Goal: Information Seeking & Learning: Learn about a topic

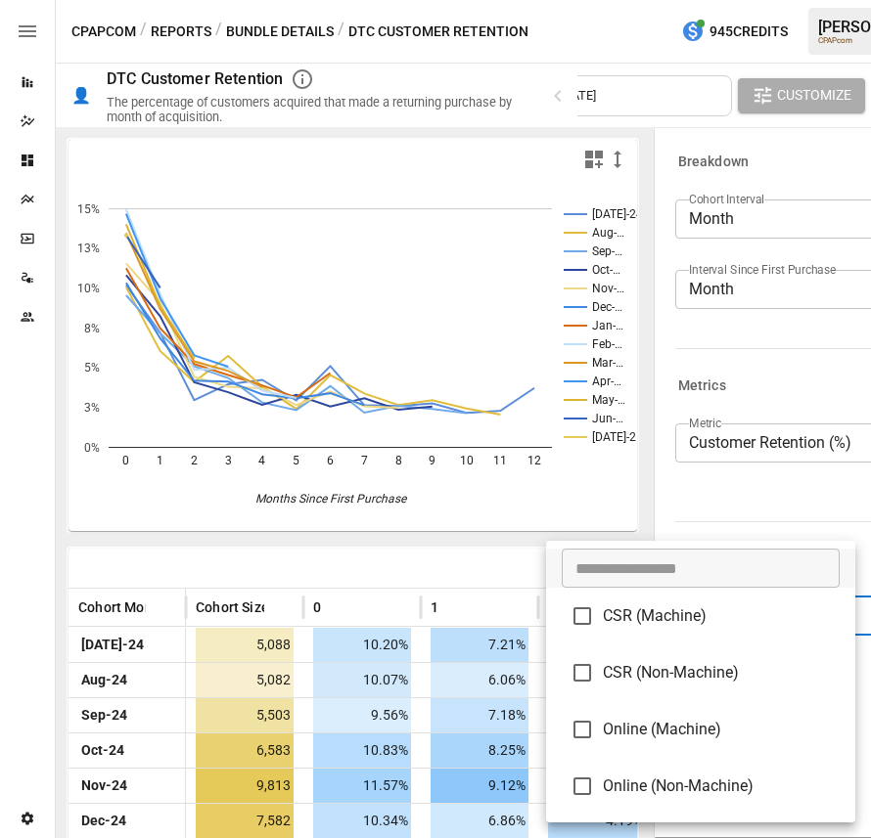
click at [504, 0] on body "Reports Dazzler Studio Dashboards Plans SmartModel ™ Data Sources Team Settings…" at bounding box center [435, 0] width 871 height 0
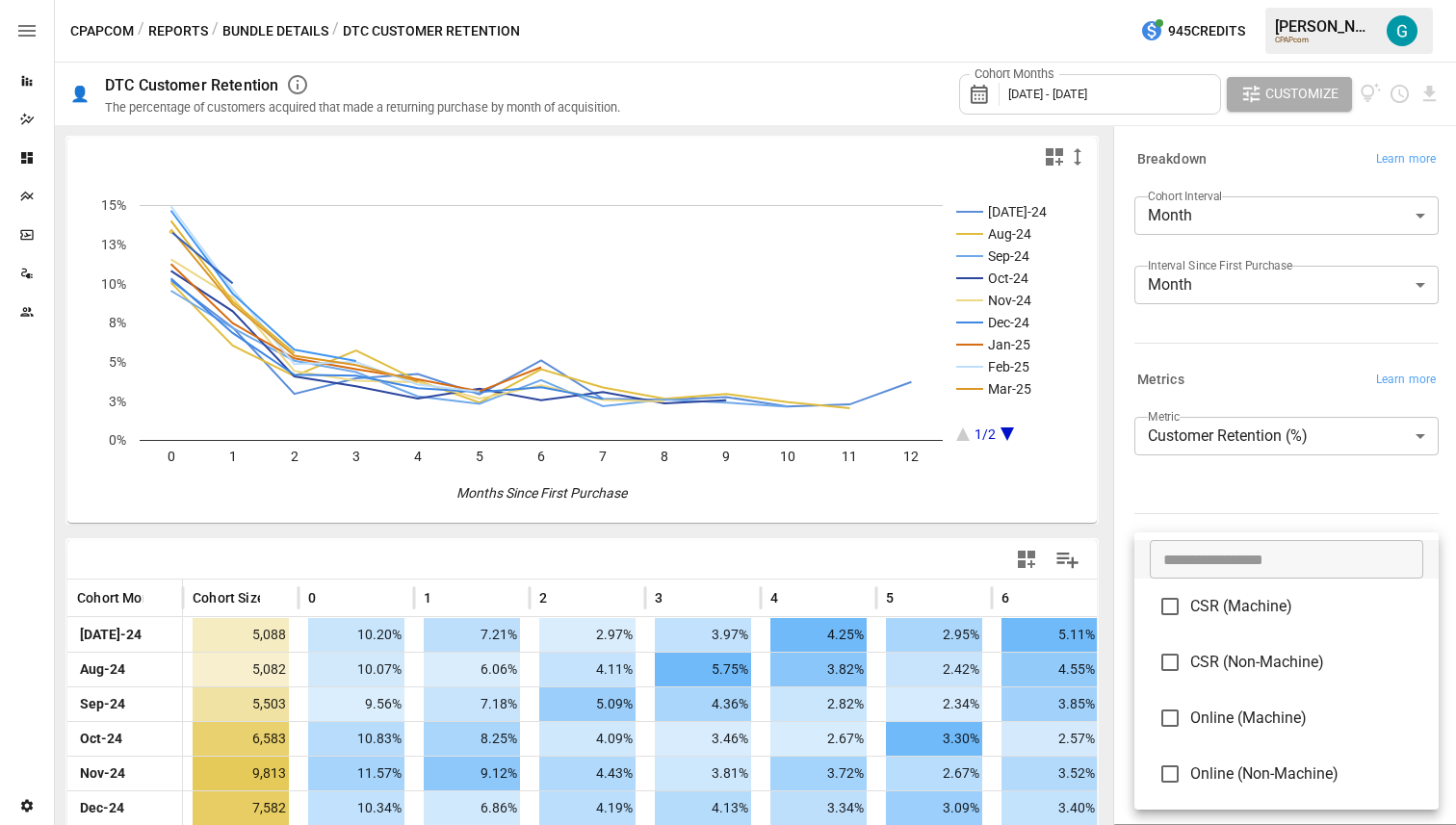
click at [496, 518] on div at bounding box center [728, 412] width 1456 height 825
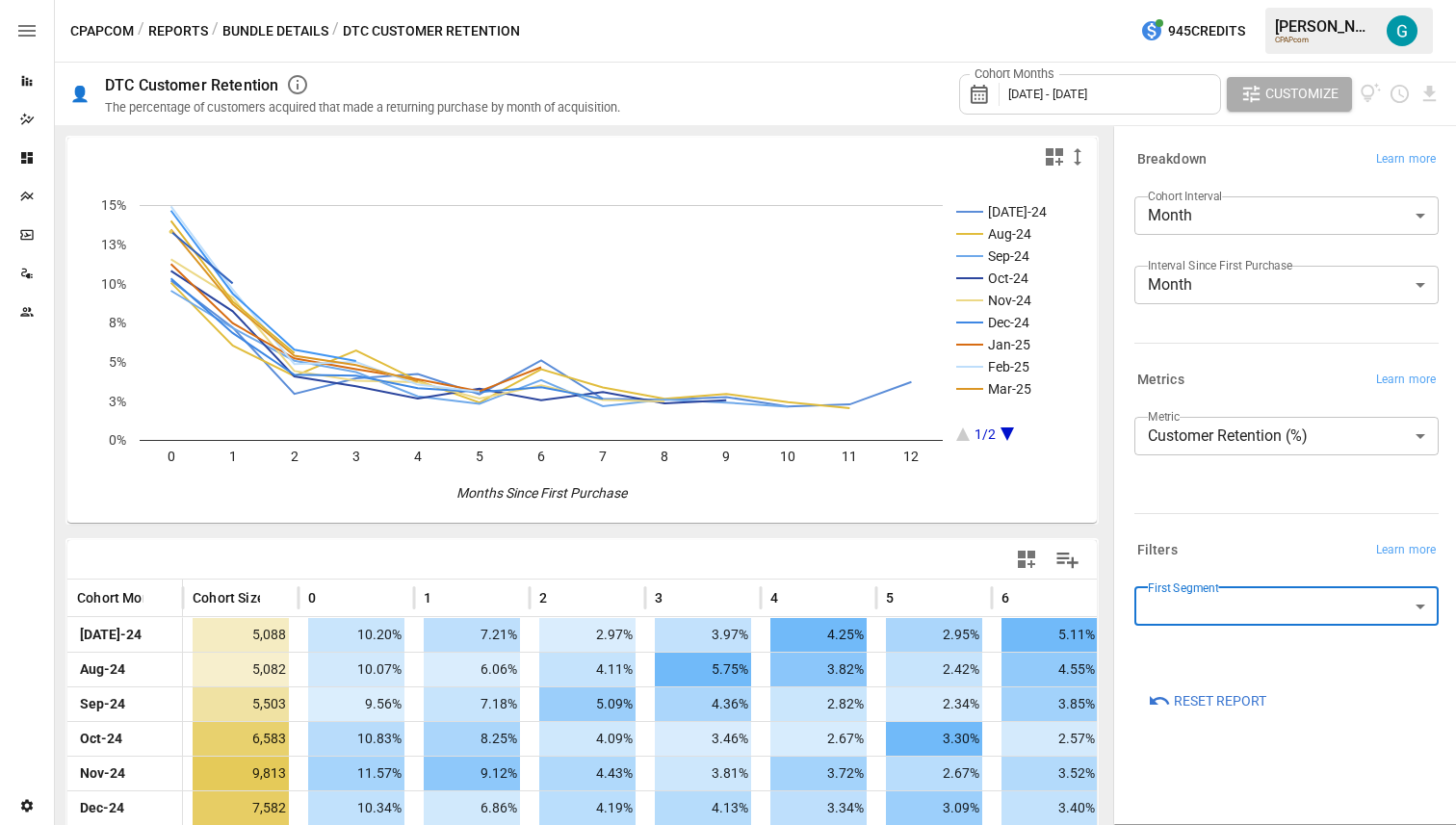
click at [496, 0] on body "Reports Dazzler Studio Dashboards Plans SmartModel ™ Data Sources Team Settings…" at bounding box center [728, 0] width 1456 height 0
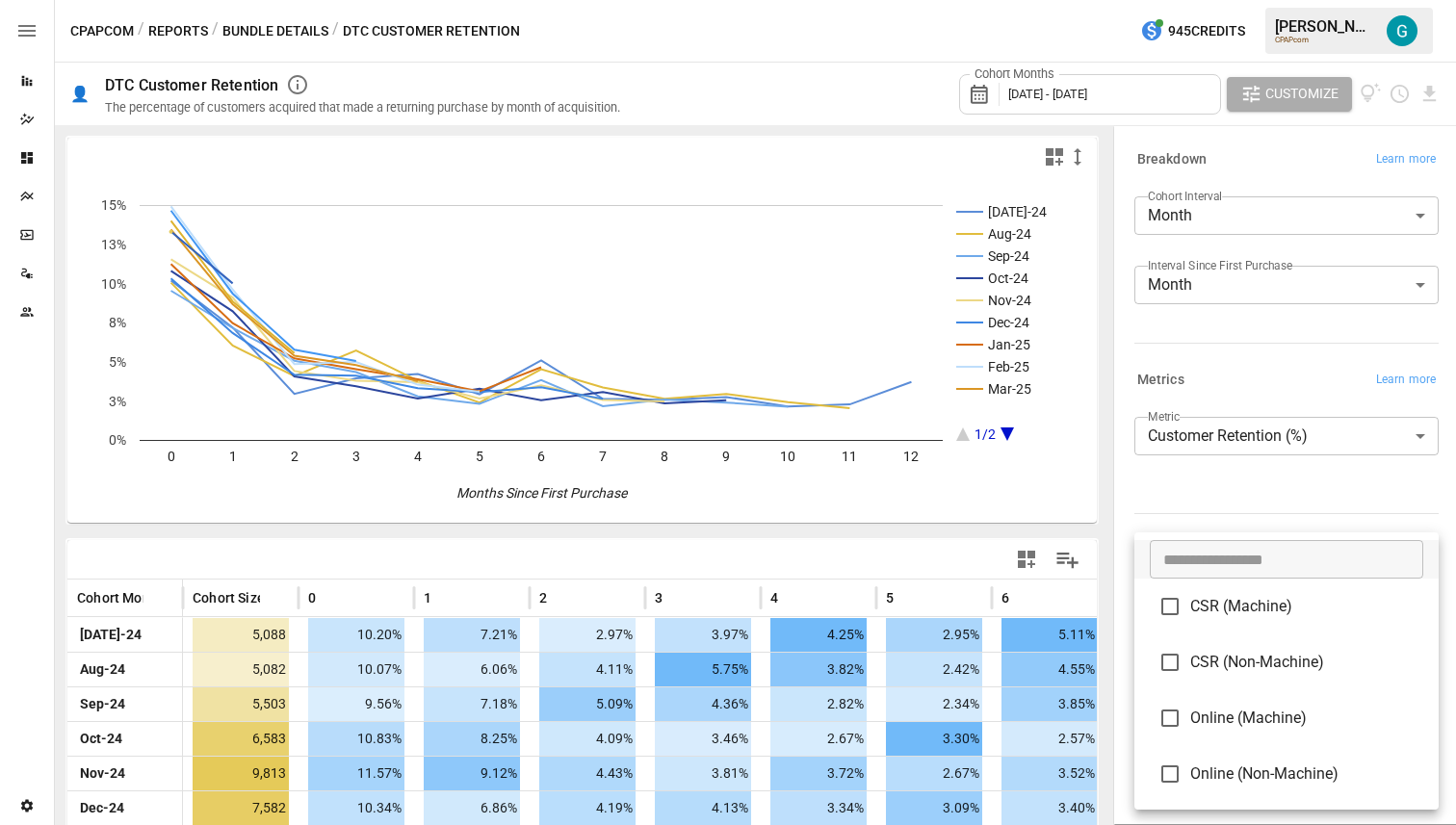
click at [496, 622] on li "CSR (Machine)" at bounding box center [1286, 606] width 304 height 56
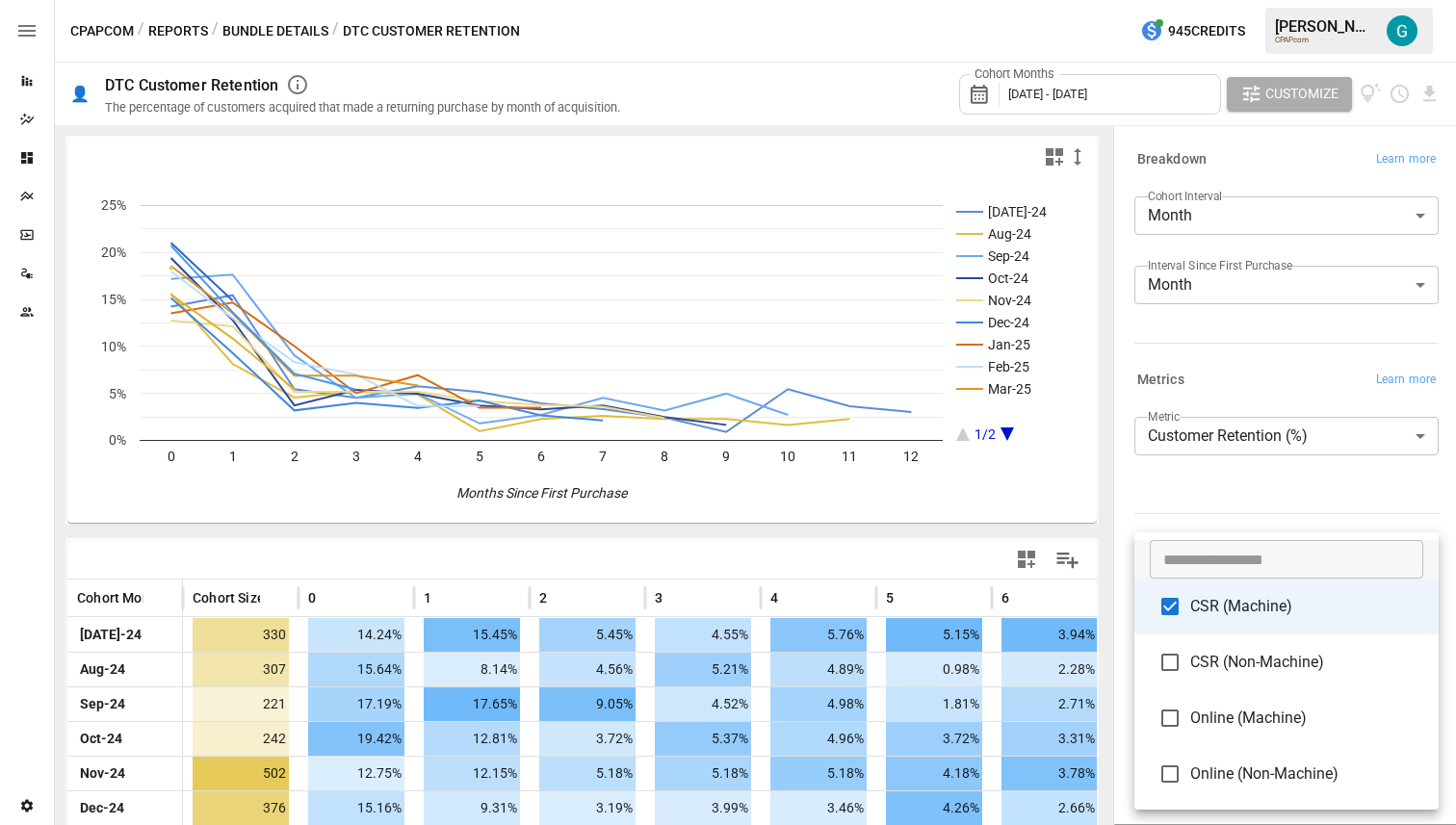
click at [496, 476] on div at bounding box center [728, 412] width 1456 height 825
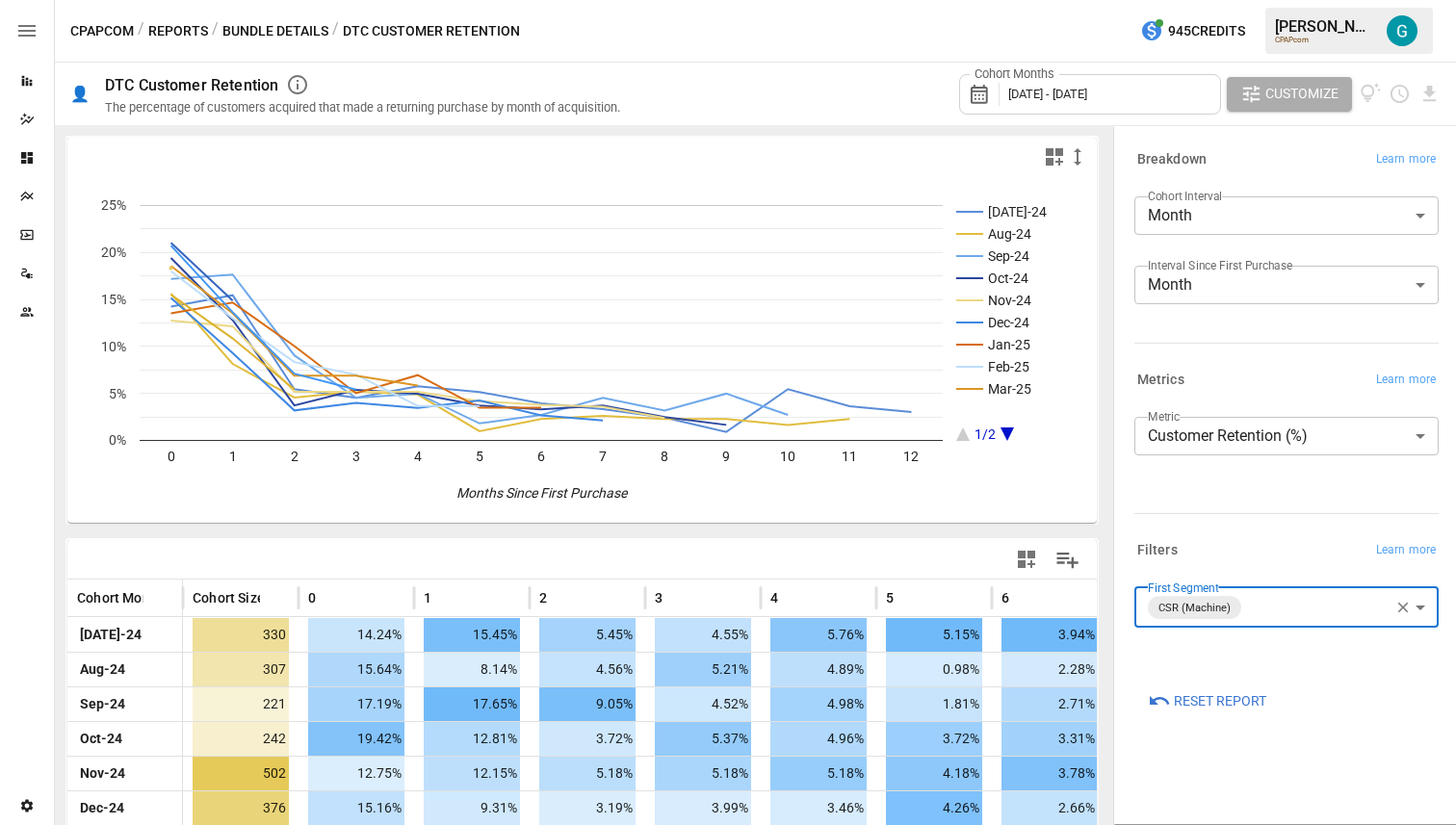
click at [496, 0] on body "Reports Dazzler Studio Dashboards Plans SmartModel ™ Data Sources Team Settings…" at bounding box center [728, 0] width 1456 height 0
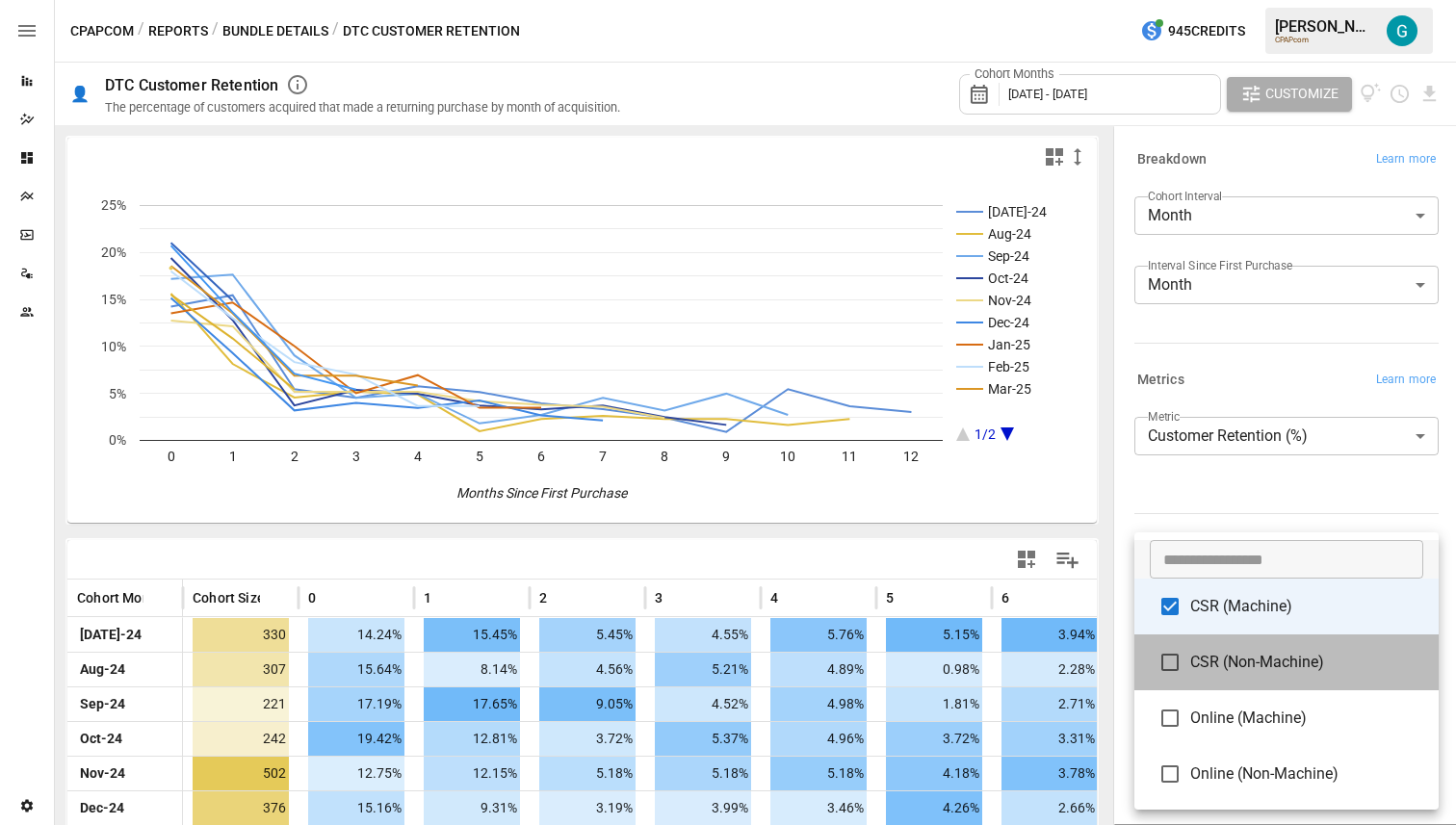
click at [496, 667] on span "CSR (Non-Machine)" at bounding box center [1306, 662] width 233 height 23
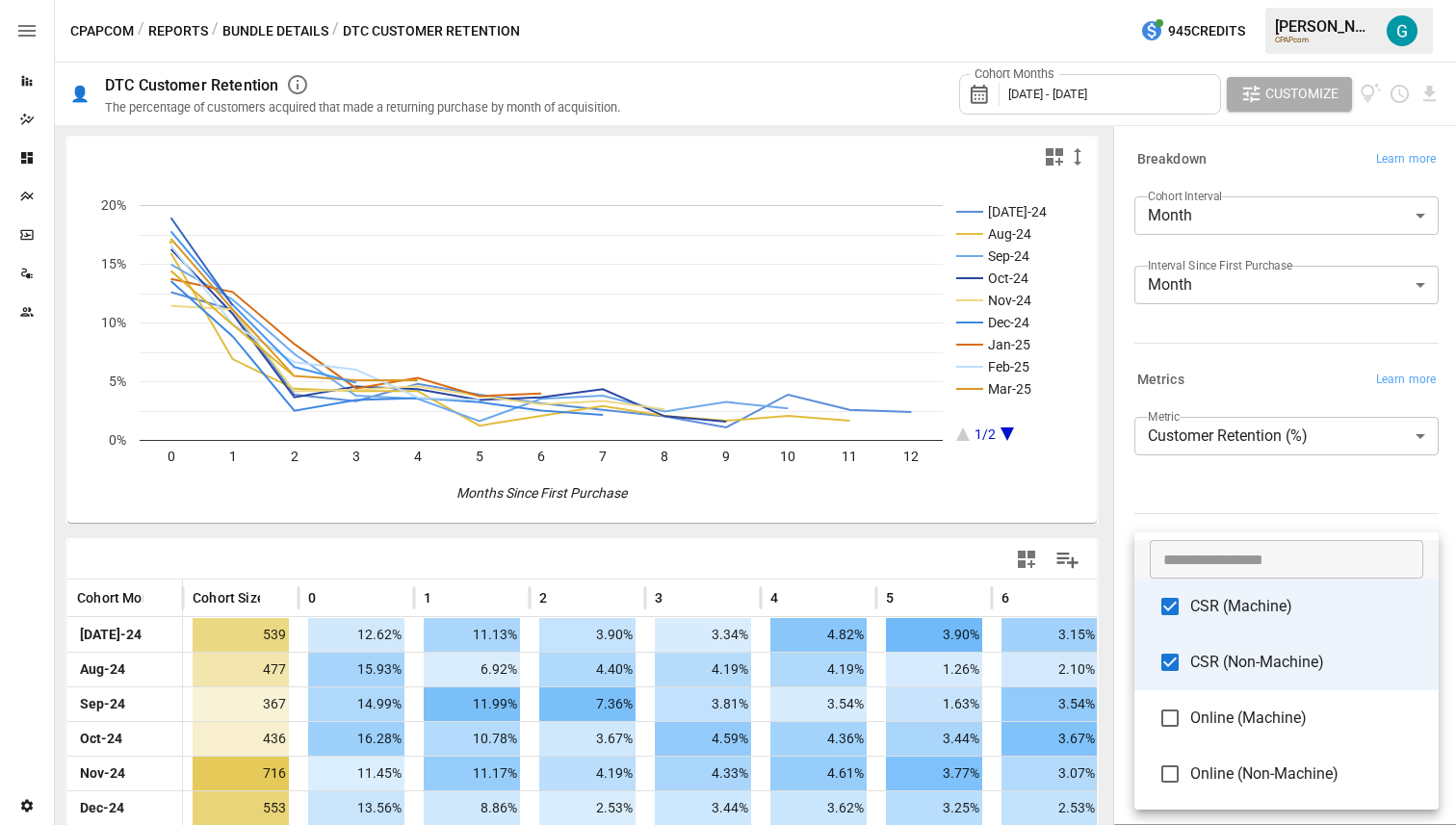
click at [496, 608] on span "CSR (Machine)" at bounding box center [1306, 605] width 233 height 23
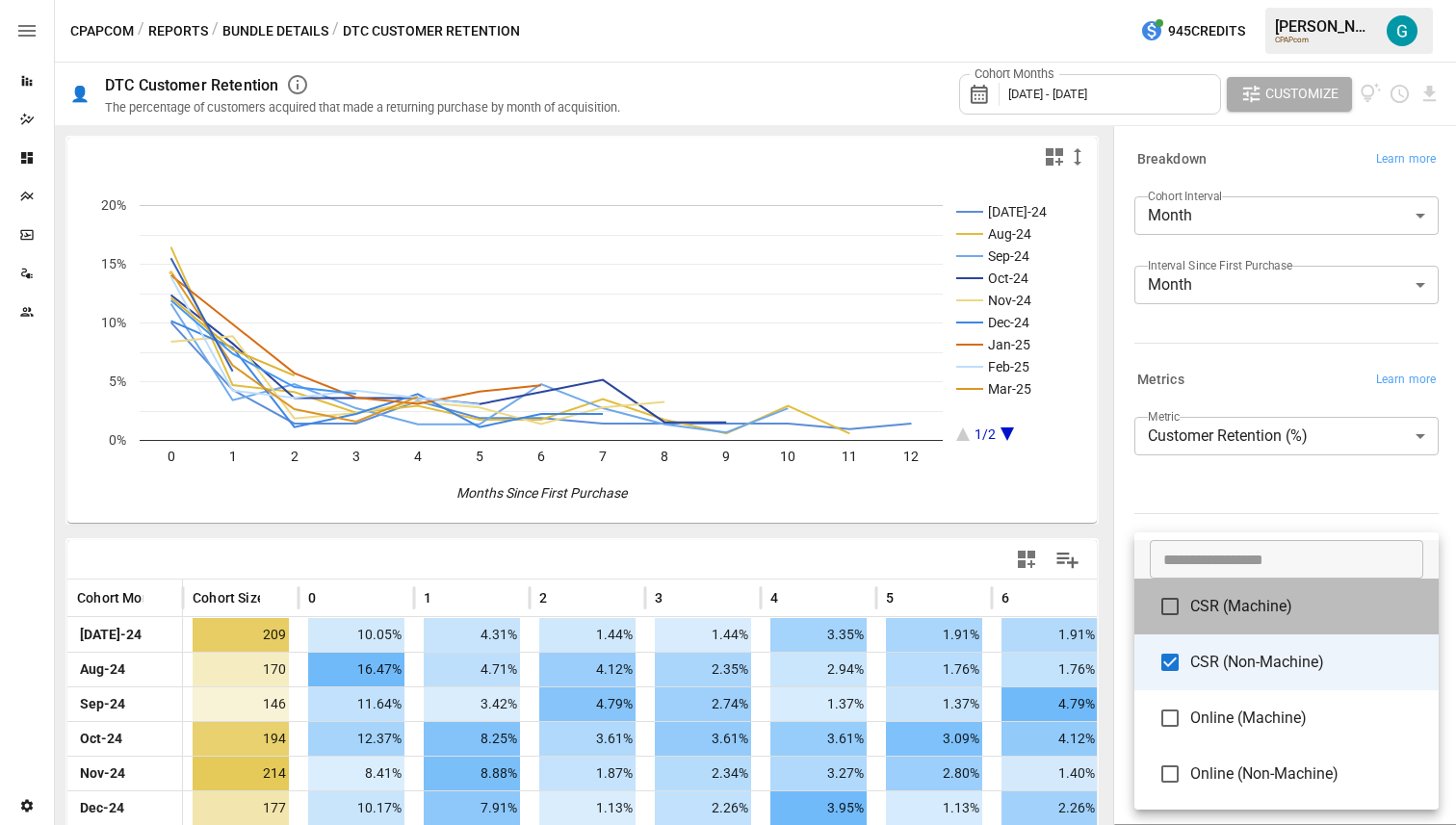
click at [496, 597] on span "CSR (Machine)" at bounding box center [1306, 605] width 233 height 23
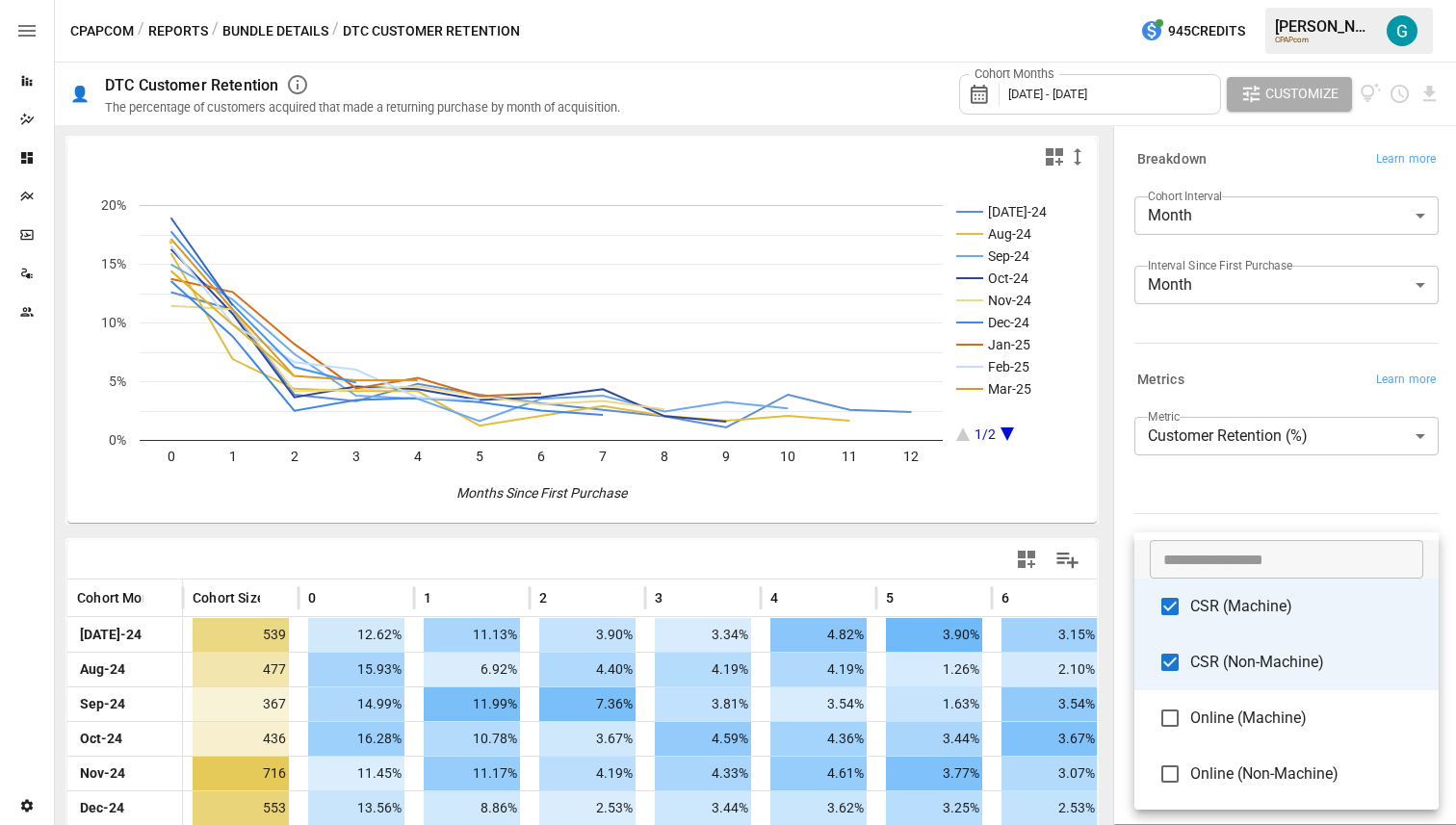
click at [496, 651] on span "CSR (Non-Machine)" at bounding box center [1306, 662] width 233 height 23
type input "**********"
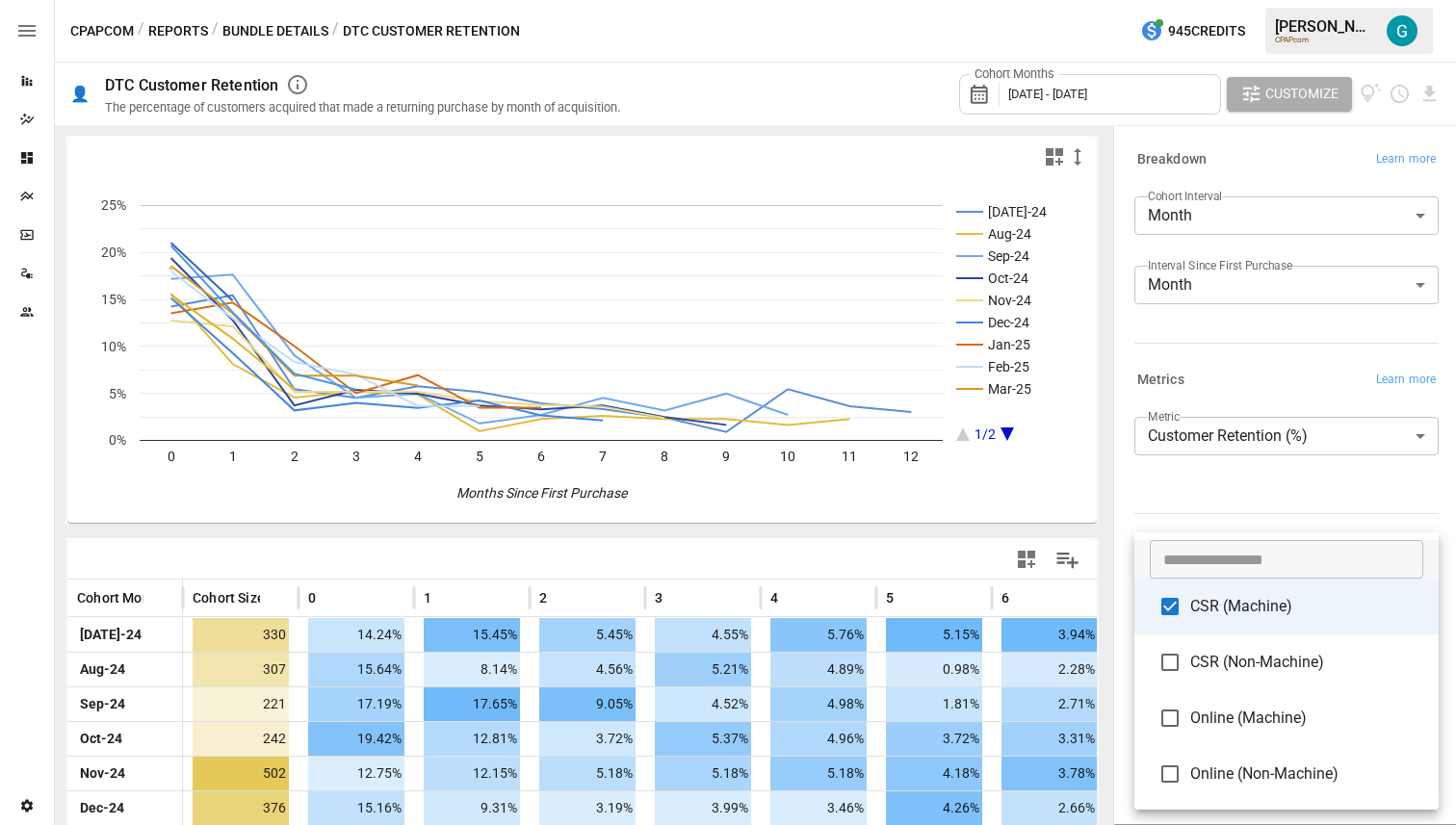
click at [496, 611] on span "CSR (Machine)" at bounding box center [1306, 605] width 233 height 23
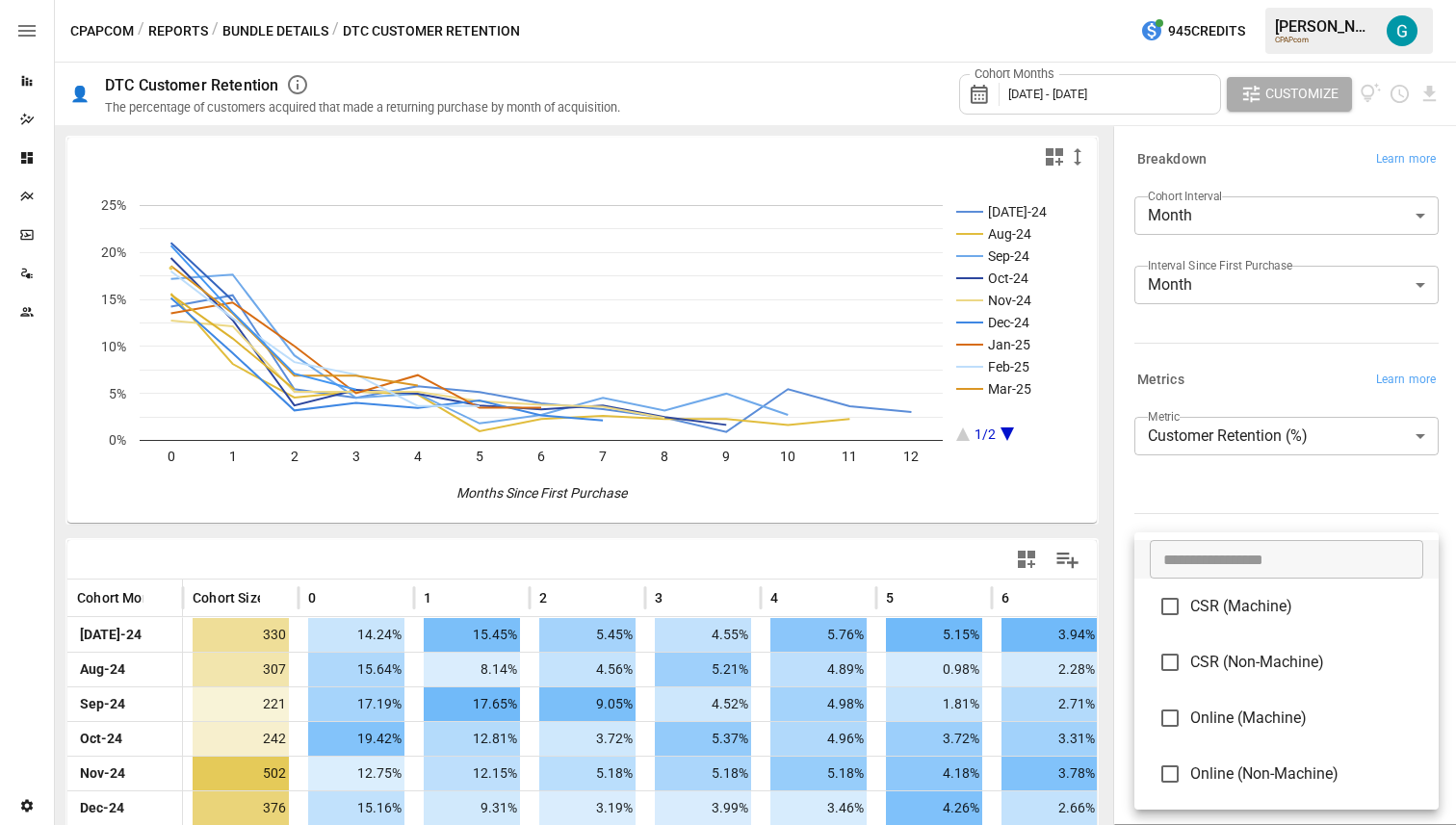
click at [496, 490] on div at bounding box center [728, 412] width 1456 height 825
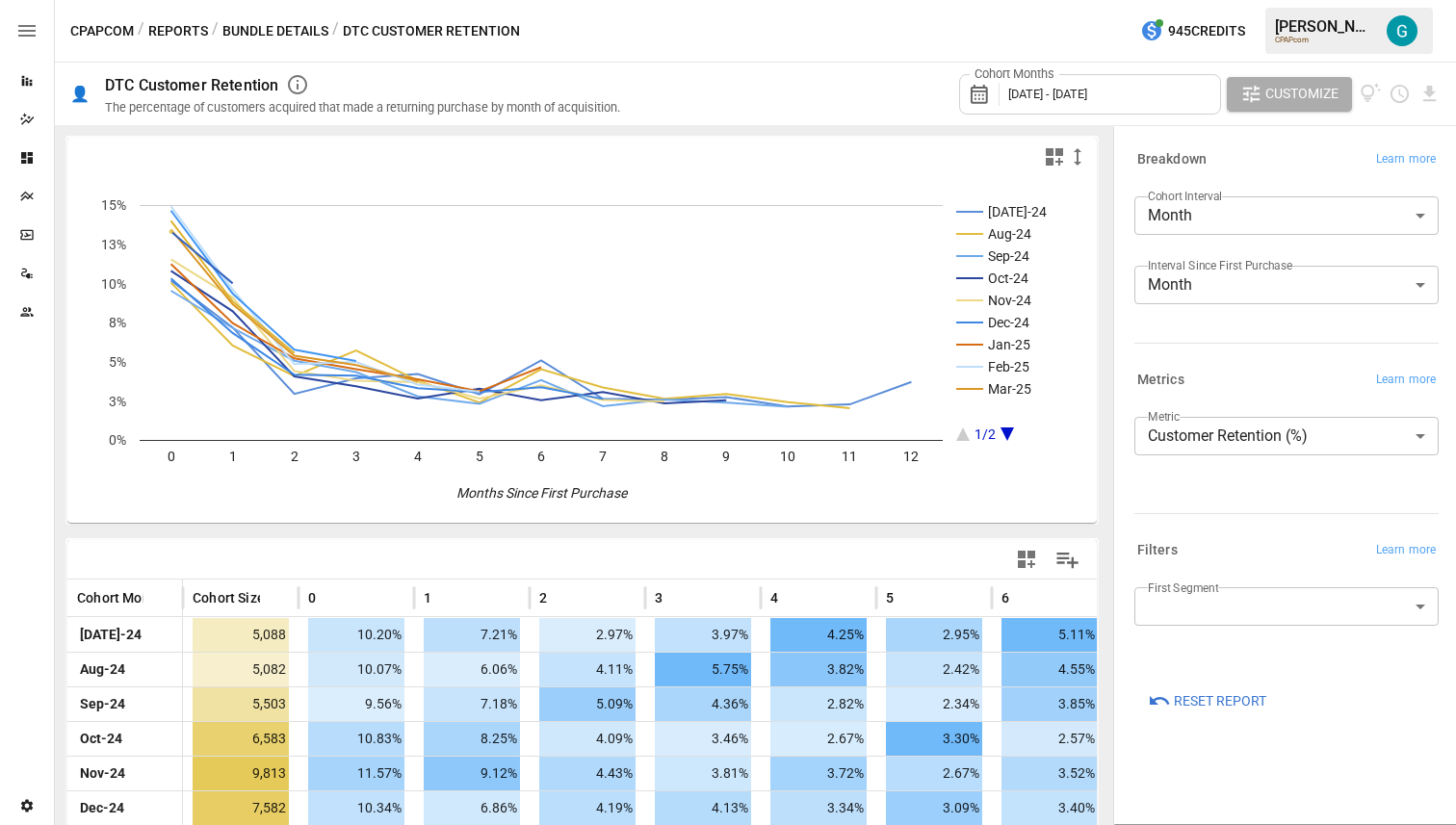
click at [253, 34] on button "Bundle Details" at bounding box center [276, 32] width 106 height 24
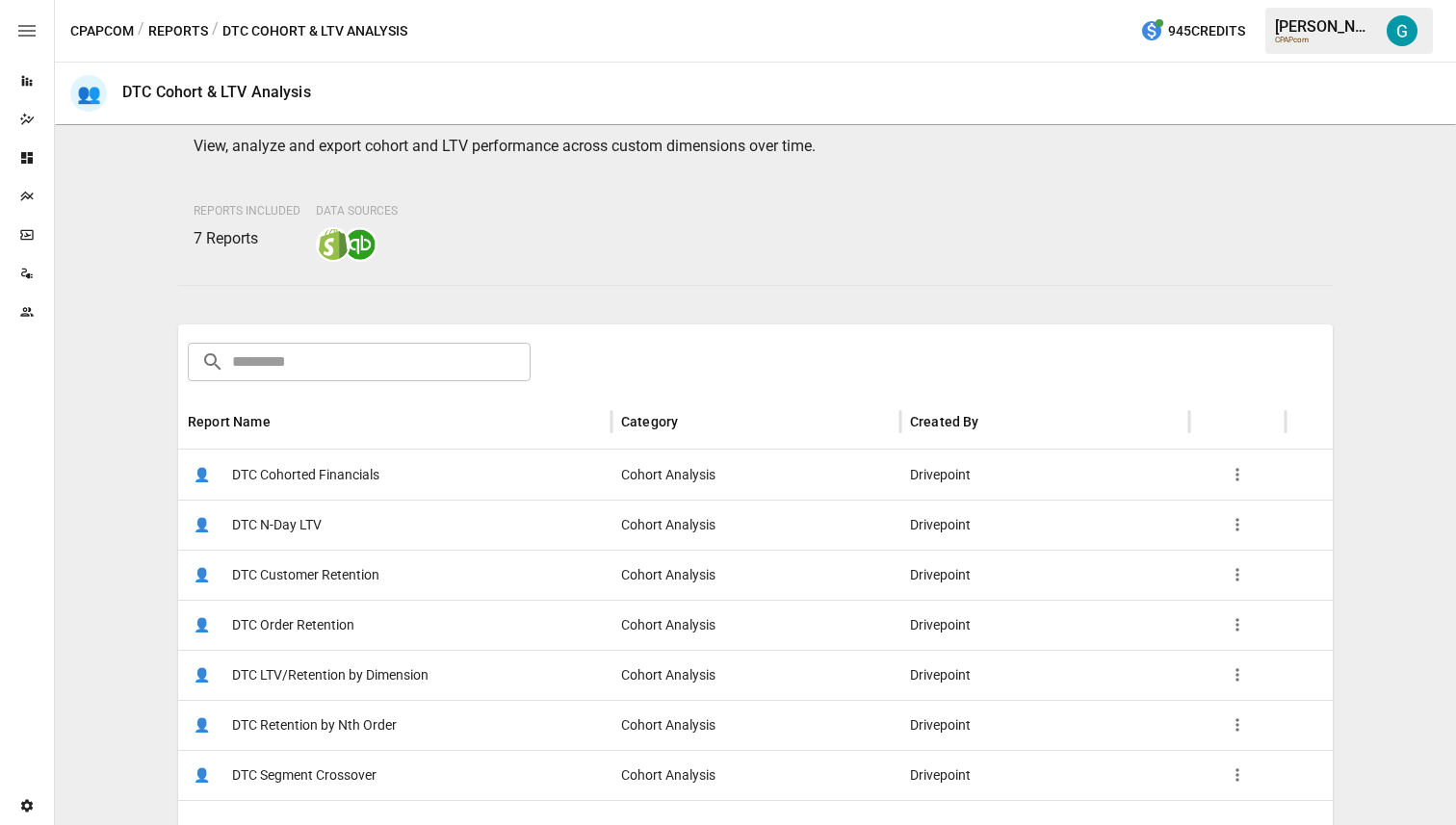
scroll to position [139, 0]
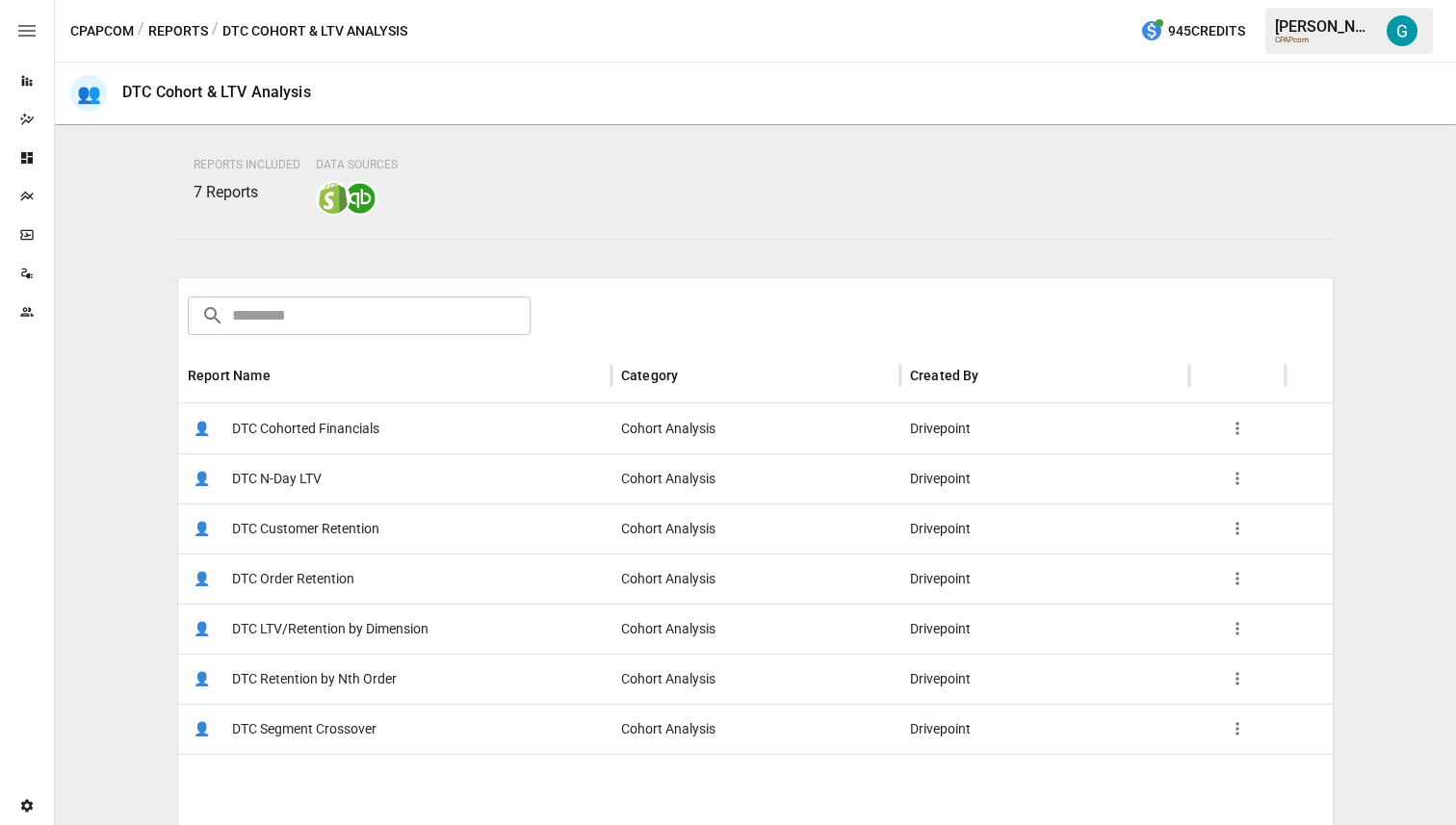
click at [324, 593] on span "DTC Order Retention" at bounding box center [293, 579] width 122 height 49
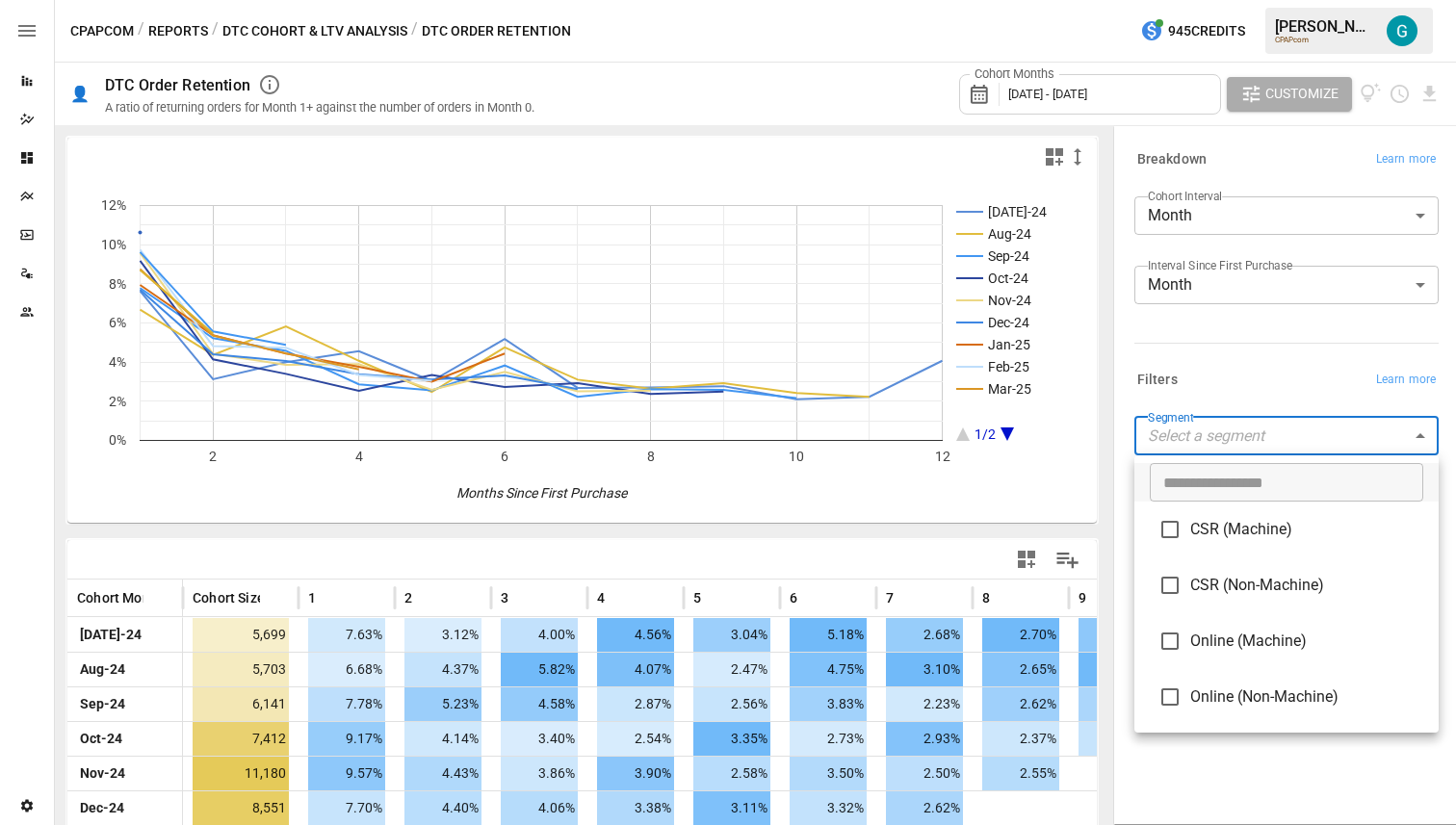
click at [496, 0] on body "Reports Dazzler Studio Dashboards Plans SmartModel ™ Data Sources Team Settings…" at bounding box center [728, 0] width 1456 height 0
click at [496, 537] on span "CSR (Machine)" at bounding box center [1306, 529] width 233 height 23
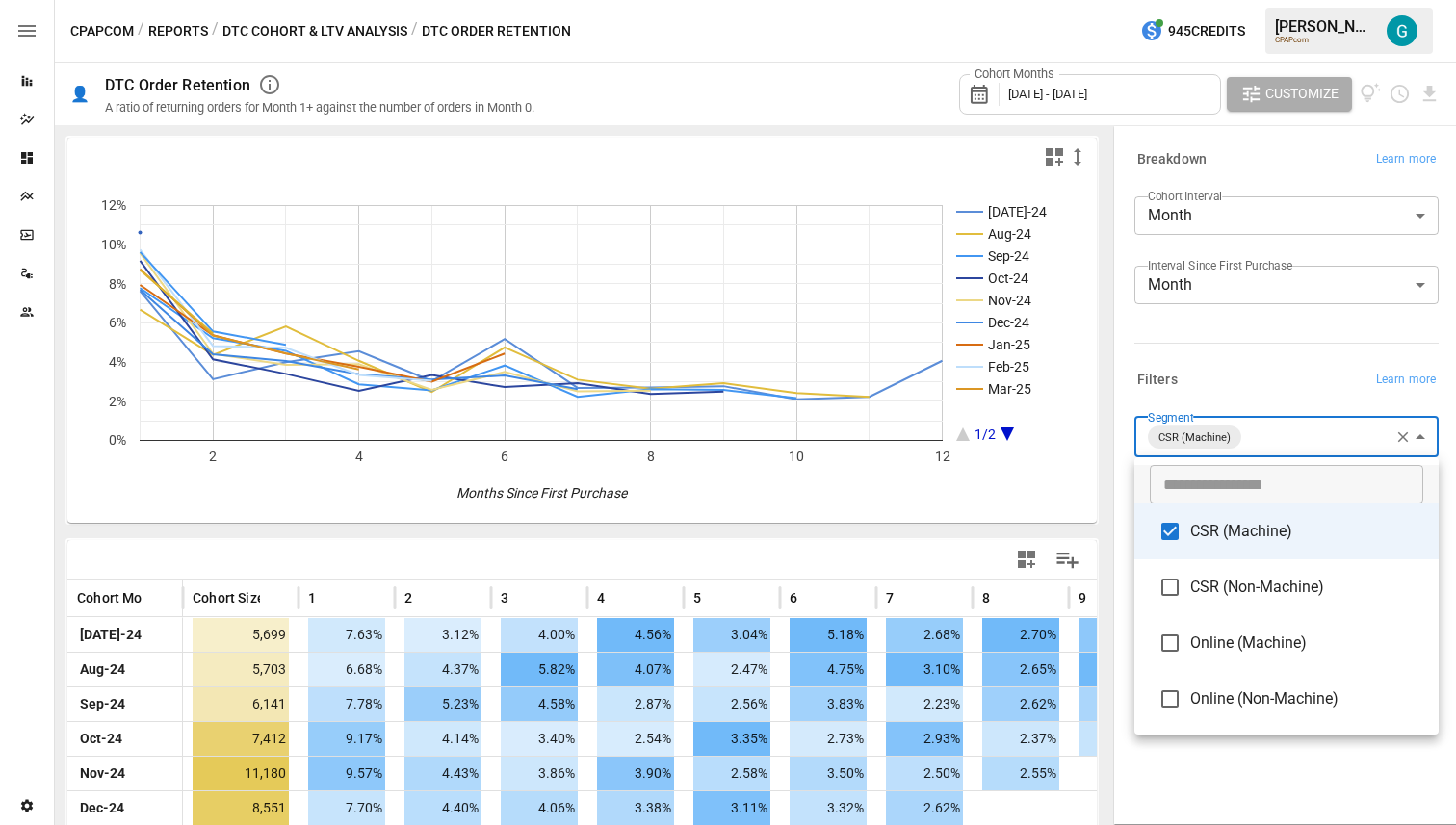
click at [496, 379] on div at bounding box center [728, 412] width 1456 height 825
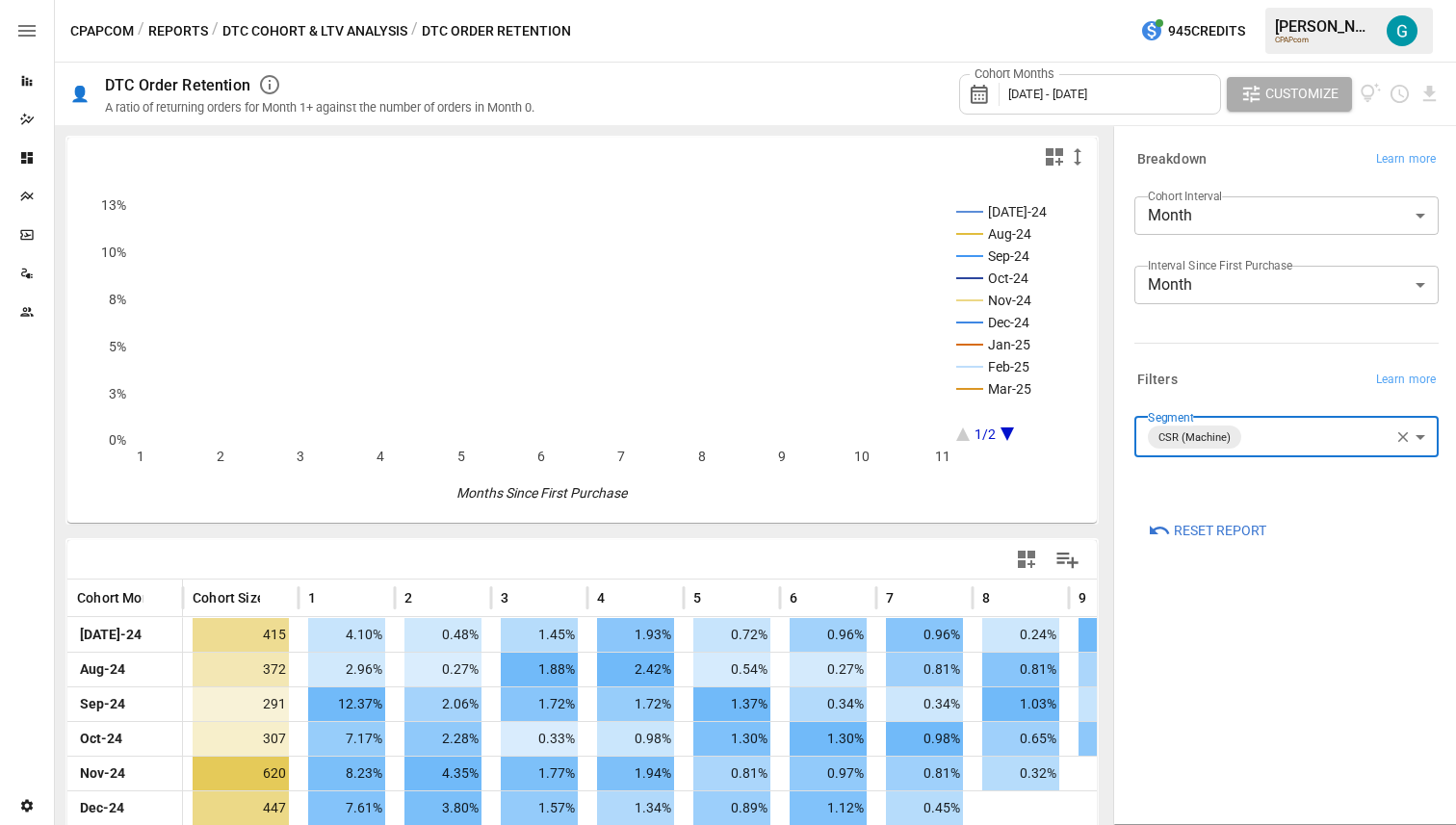
click at [496, 0] on body "Reports Dazzler Studio Dashboards Plans SmartModel ™ Data Sources Team Settings…" at bounding box center [728, 0] width 1456 height 0
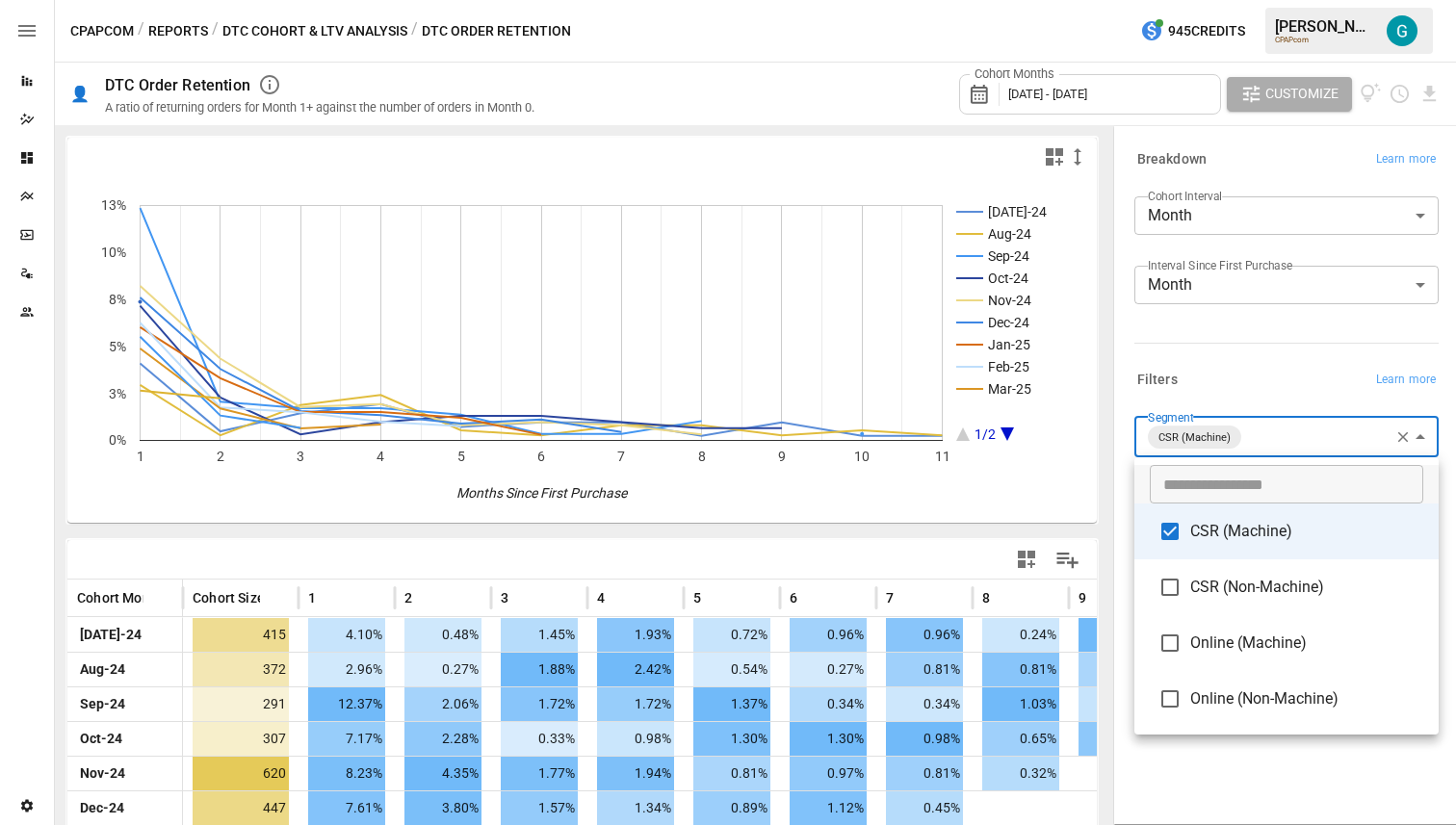
click at [496, 578] on span "CSR (Non-Machine)" at bounding box center [1306, 587] width 233 height 23
click at [496, 520] on span "CSR (Machine)" at bounding box center [1306, 531] width 233 height 23
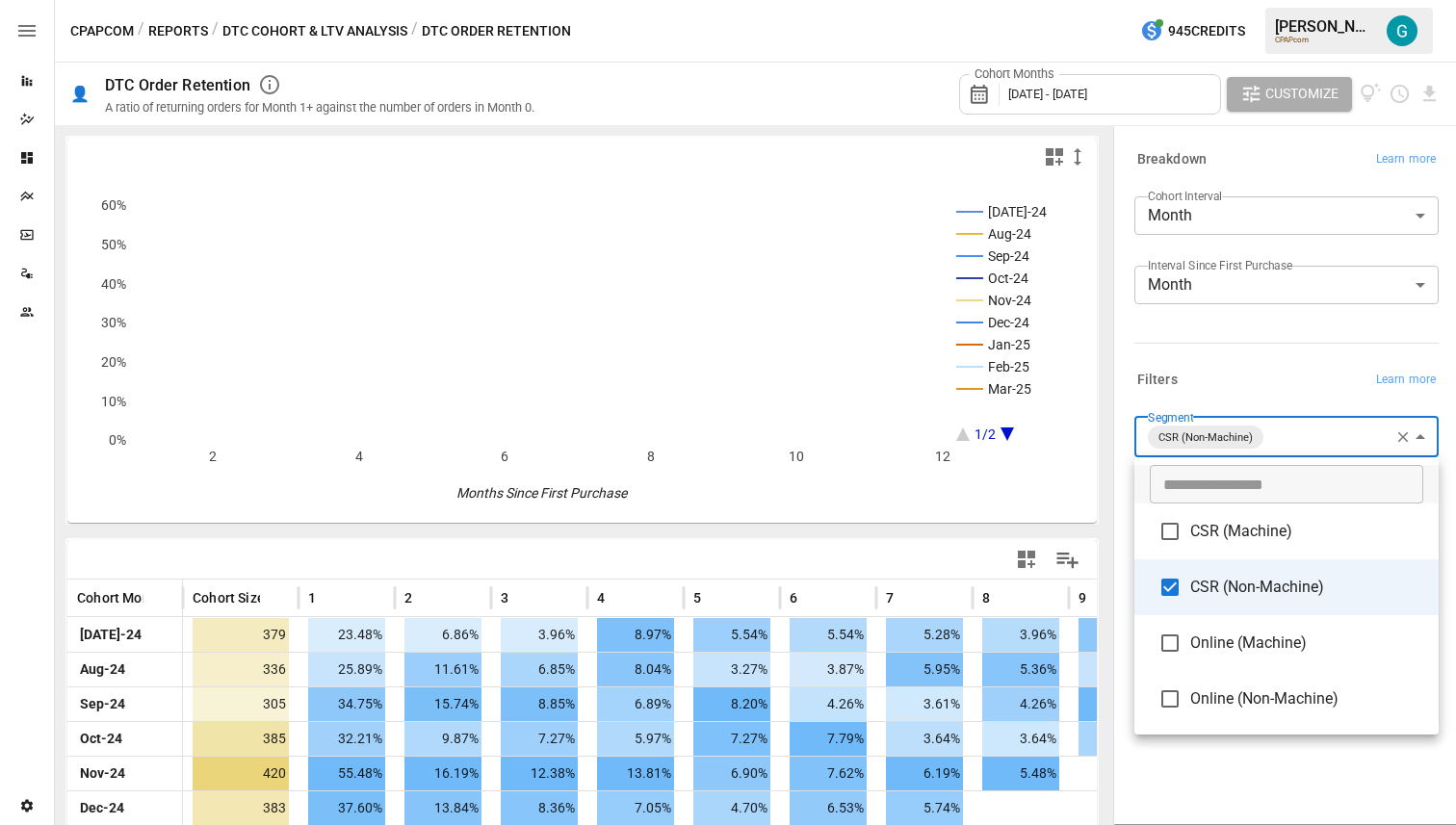
click at [496, 532] on span "CSR (Machine)" at bounding box center [1306, 531] width 233 height 23
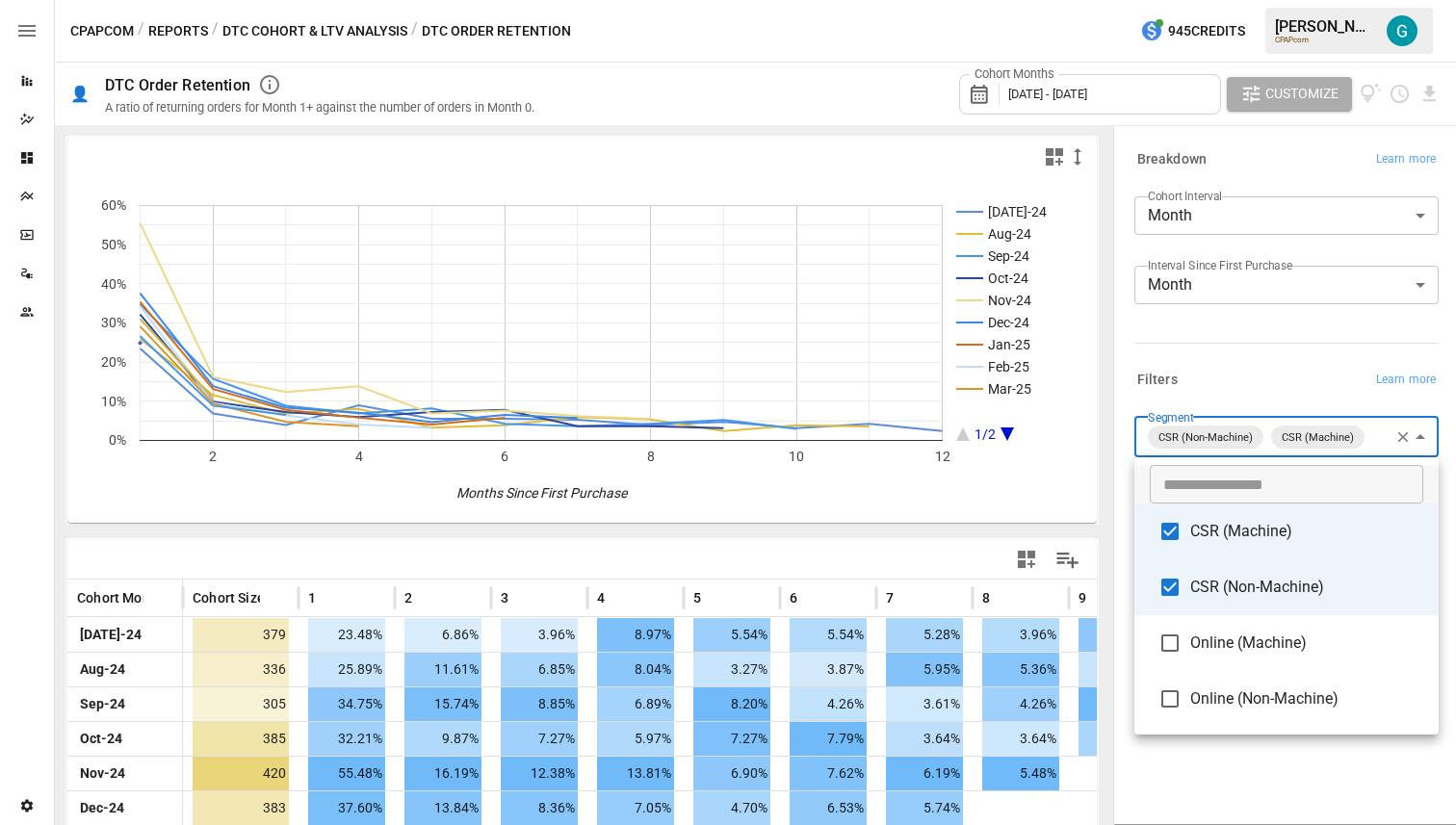
click at [496, 601] on li "CSR (Non-Machine)" at bounding box center [1286, 587] width 304 height 56
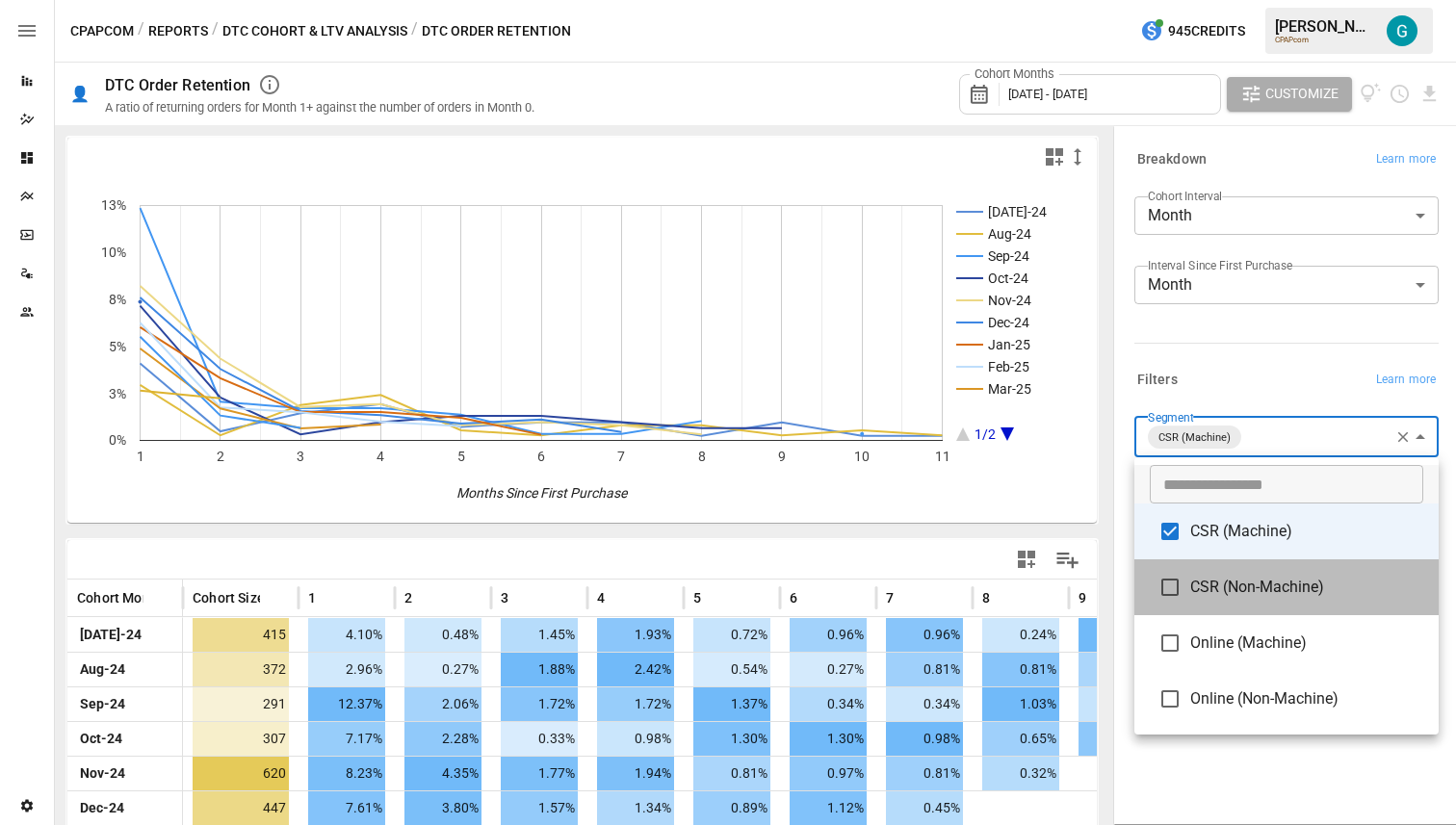
click at [496, 584] on span "CSR (Non-Machine)" at bounding box center [1306, 587] width 233 height 23
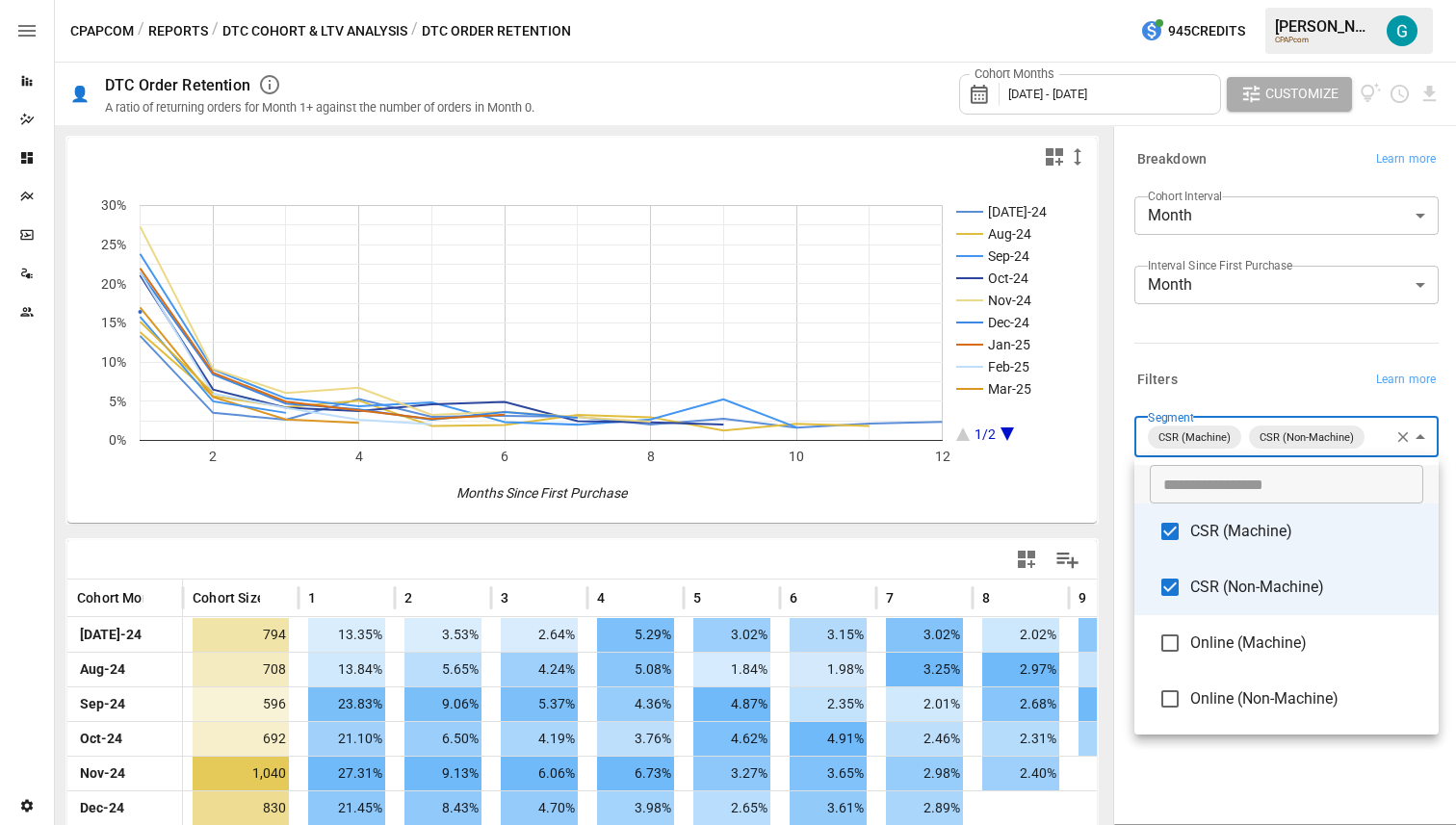
click at [496, 386] on div at bounding box center [728, 412] width 1456 height 825
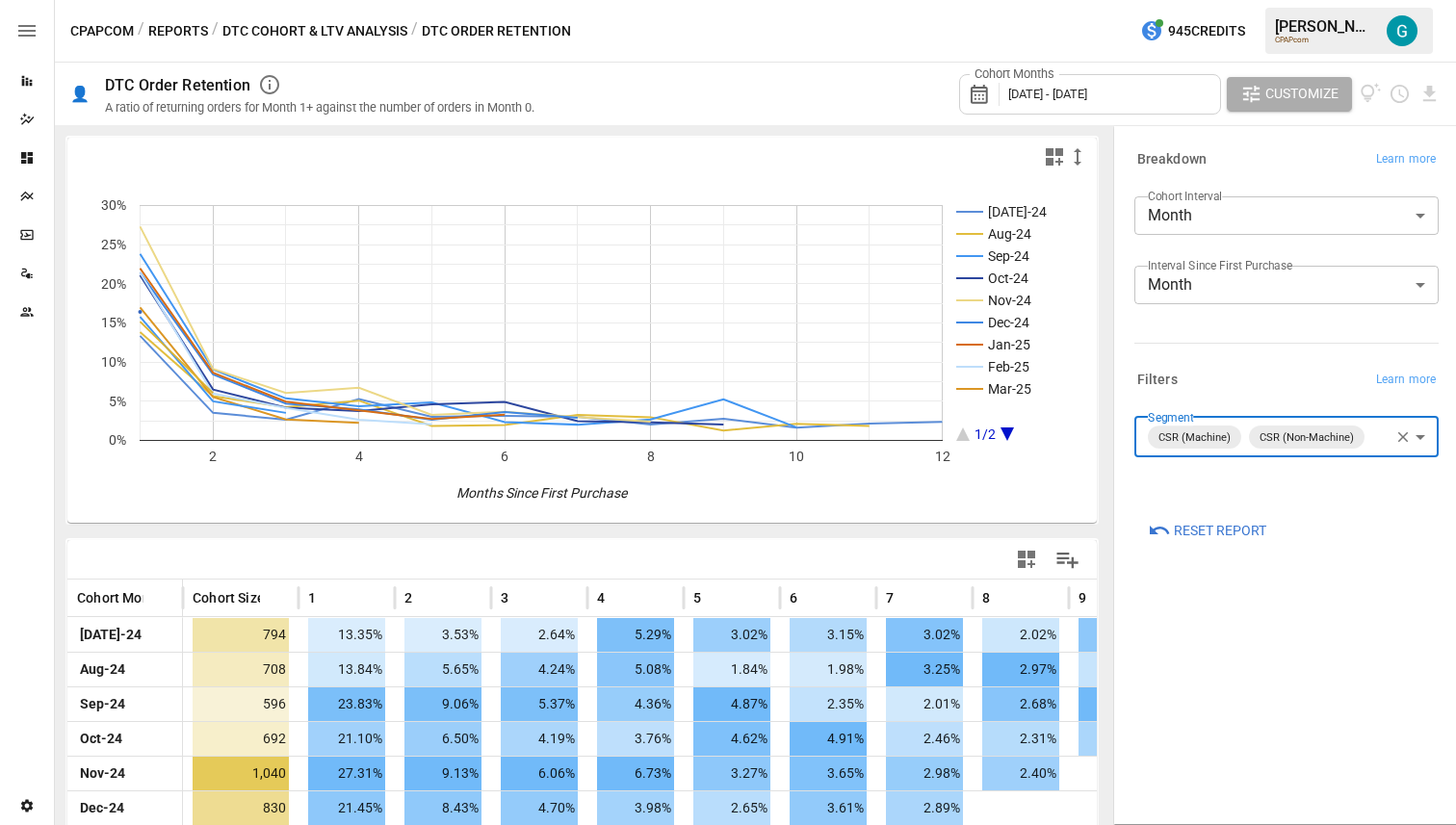
click at [496, 0] on body "Reports Dazzler Studio Dashboards Plans SmartModel ™ Data Sources Team Settings…" at bounding box center [728, 0] width 1456 height 0
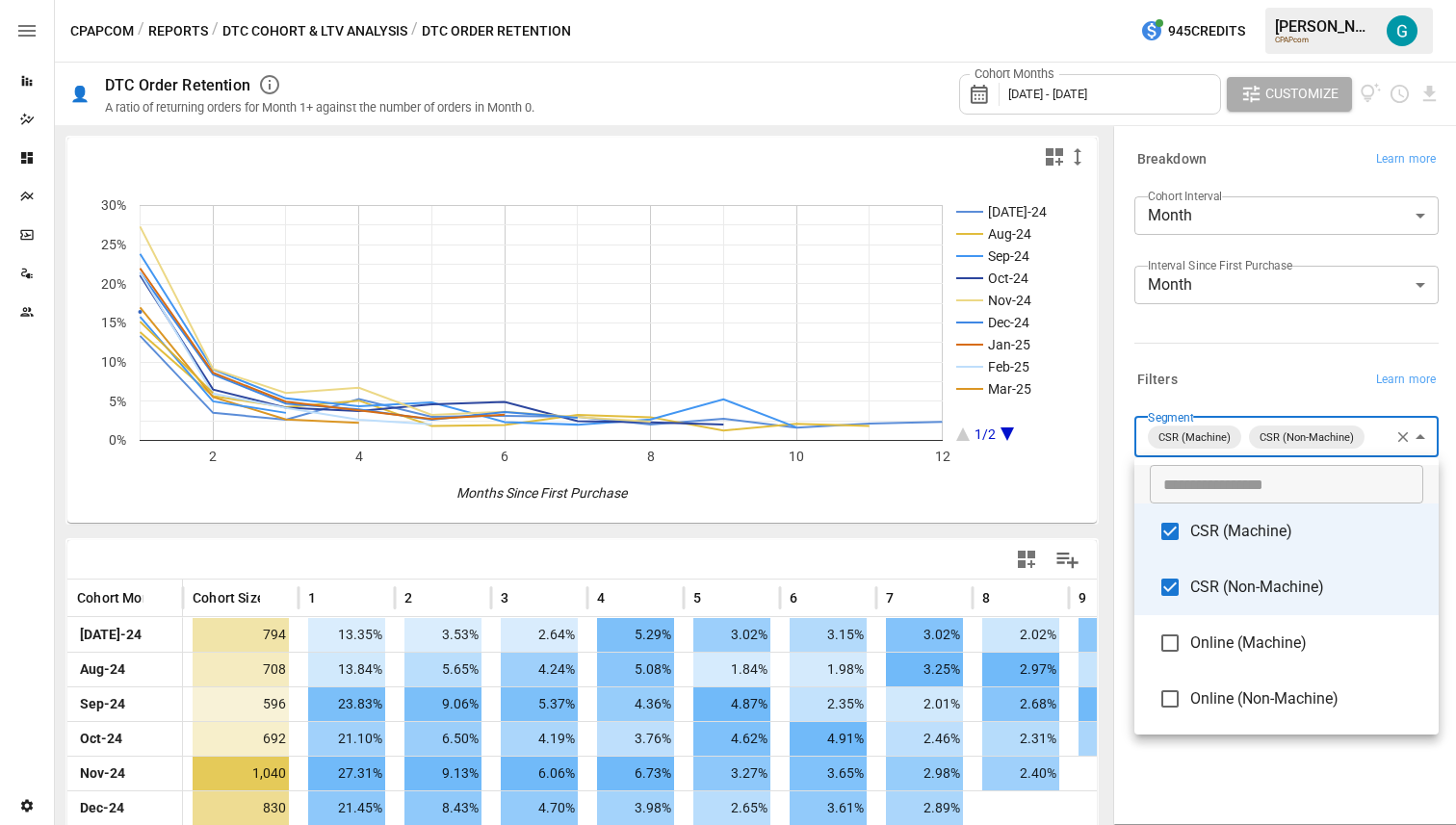
click at [496, 541] on span "CSR (Machine)" at bounding box center [1306, 531] width 233 height 23
type input "**********"
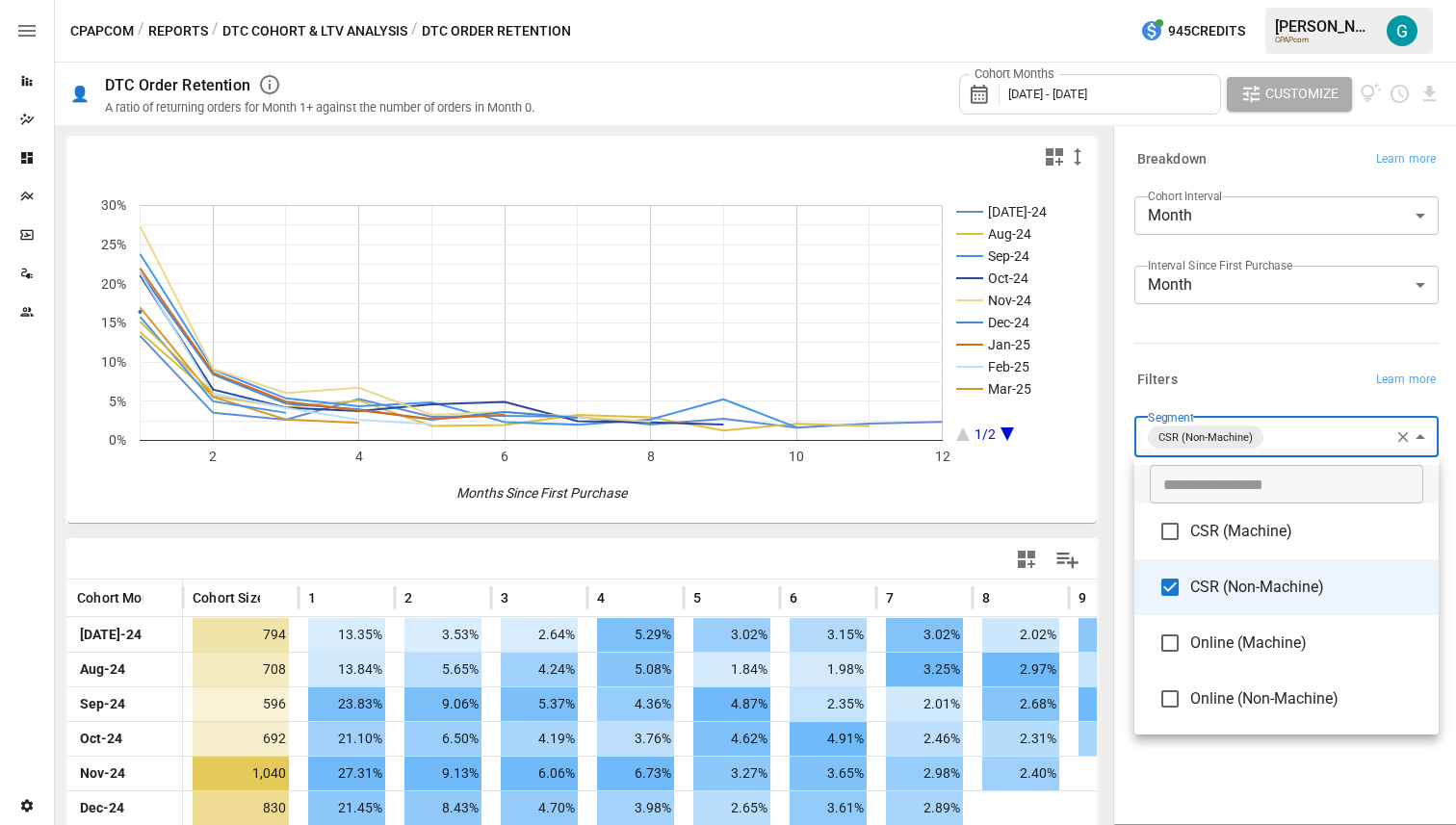
click at [496, 595] on span "CSR (Non-Machine)" at bounding box center [1306, 587] width 233 height 23
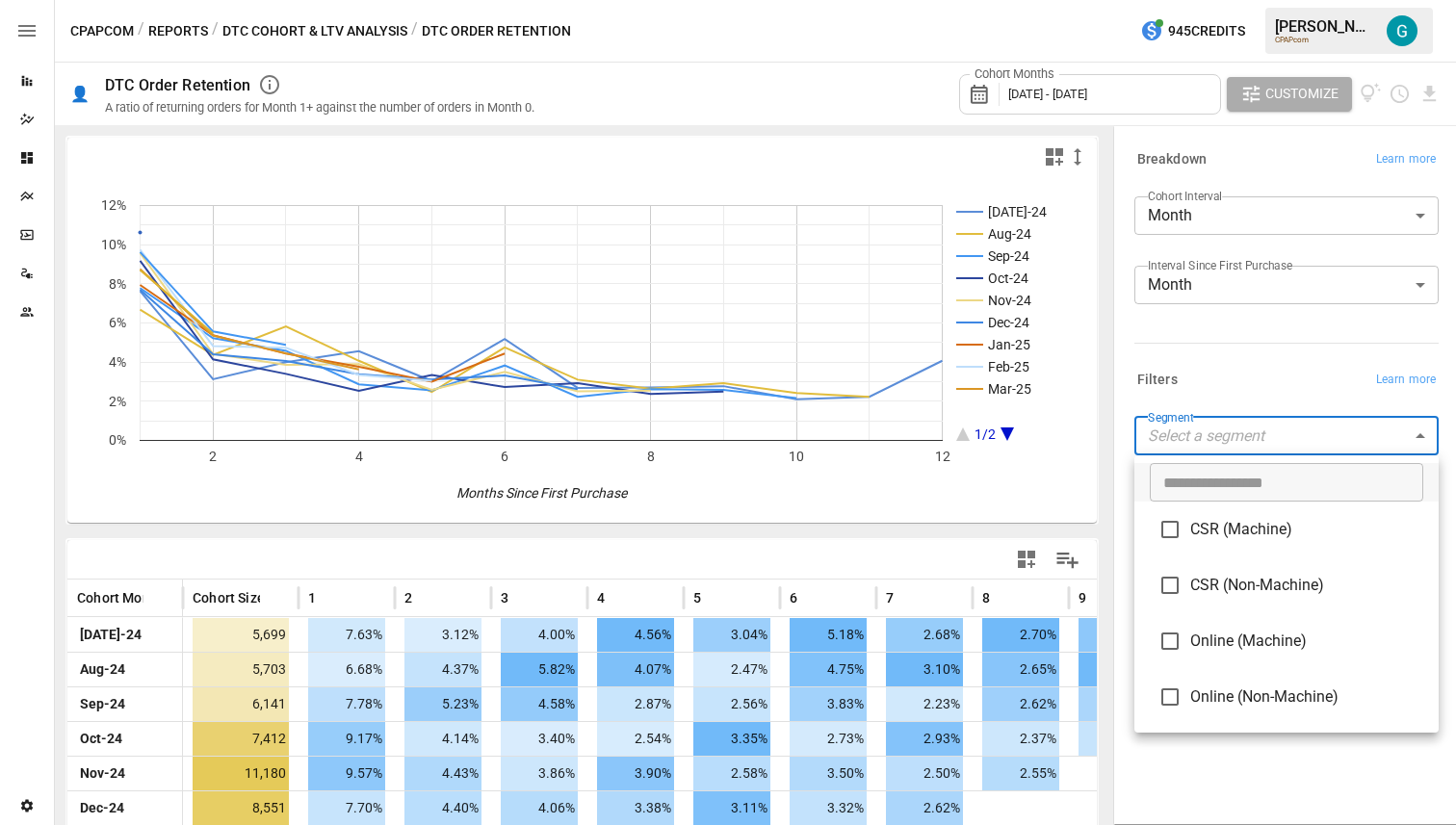
click at [496, 638] on span "Online (Machine)" at bounding box center [1306, 641] width 233 height 23
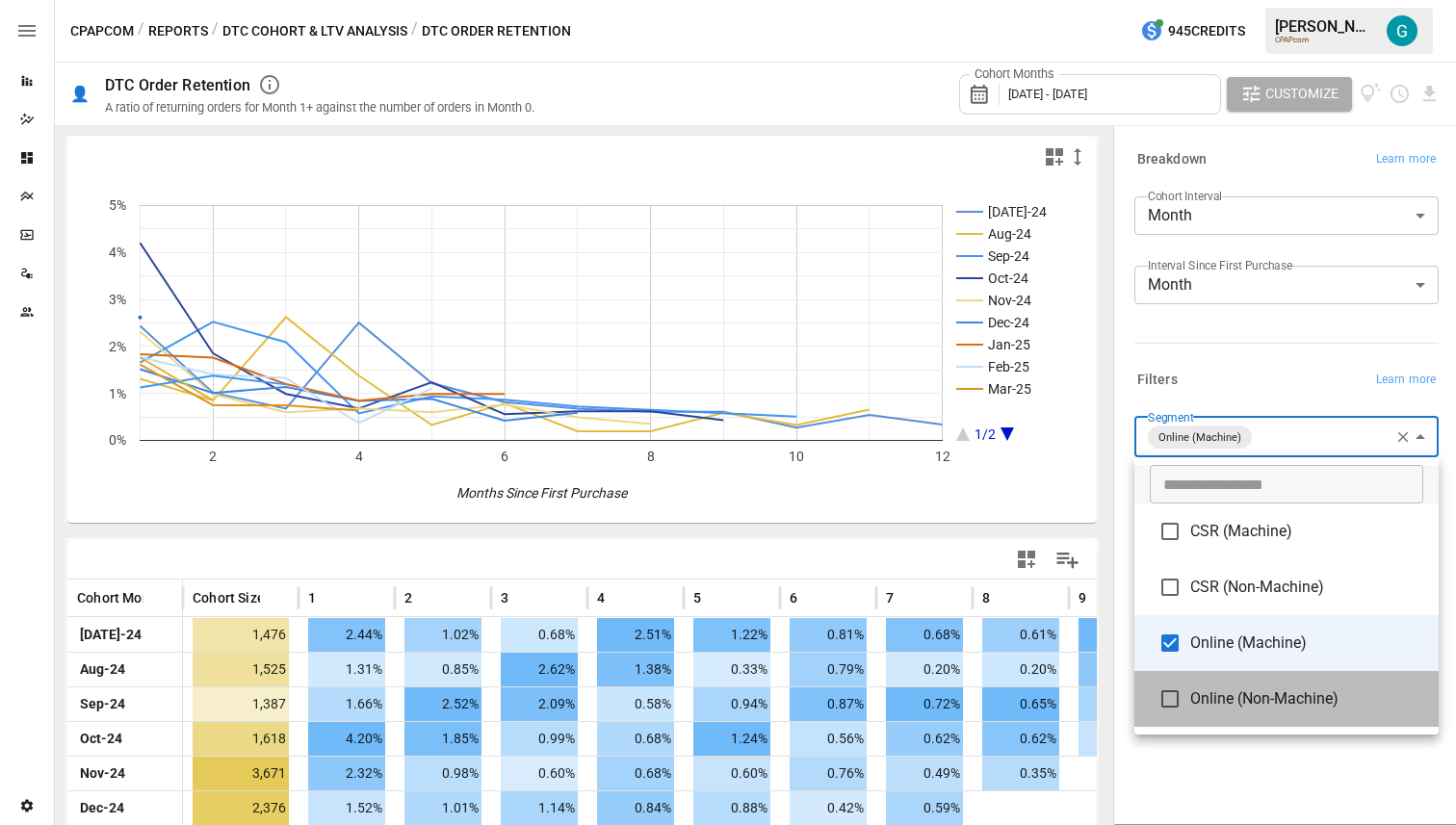
click at [496, 701] on span "Online (Non-Machine)" at bounding box center [1306, 698] width 233 height 23
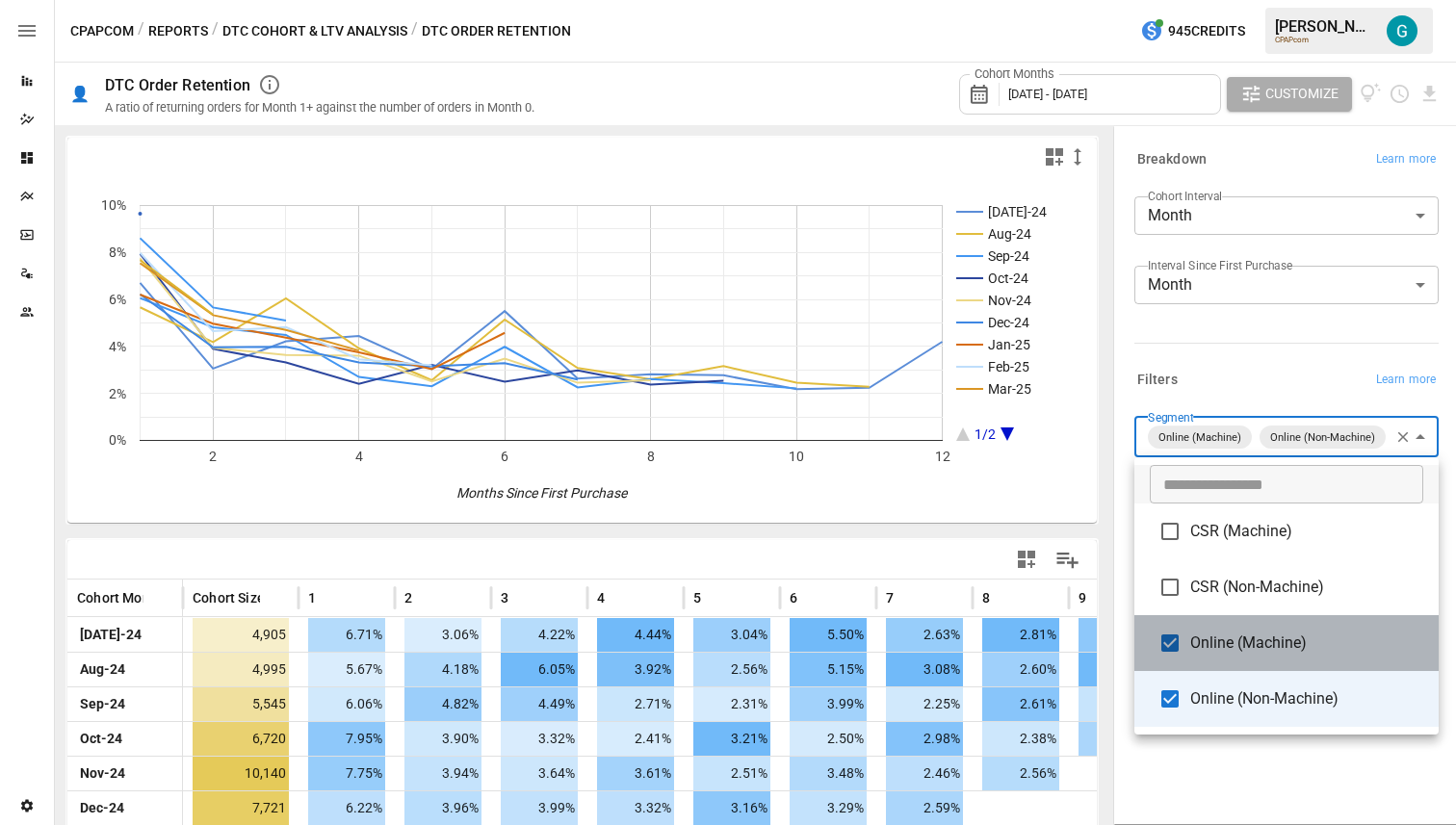
click at [496, 638] on span "Online (Machine)" at bounding box center [1306, 643] width 233 height 23
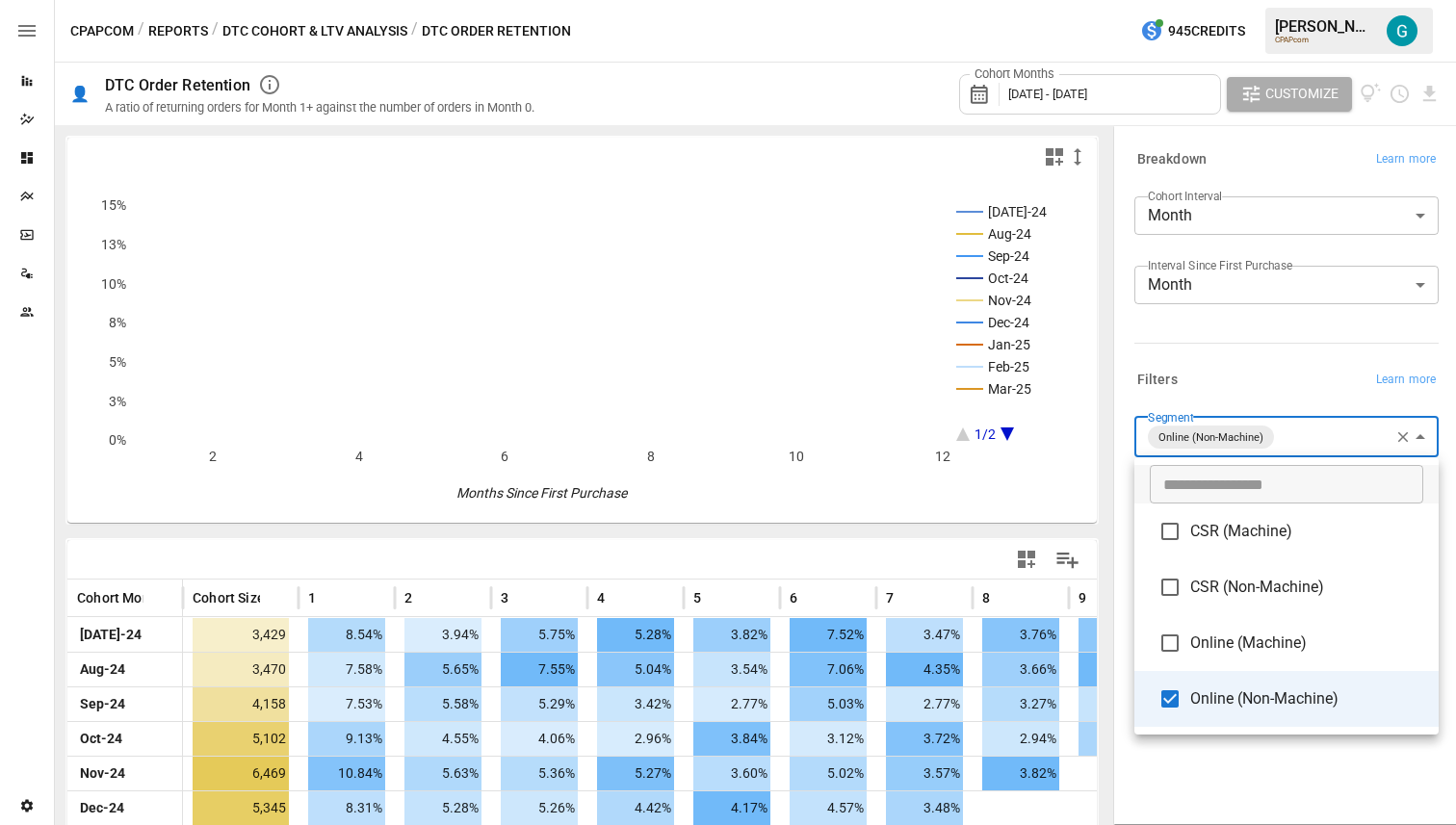
click at [496, 648] on span "Online (Machine)" at bounding box center [1306, 643] width 233 height 23
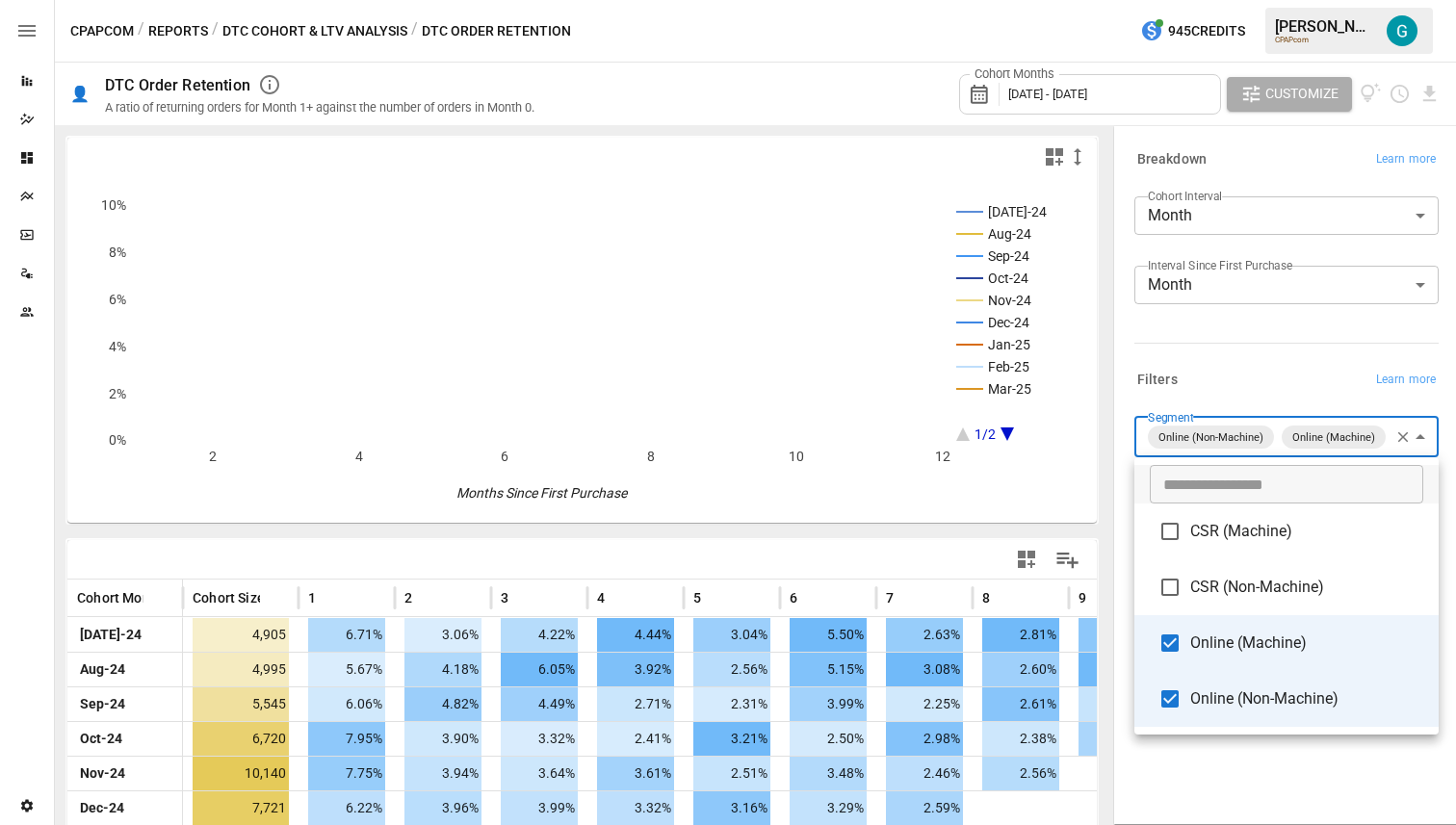
click at [496, 650] on span "Online (Machine)" at bounding box center [1306, 643] width 233 height 23
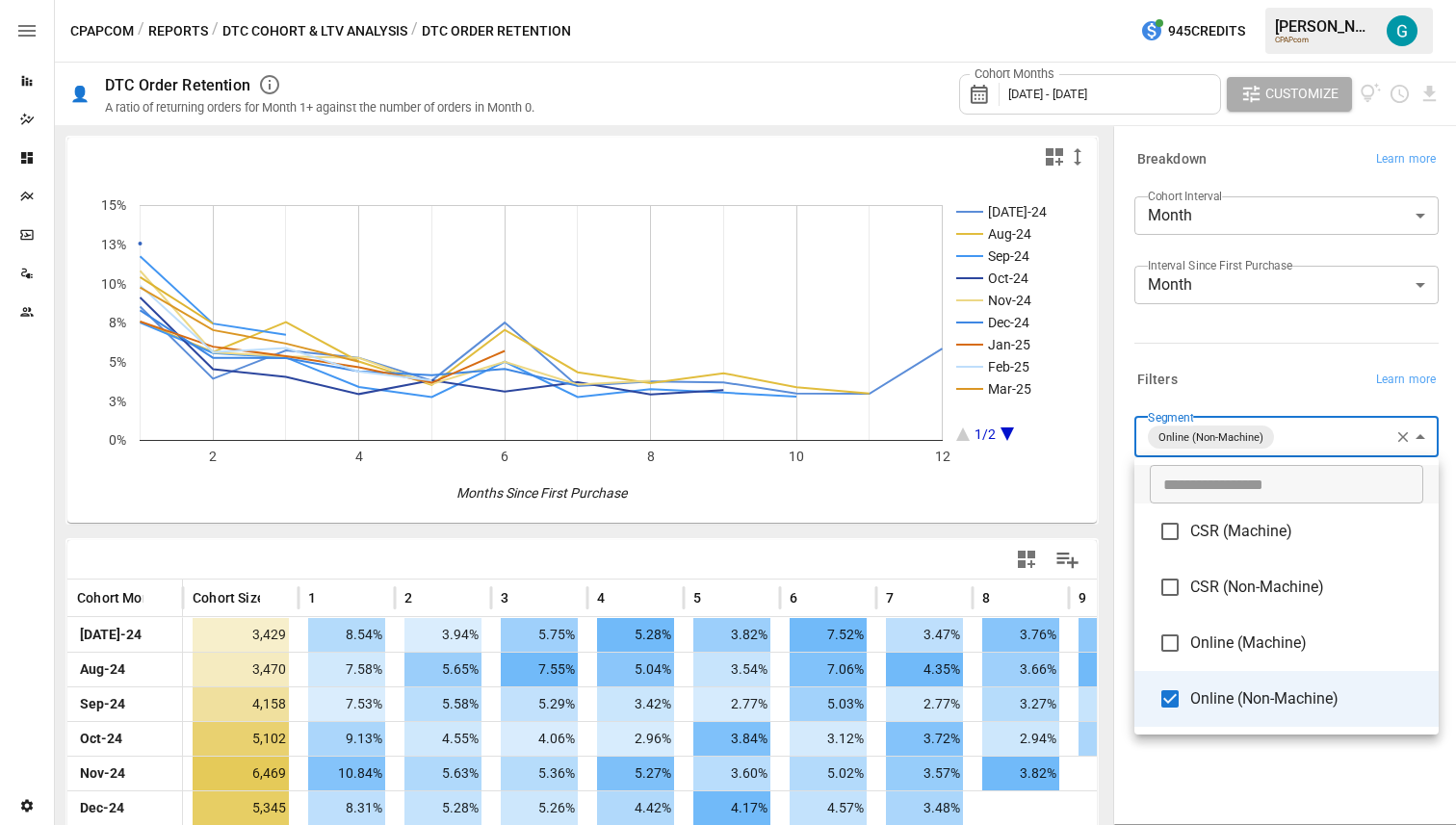
click at [496, 657] on li "Online (Machine)" at bounding box center [1286, 643] width 304 height 56
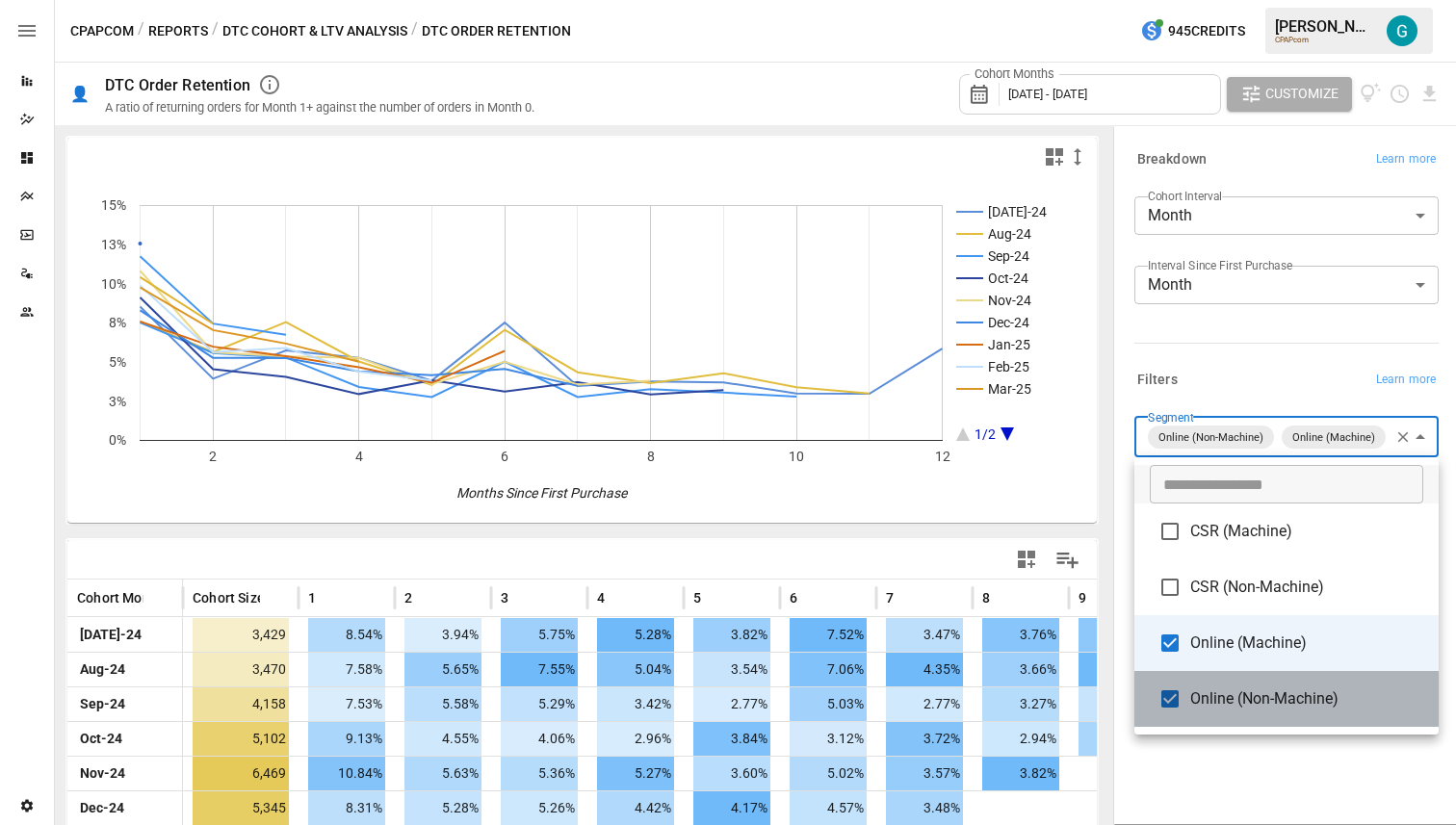
click at [496, 714] on li "Online (Non-Machine)" at bounding box center [1286, 699] width 304 height 56
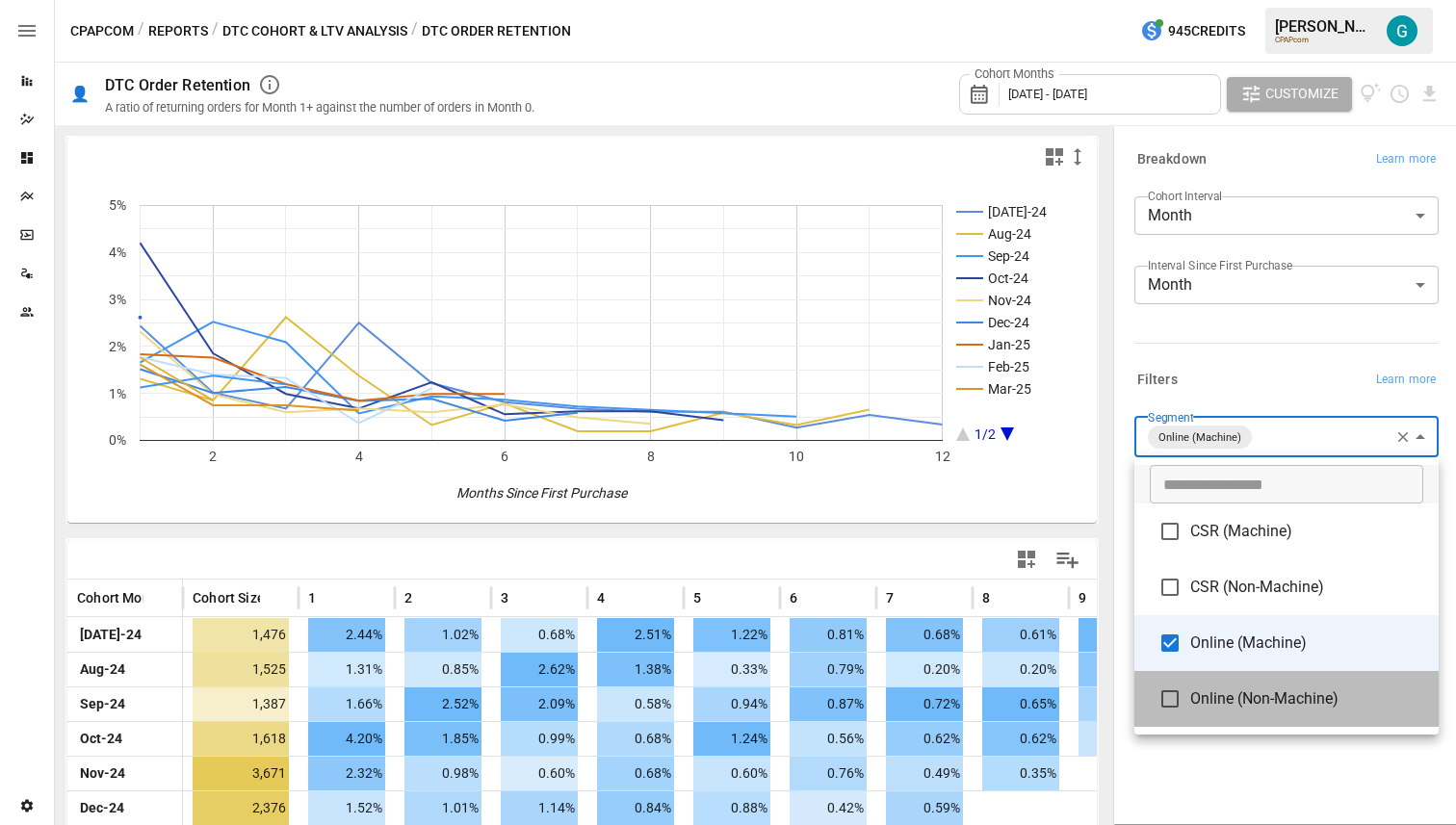
click at [496, 706] on span "Online (Non-Machine)" at bounding box center [1306, 698] width 233 height 23
type input "**********"
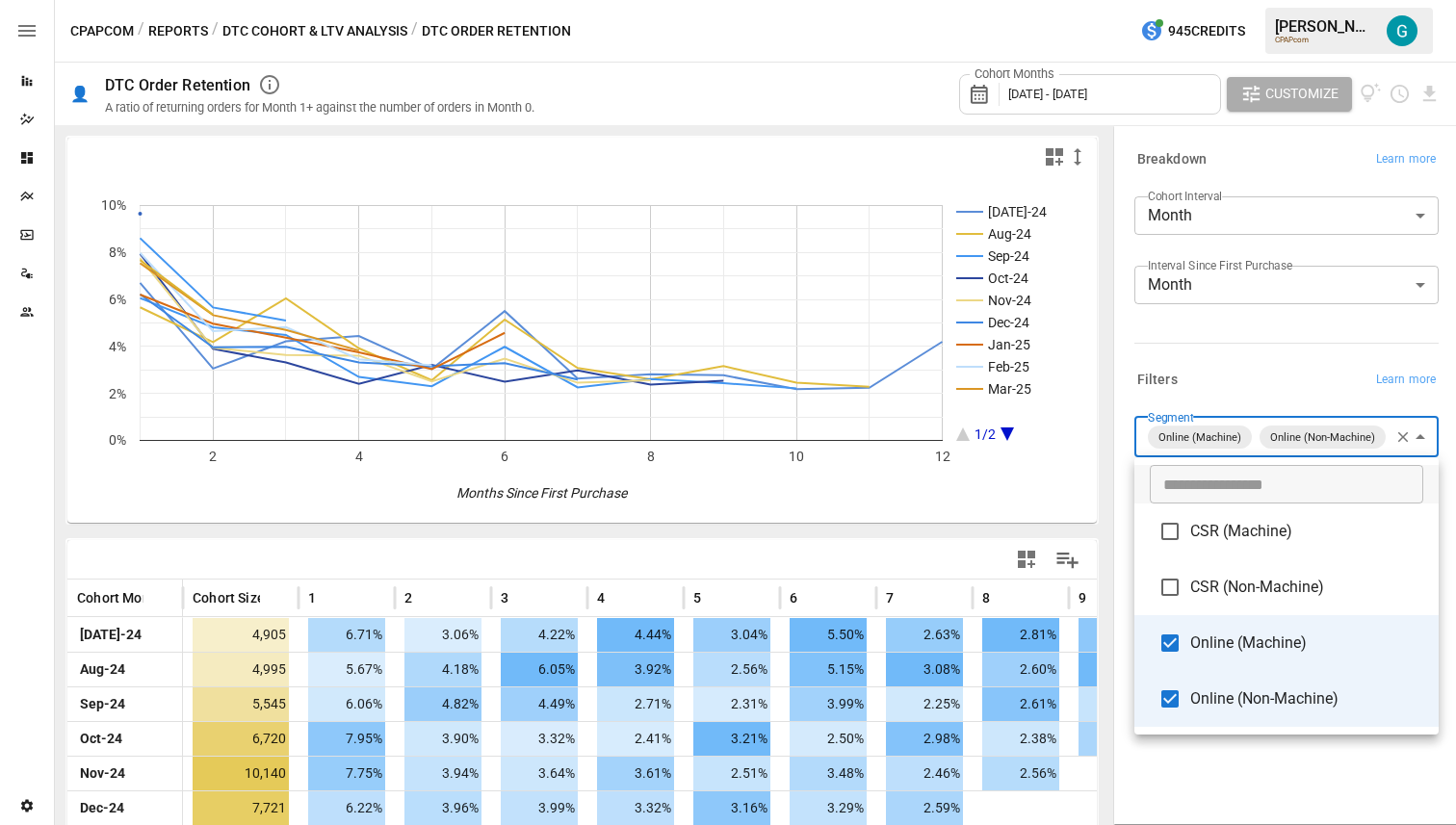
click at [496, 329] on div at bounding box center [728, 412] width 1456 height 825
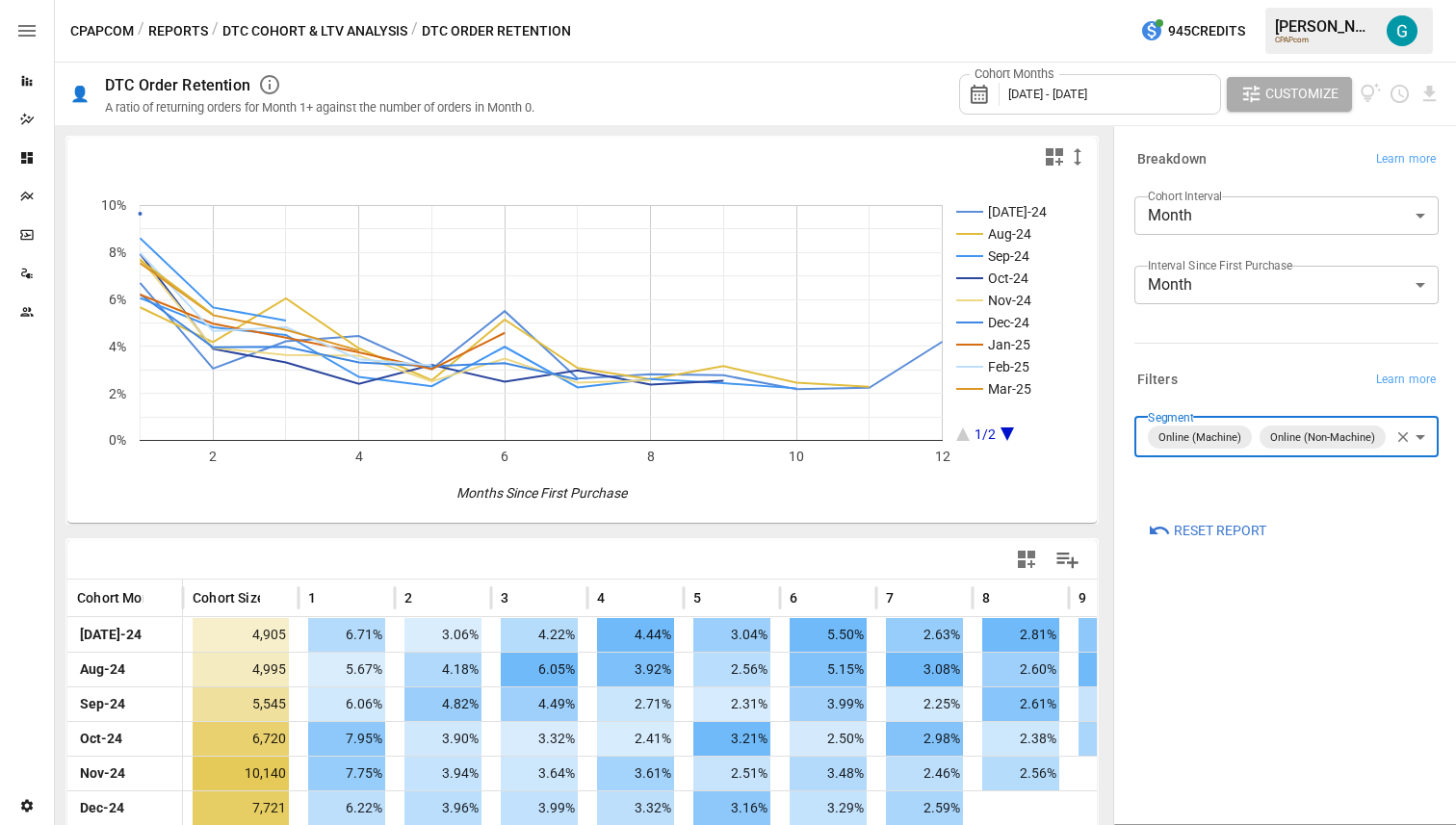
click at [194, 36] on button "Reports" at bounding box center [178, 32] width 60 height 24
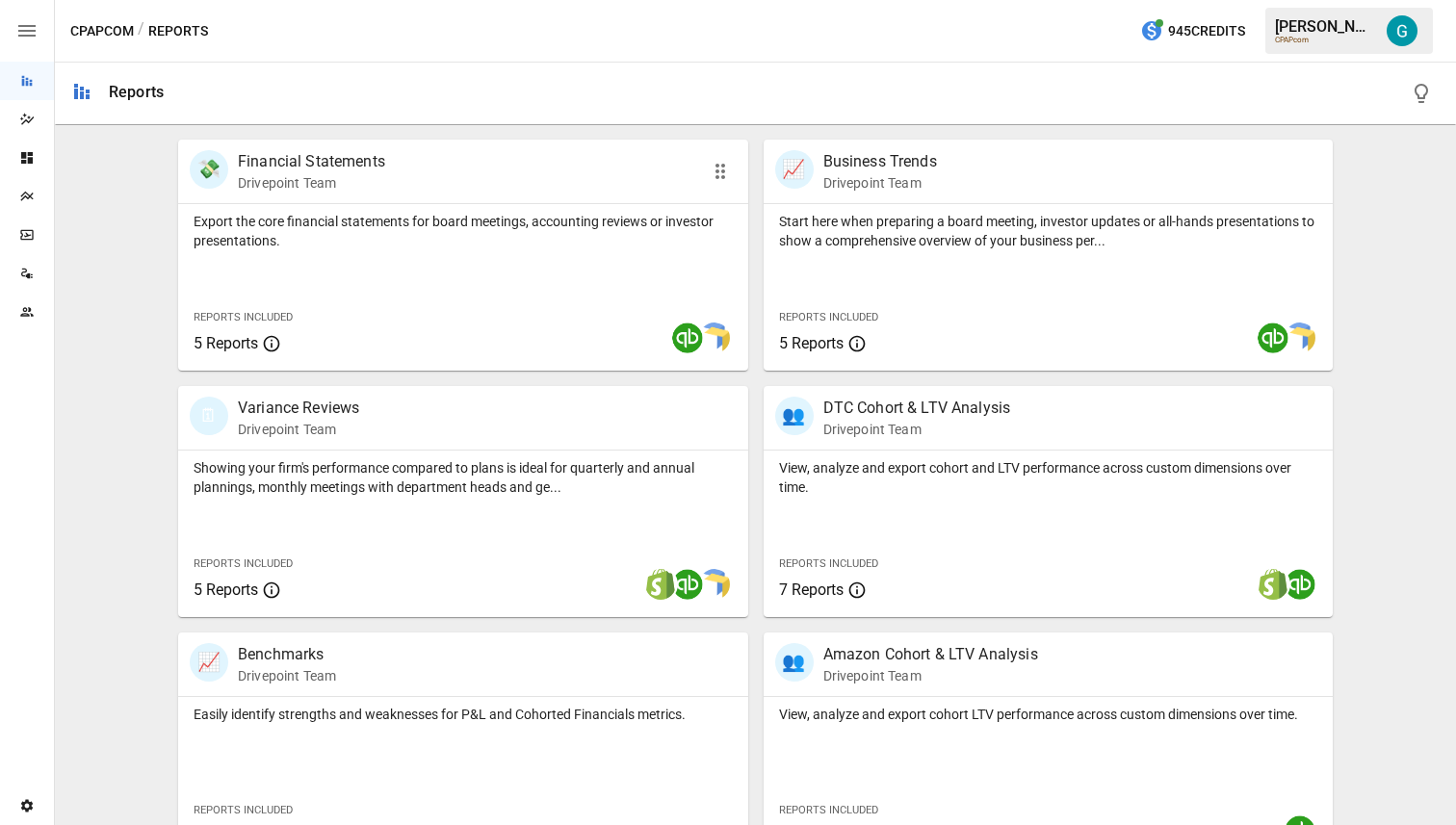
scroll to position [667, 0]
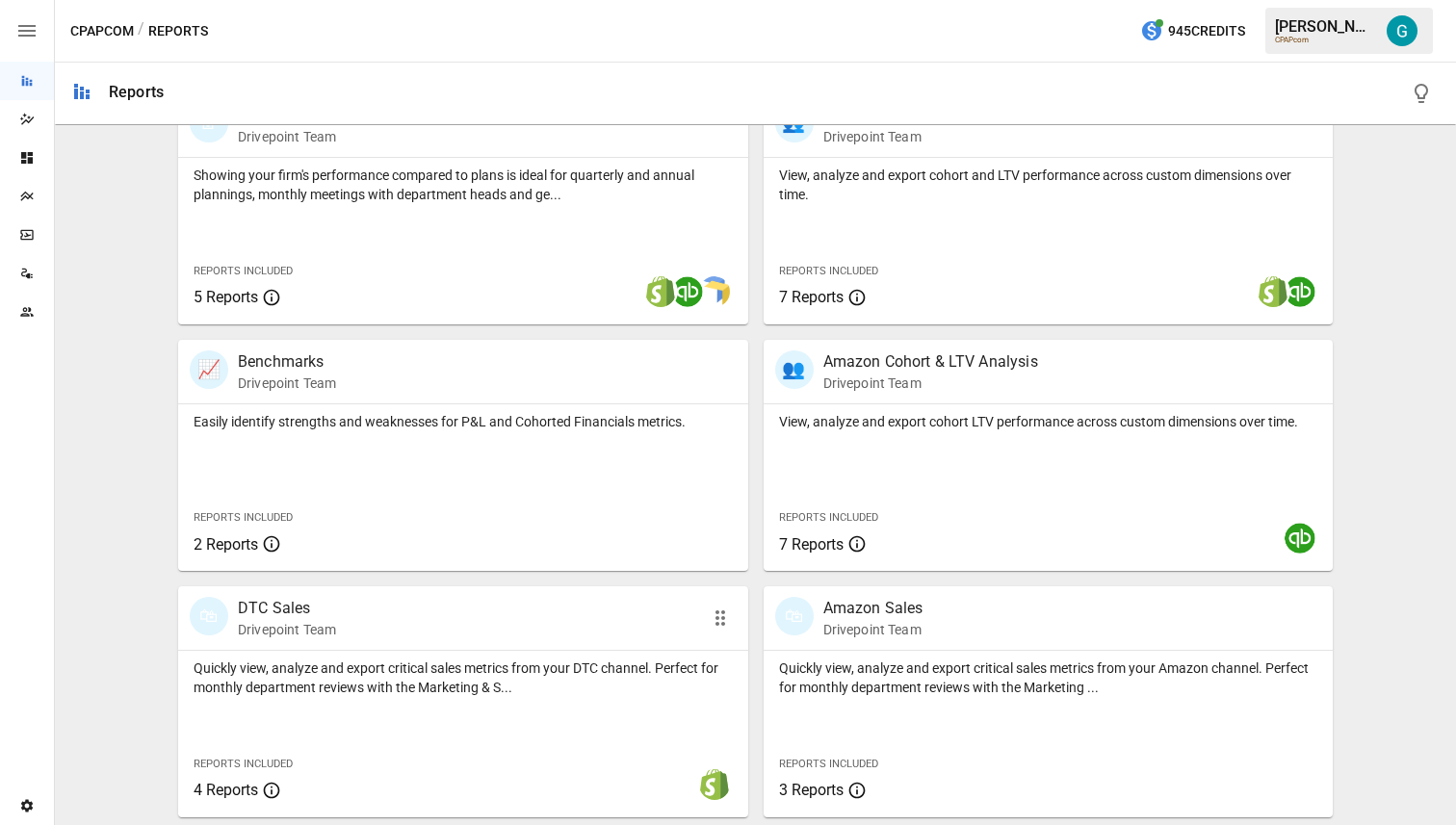
click at [496, 634] on div "🛍 DTC Sales Drivepoint Team" at bounding box center [417, 617] width 456 height 42
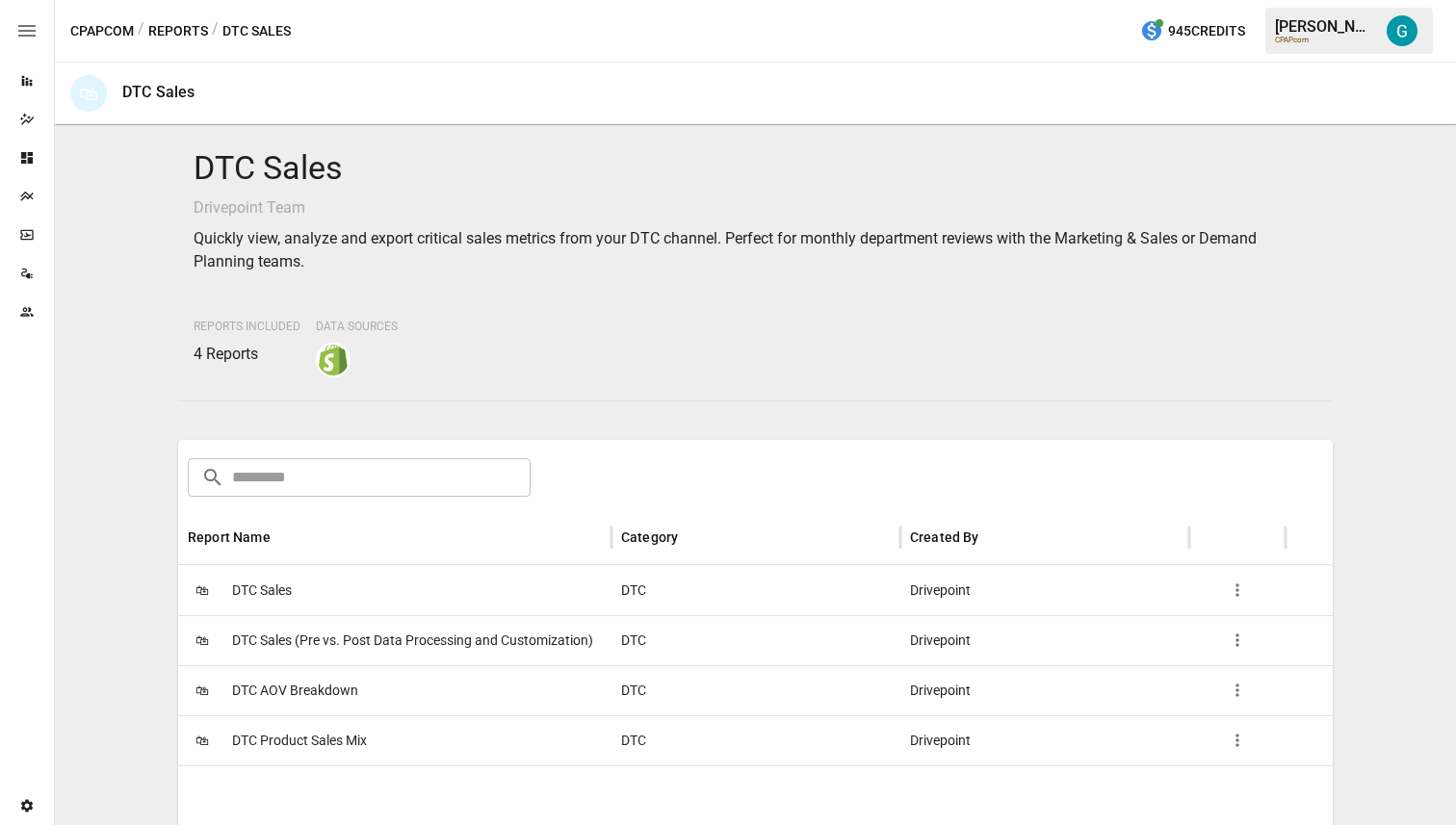
click at [411, 599] on div "🛍 DTC Sales" at bounding box center [395, 590] width 433 height 50
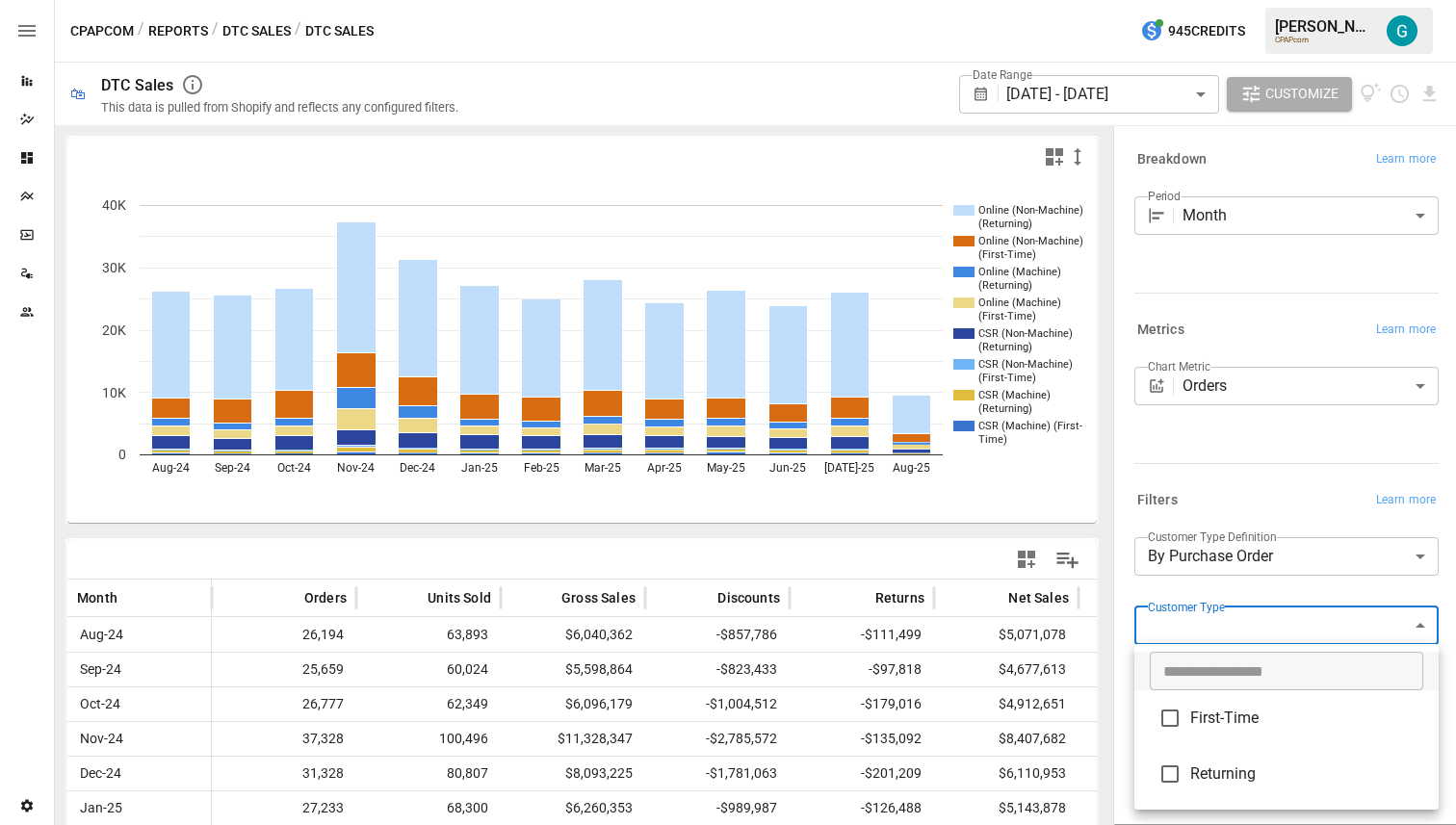
click at [496, 0] on body "Reports Dazzler Studio Dashboards Plans SmartModel ™ Data Sources Team Settings…" at bounding box center [728, 0] width 1456 height 0
click at [496, 725] on span "First-Time" at bounding box center [1306, 718] width 233 height 23
type input "**********"
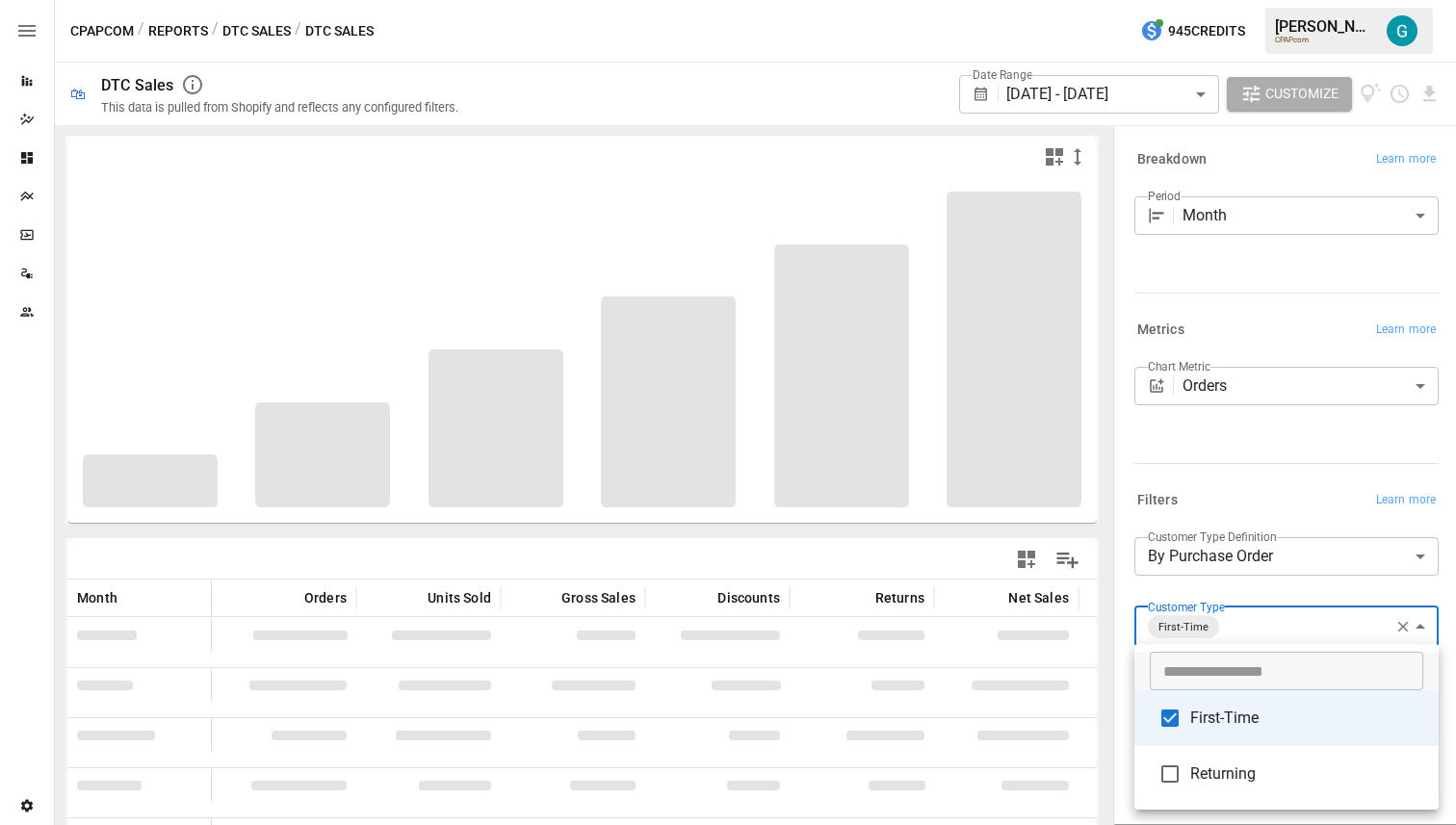
click at [496, 452] on div at bounding box center [728, 412] width 1456 height 825
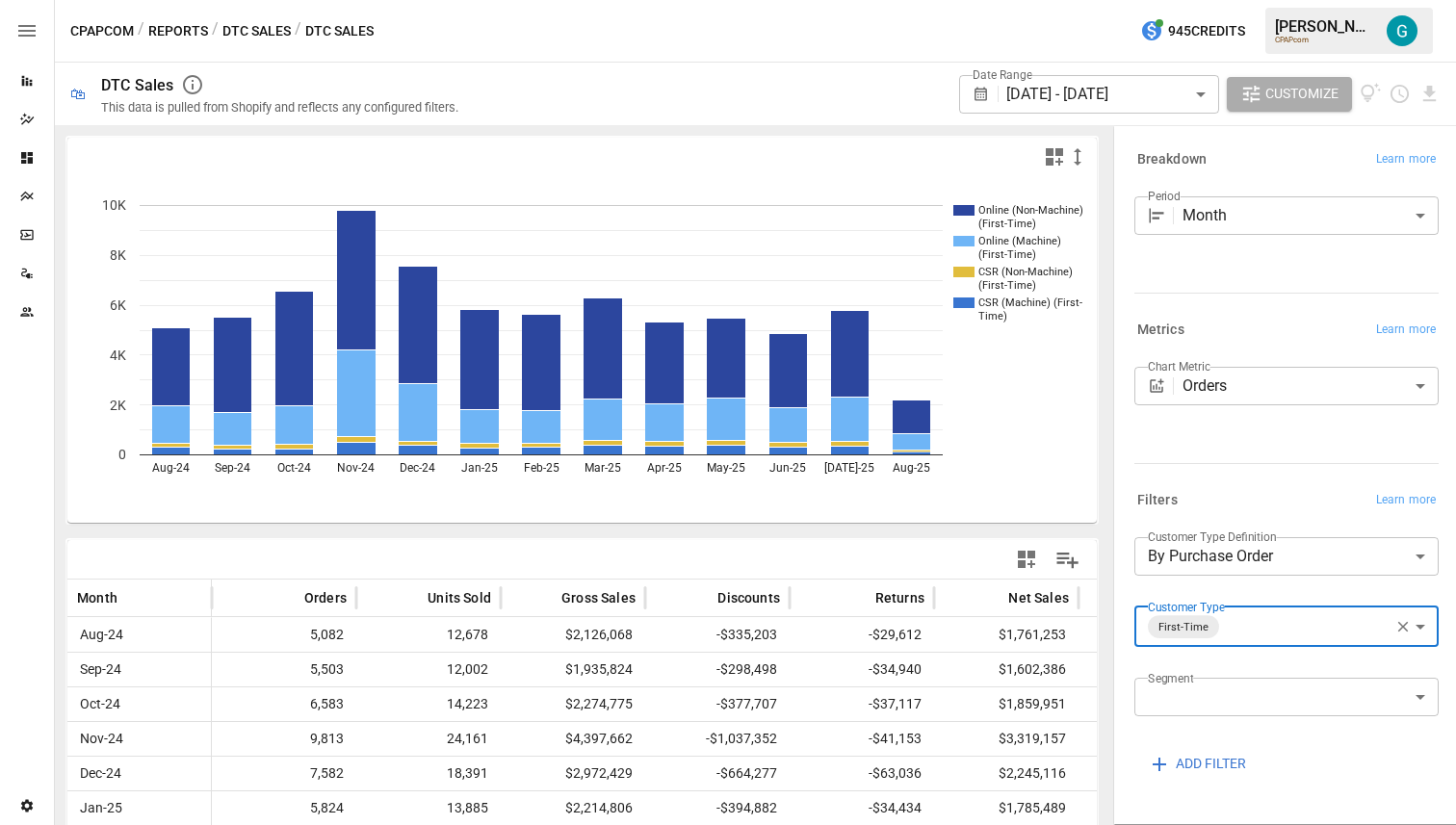
click at [496, 502] on icon "Online (Non-Machine) (First-Time) Online (Machine) (First-Time) CSR (Non-Machin…" at bounding box center [582, 349] width 1030 height 347
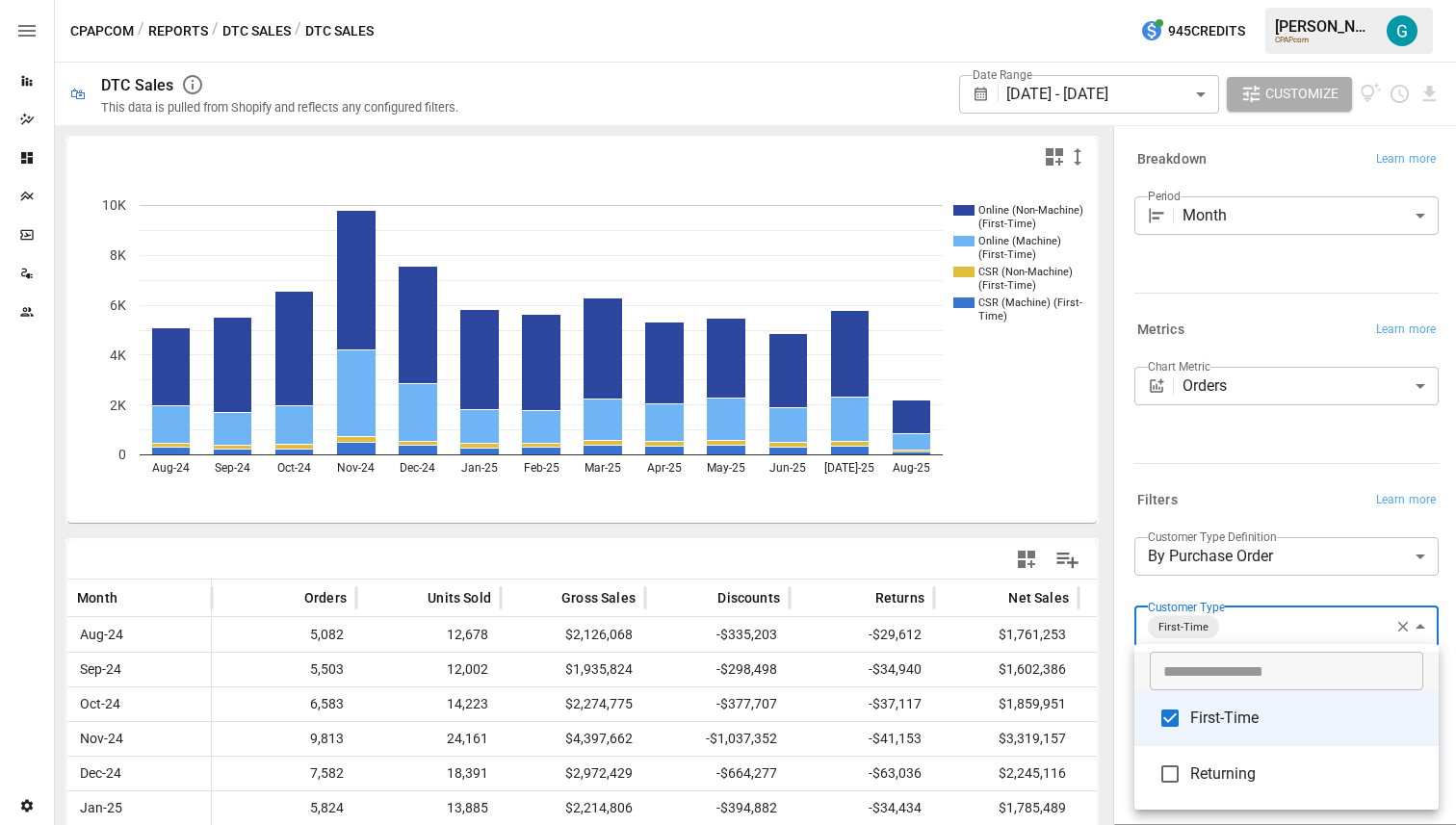
click at [496, 0] on body "Reports Dazzler Studio Dashboards Plans SmartModel ™ Data Sources Team Settings…" at bounding box center [728, 0] width 1456 height 0
click at [496, 632] on div at bounding box center [728, 412] width 1456 height 825
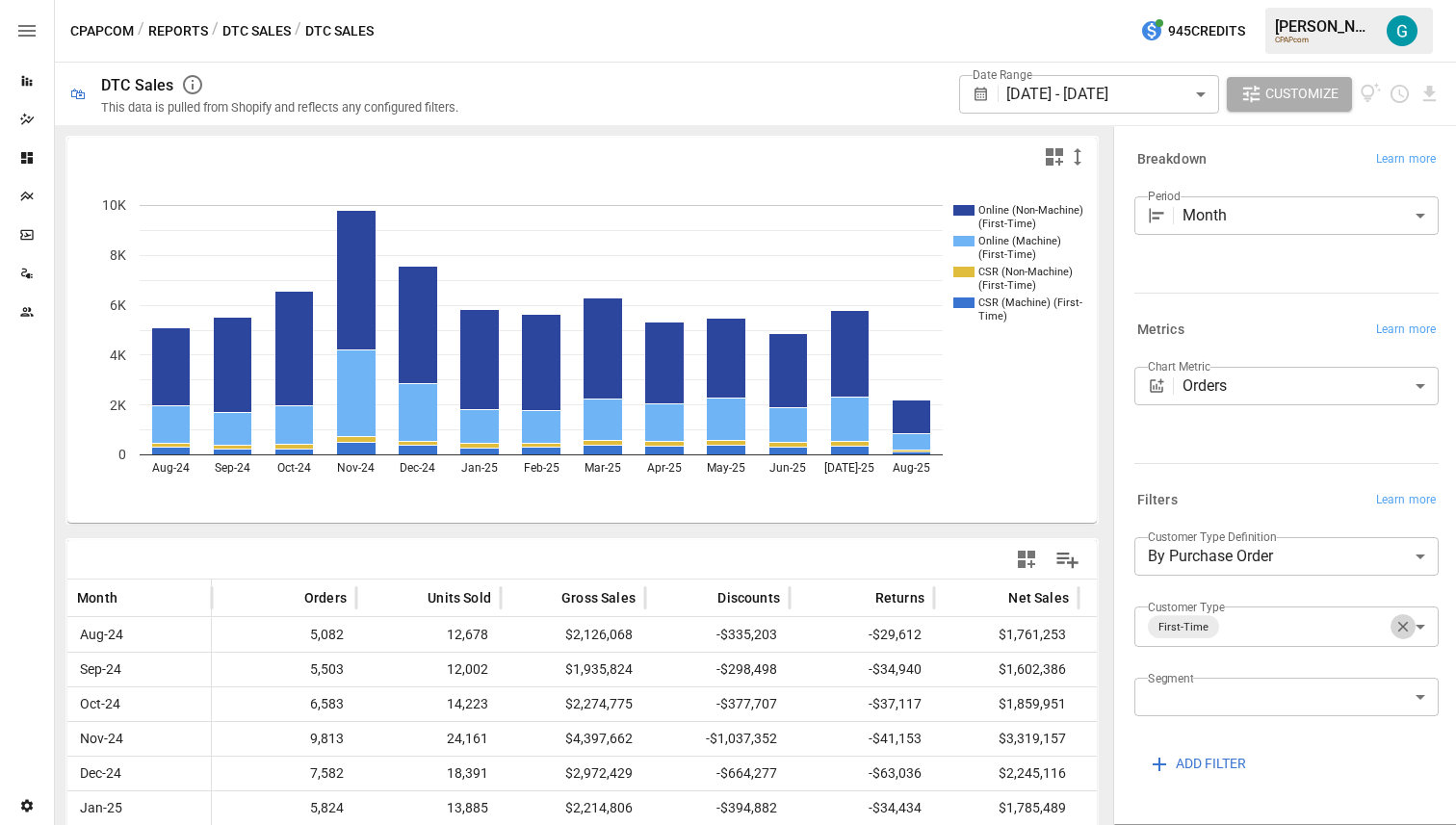
click at [496, 632] on icon "button" at bounding box center [1403, 627] width 18 height 18
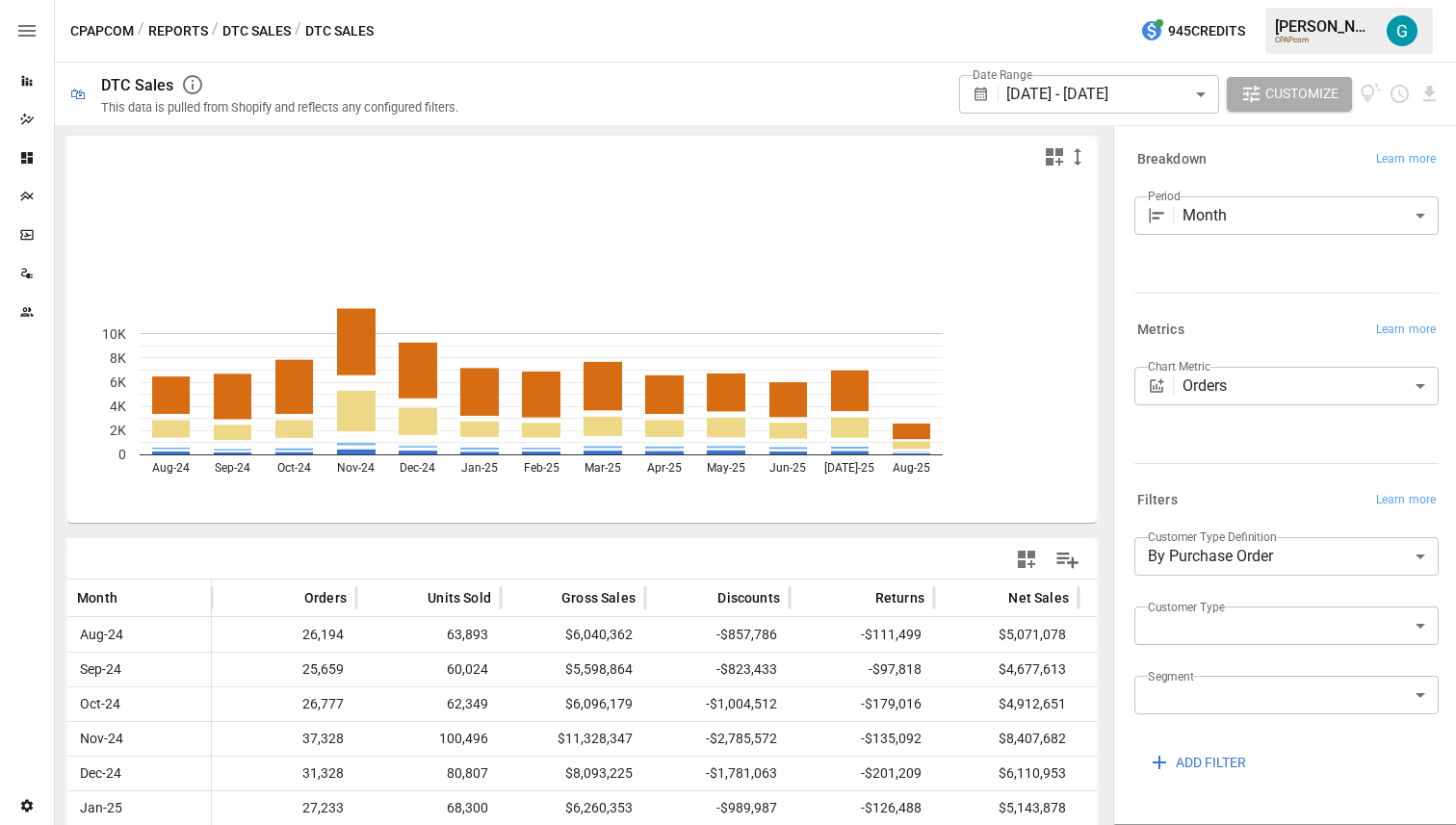
click at [496, 436] on div "Chart Metric Orders ****** ​" at bounding box center [1286, 408] width 304 height 96
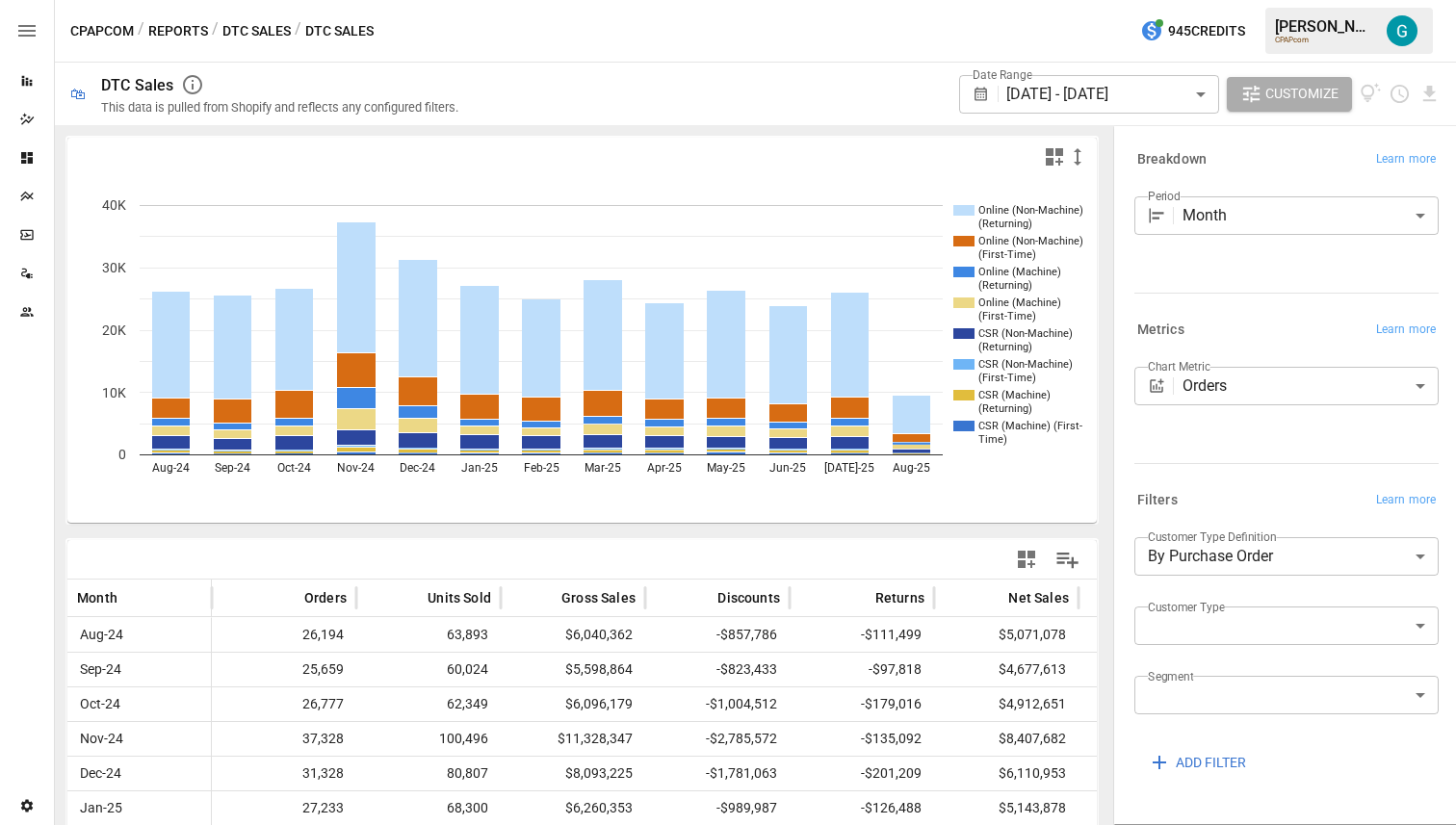
click at [496, 55] on div "CPAPcom / Reports / DTC Sales / DTC Sales 945 Credits [PERSON_NAME] CPAPcom" at bounding box center [755, 31] width 1401 height 62
click at [249, 42] on div "CPAPcom / Reports / DTC Sales / DTC Sales 945 Credits [PERSON_NAME] CPAPcom" at bounding box center [755, 31] width 1401 height 62
click at [261, 28] on button "DTC Sales" at bounding box center [256, 32] width 68 height 24
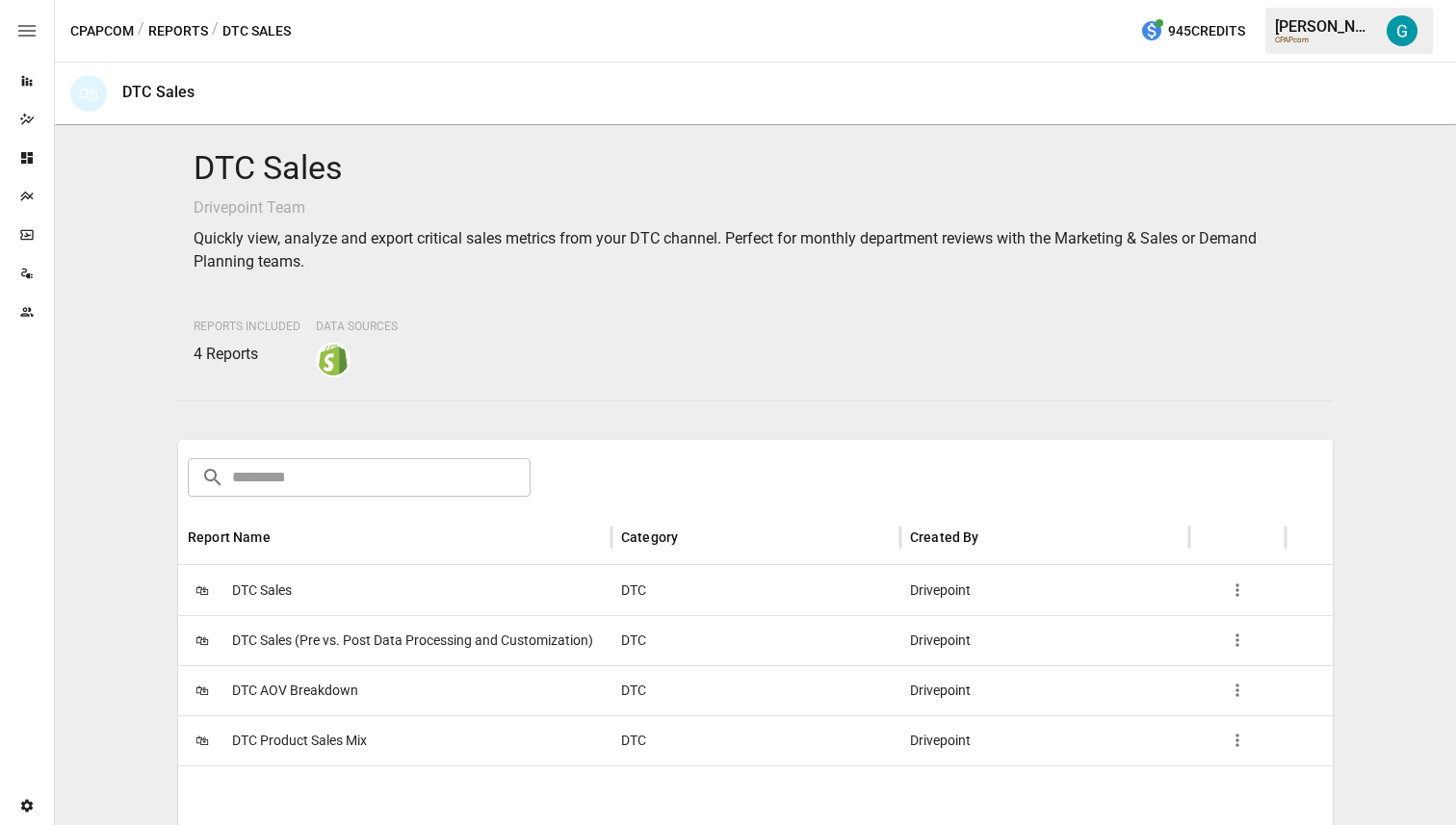
click at [312, 683] on span "DTC AOV Breakdown" at bounding box center [295, 691] width 126 height 49
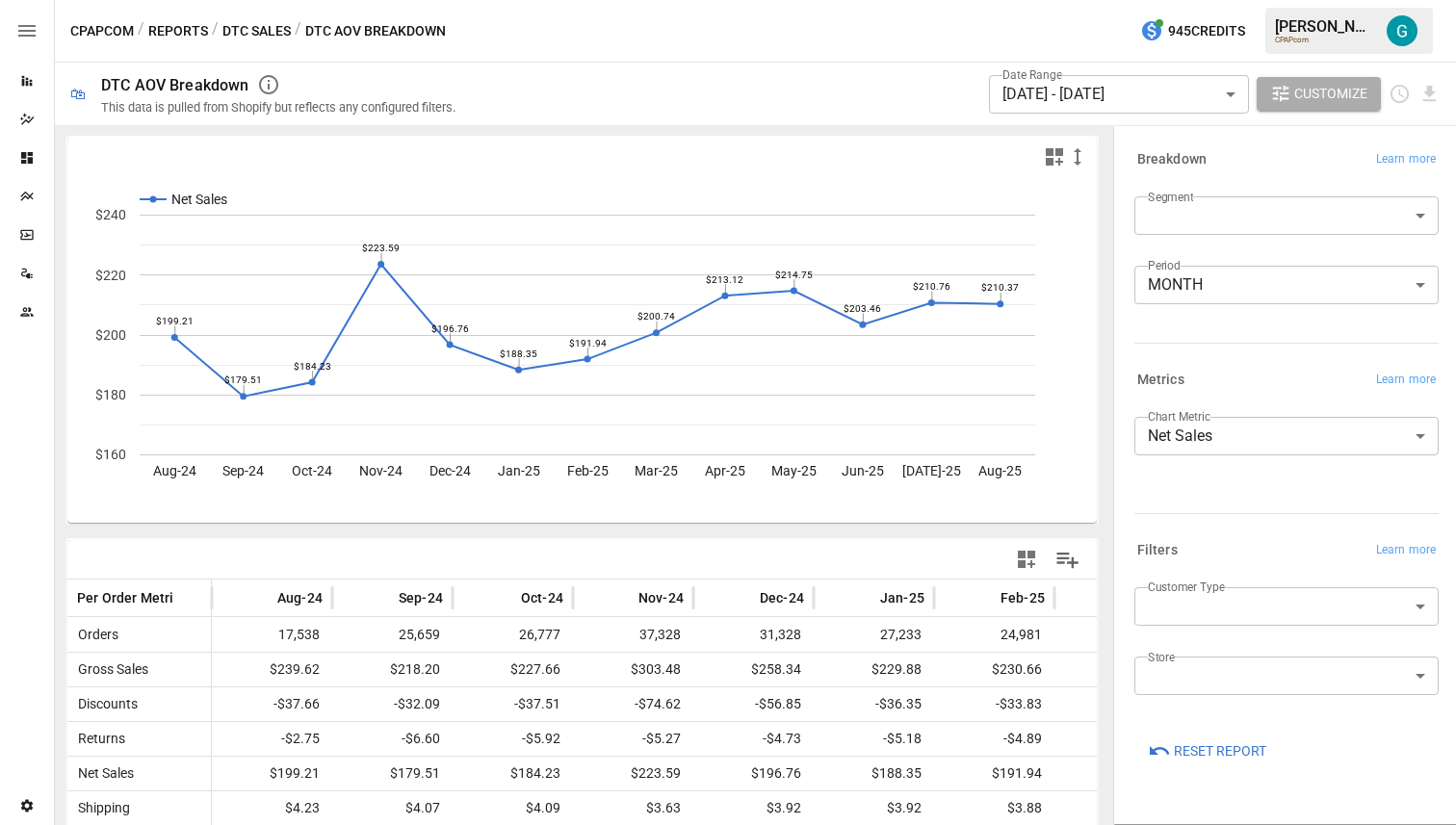
click at [496, 0] on body "Reports Dazzler Studio Dashboards Plans SmartModel ™ Data Sources Team Settings…" at bounding box center [728, 0] width 1456 height 0
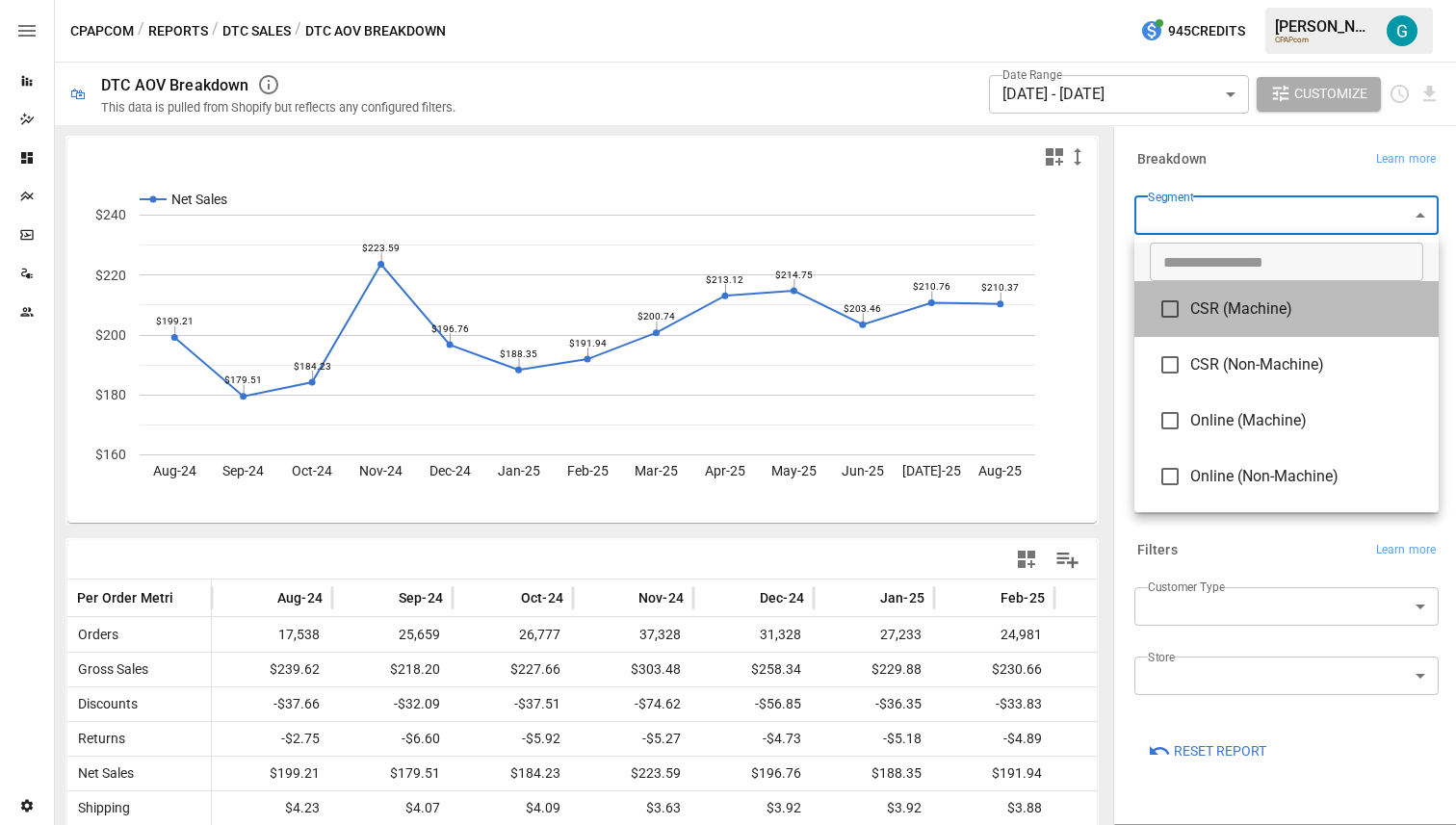
click at [496, 313] on span "CSR (Machine)" at bounding box center [1306, 308] width 233 height 23
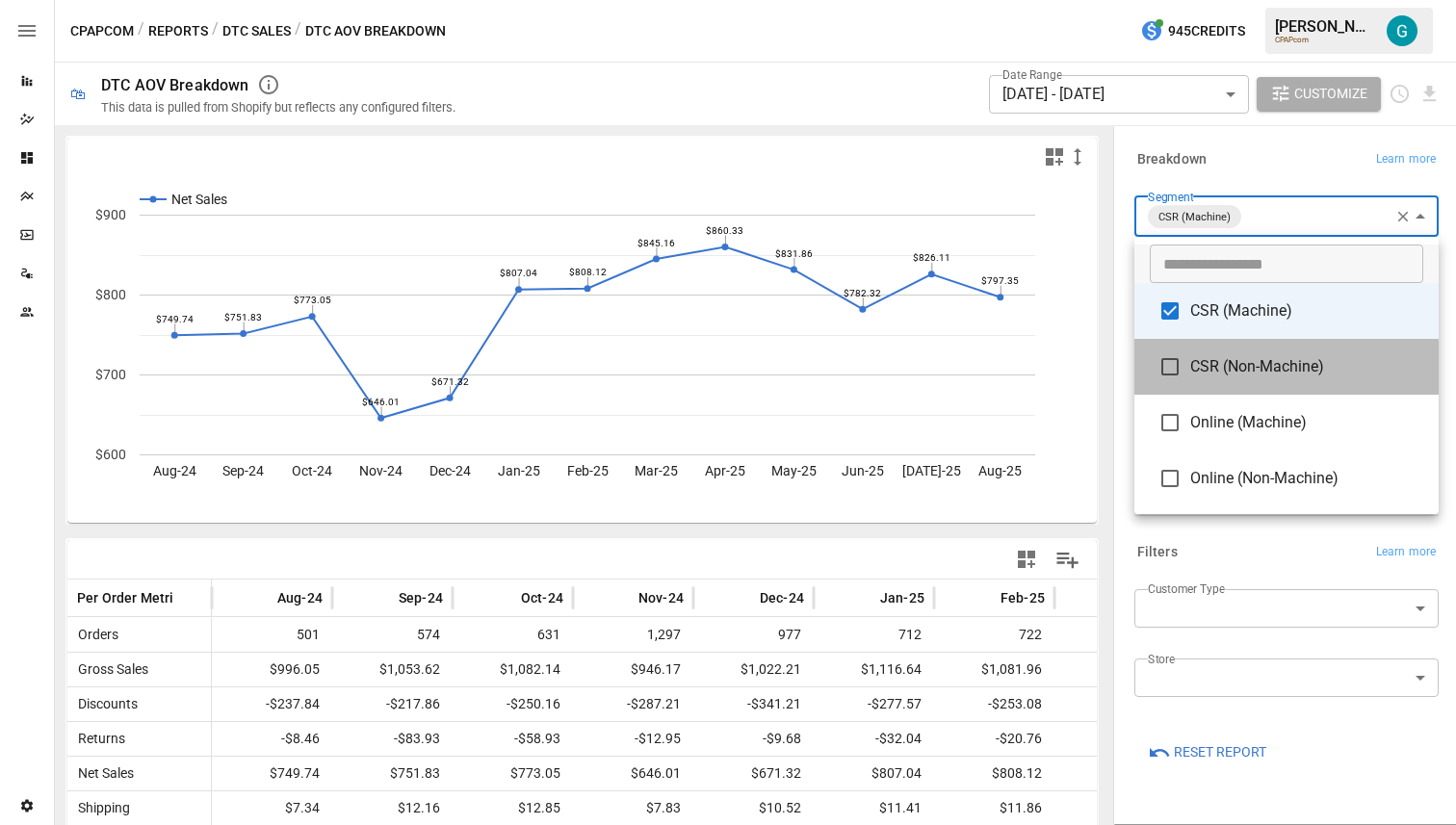
click at [496, 363] on span "CSR (Non-Machine)" at bounding box center [1306, 366] width 233 height 23
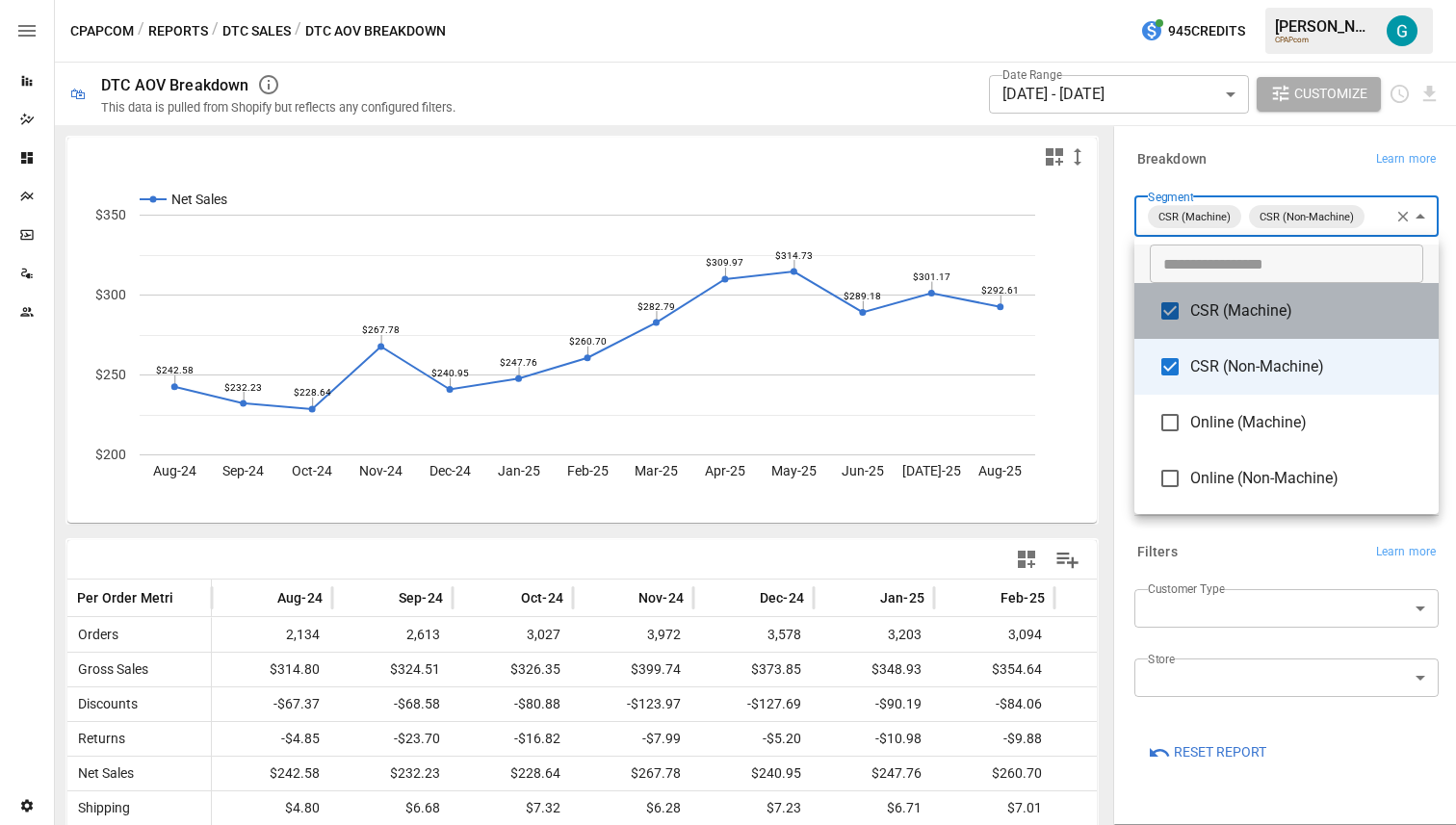
click at [496, 324] on li "CSR (Machine)" at bounding box center [1286, 311] width 304 height 56
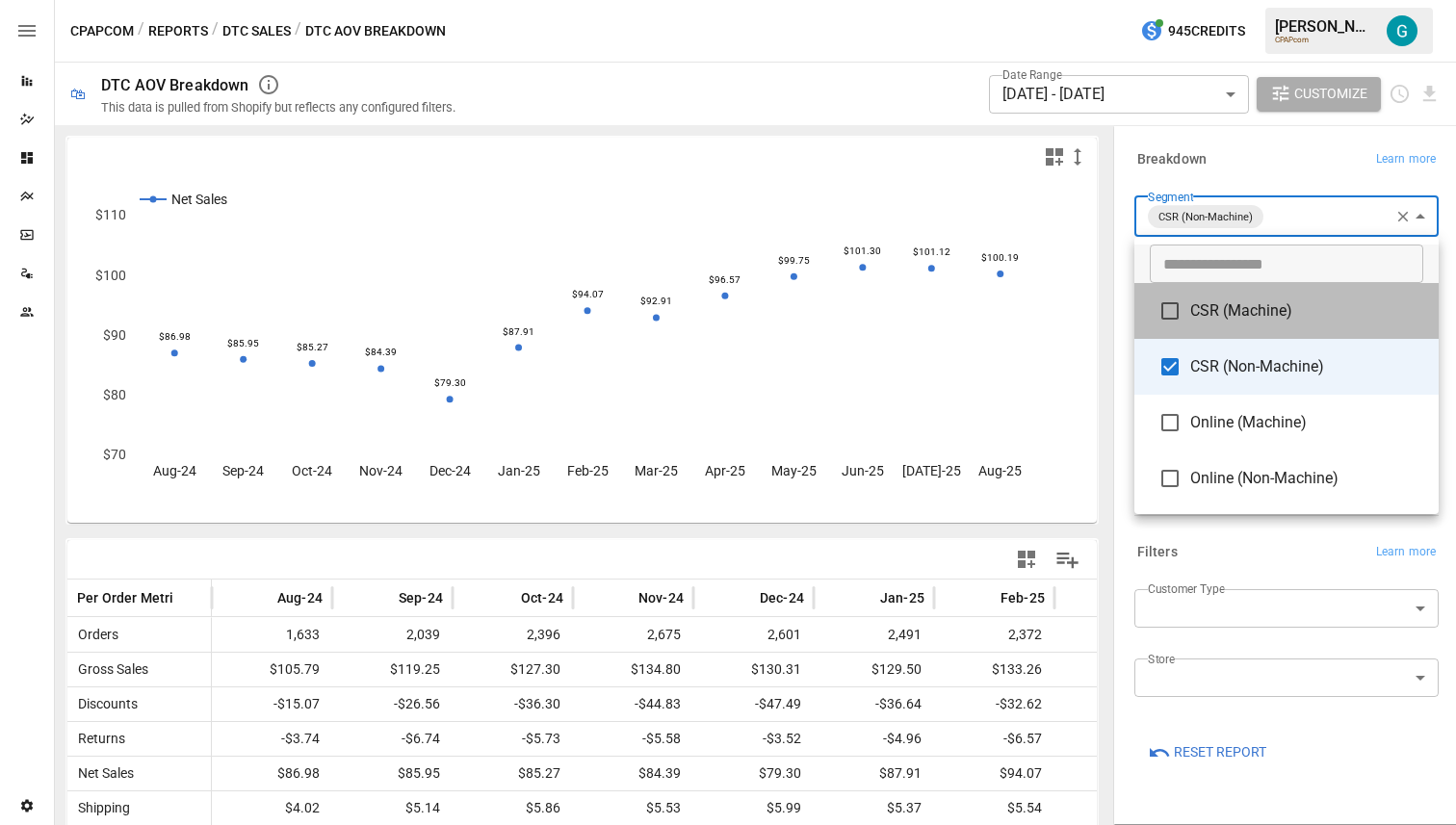
click at [496, 315] on span "CSR (Machine)" at bounding box center [1306, 310] width 233 height 23
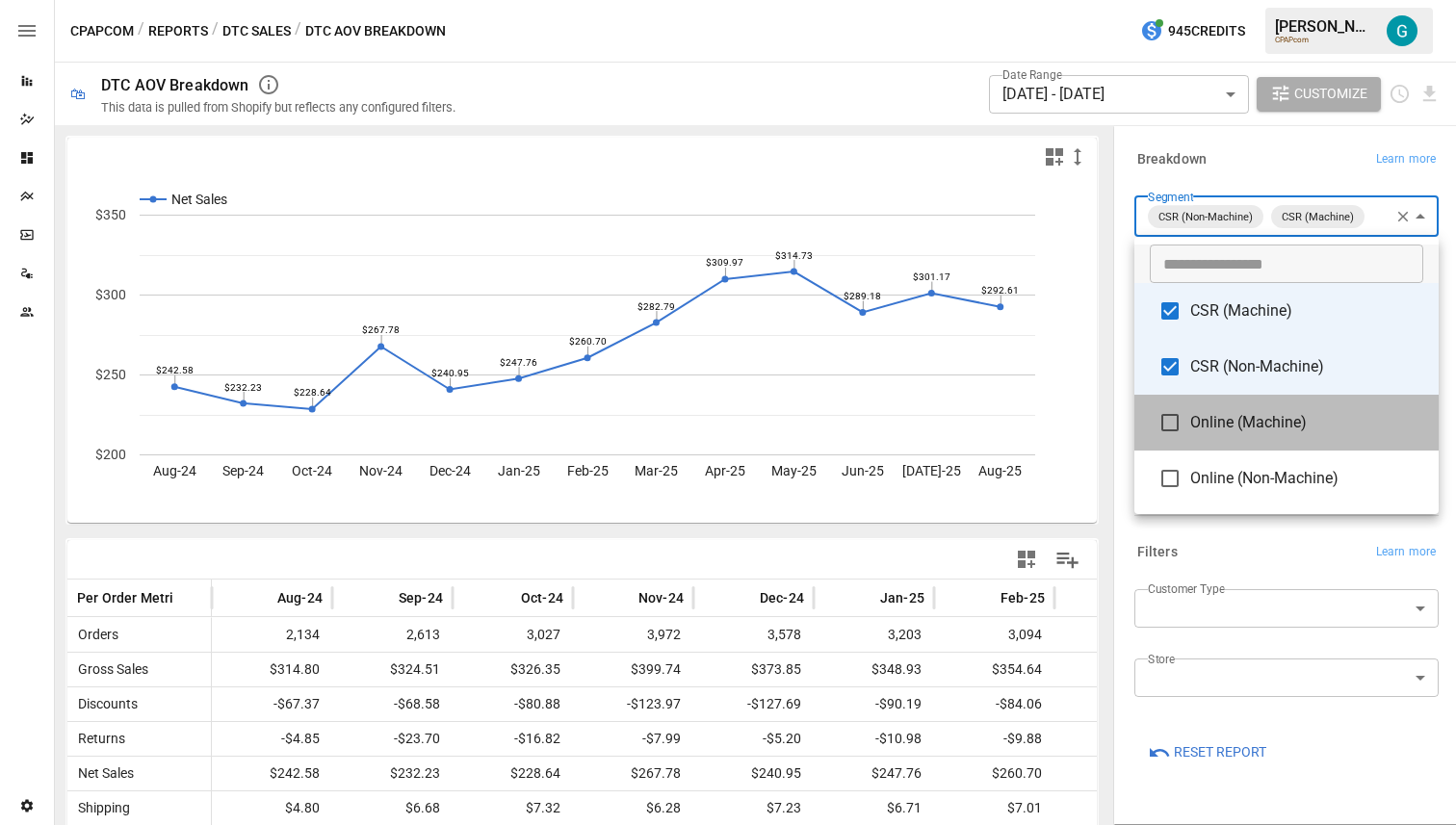
click at [496, 436] on li "Online (Machine)" at bounding box center [1286, 422] width 304 height 56
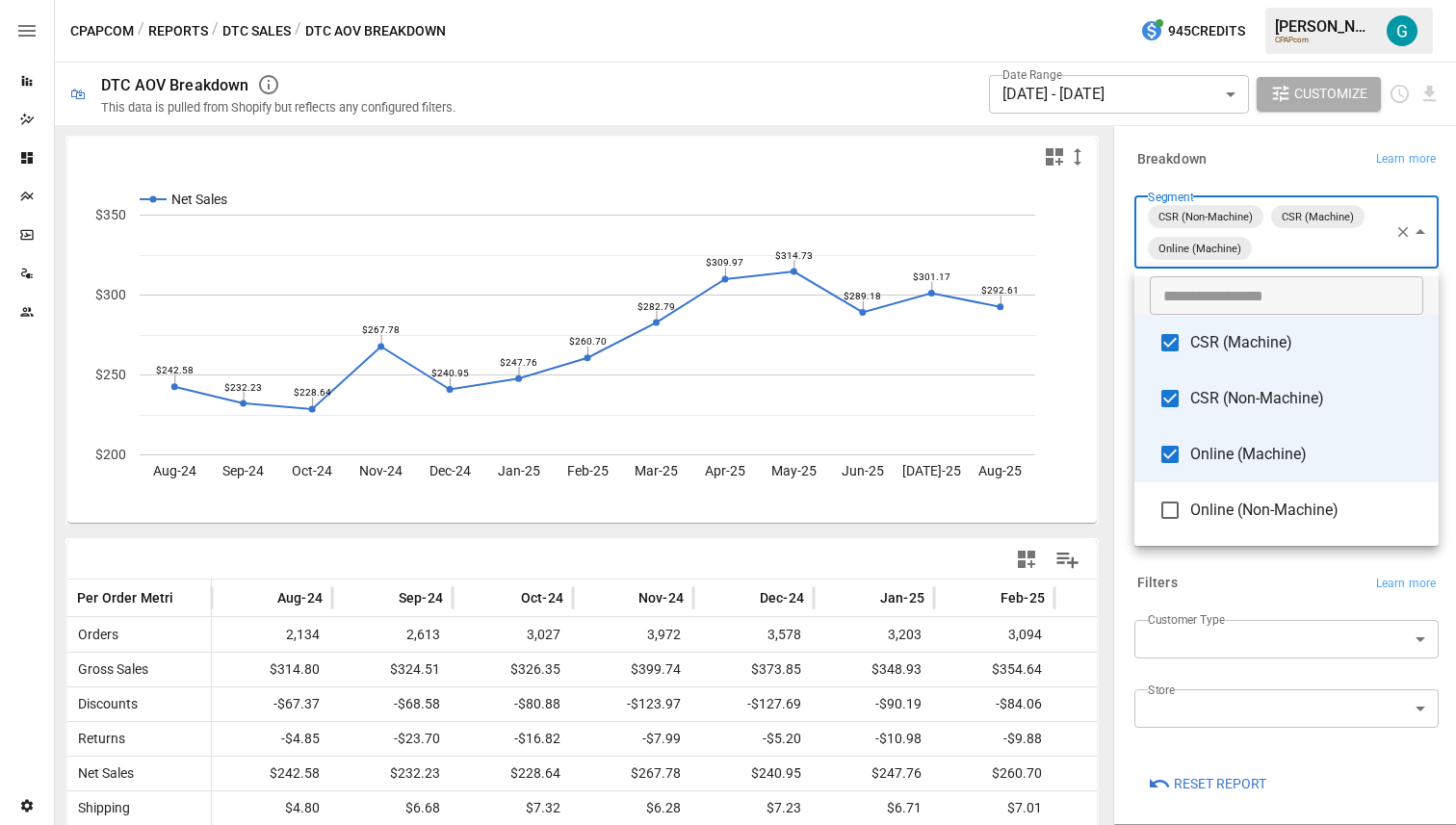
click at [496, 497] on li "Online (Non-Machine)" at bounding box center [1286, 510] width 304 height 56
click at [496, 387] on span "CSR (Non-Machine)" at bounding box center [1306, 398] width 233 height 23
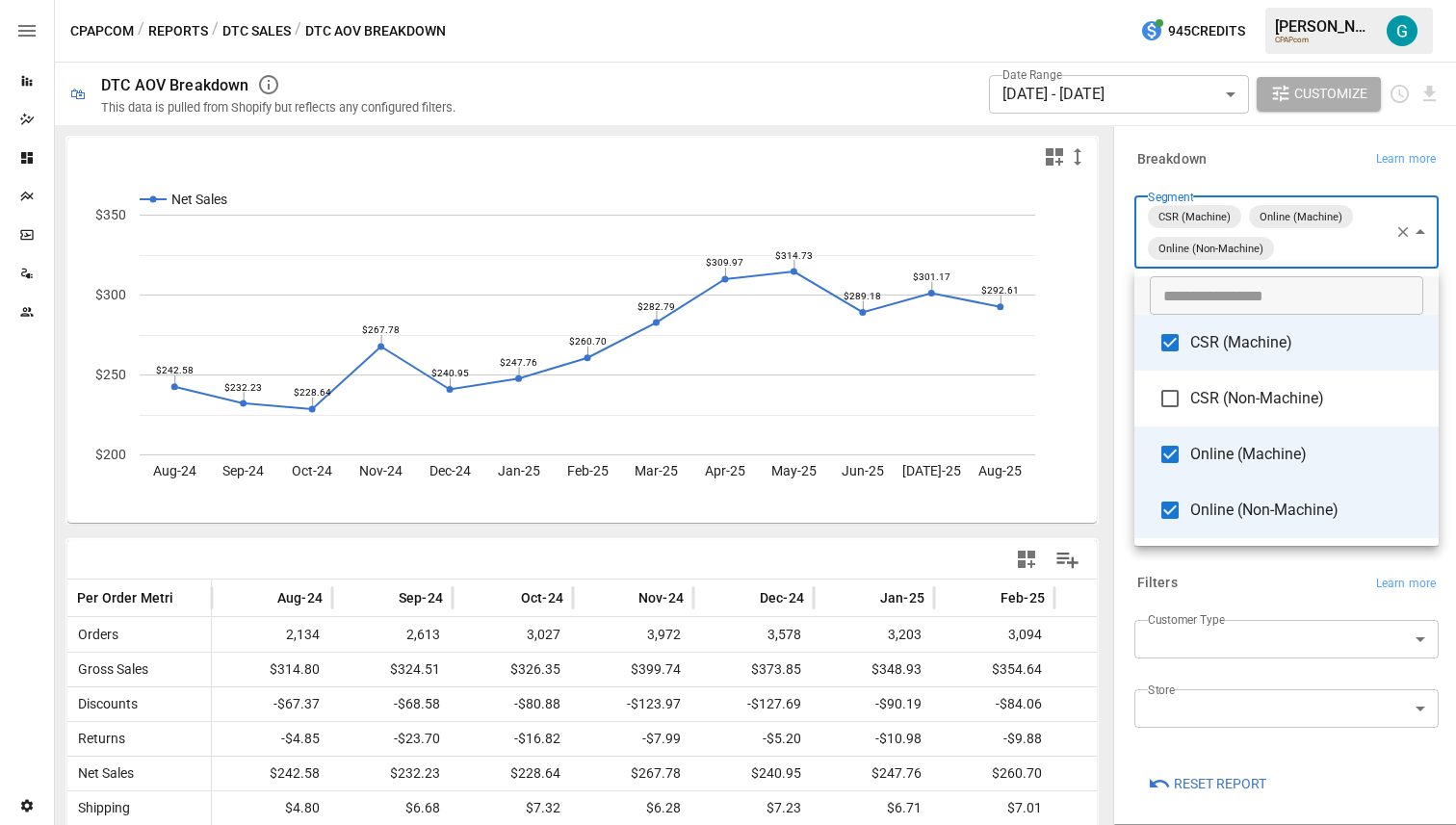
click at [496, 353] on span "CSR (Machine)" at bounding box center [1306, 342] width 233 height 23
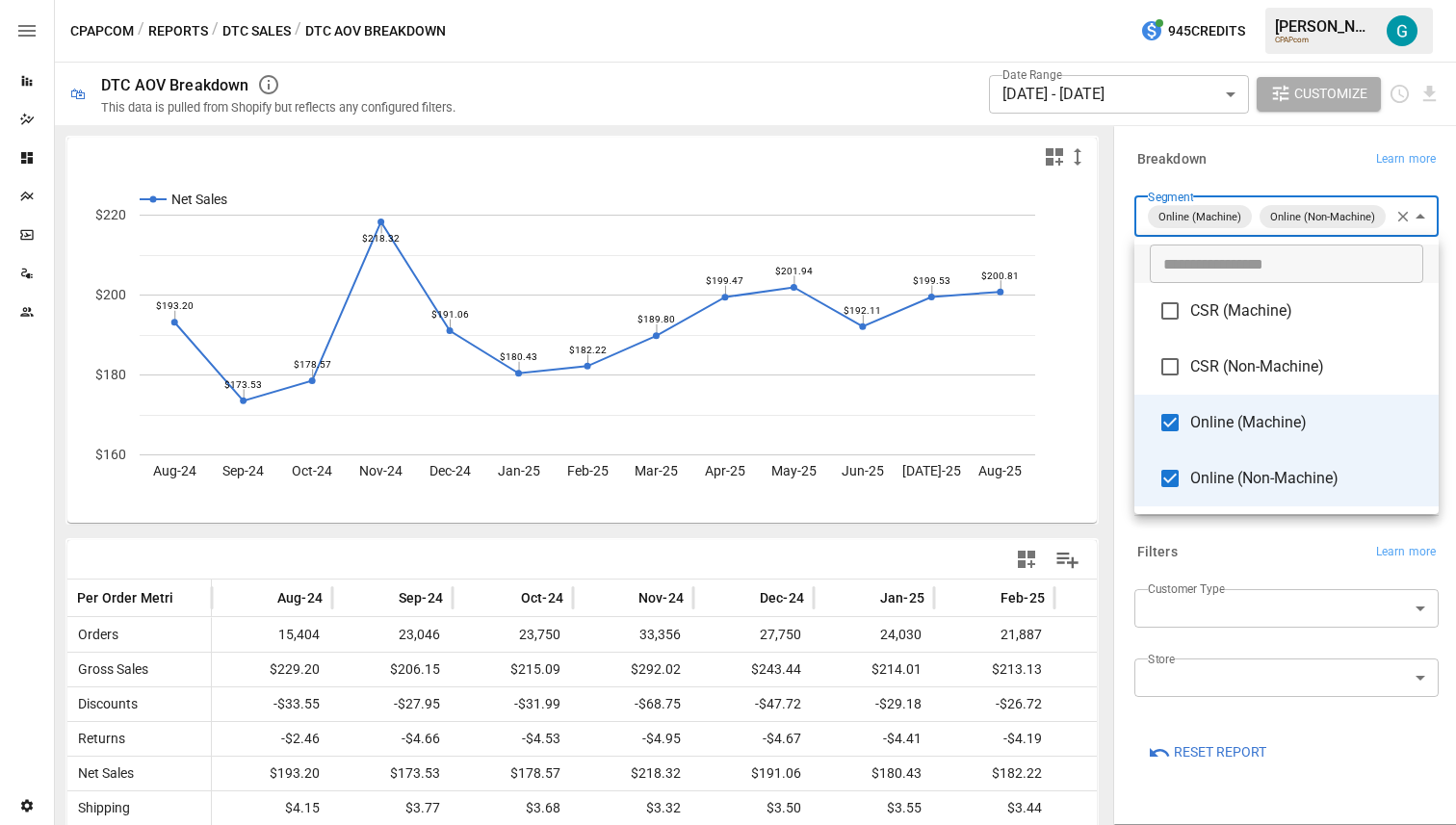
click at [496, 340] on li "CSR (Non-Machine)" at bounding box center [1286, 366] width 304 height 56
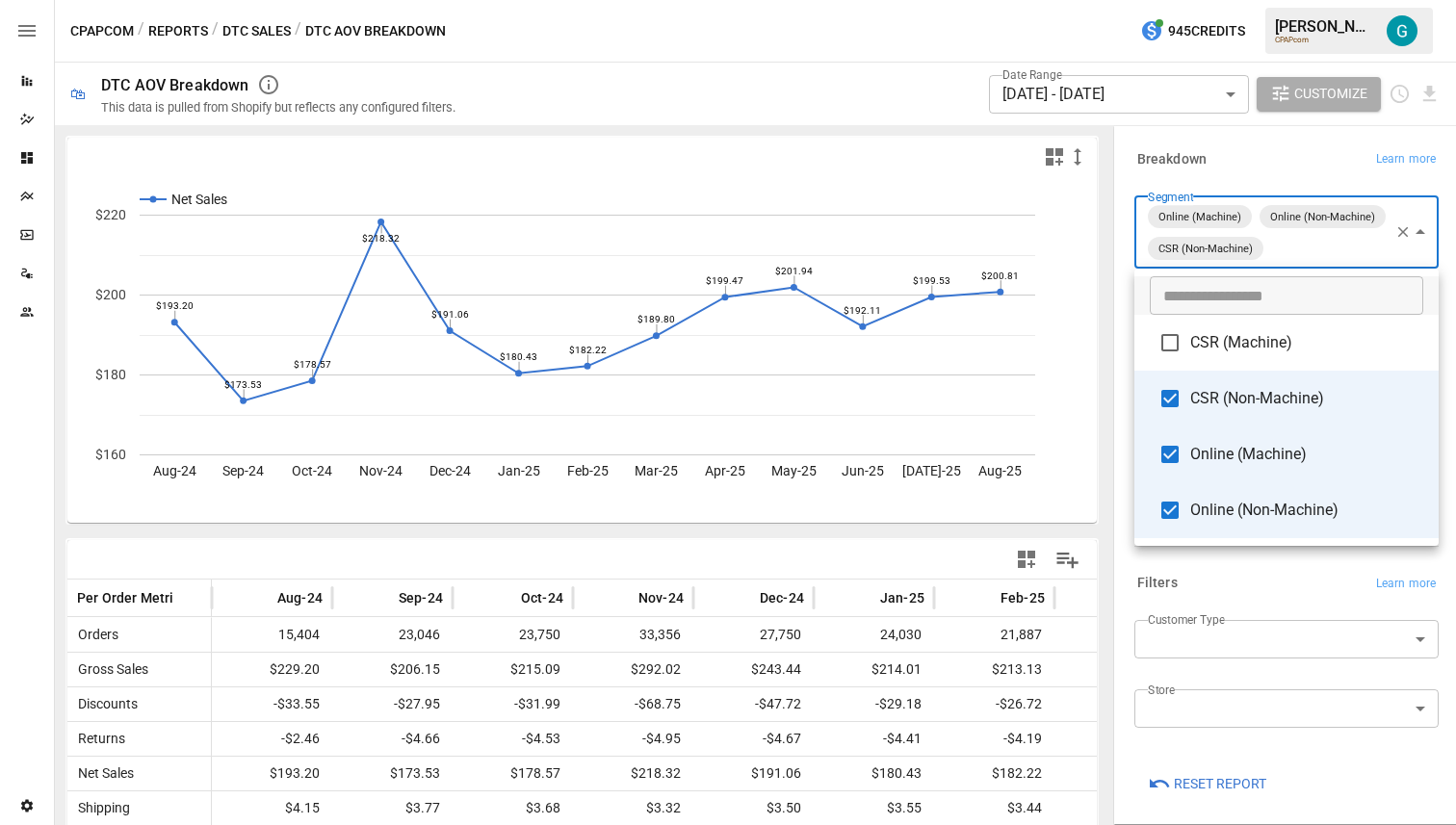
click at [496, 316] on li "CSR (Machine)" at bounding box center [1286, 343] width 304 height 56
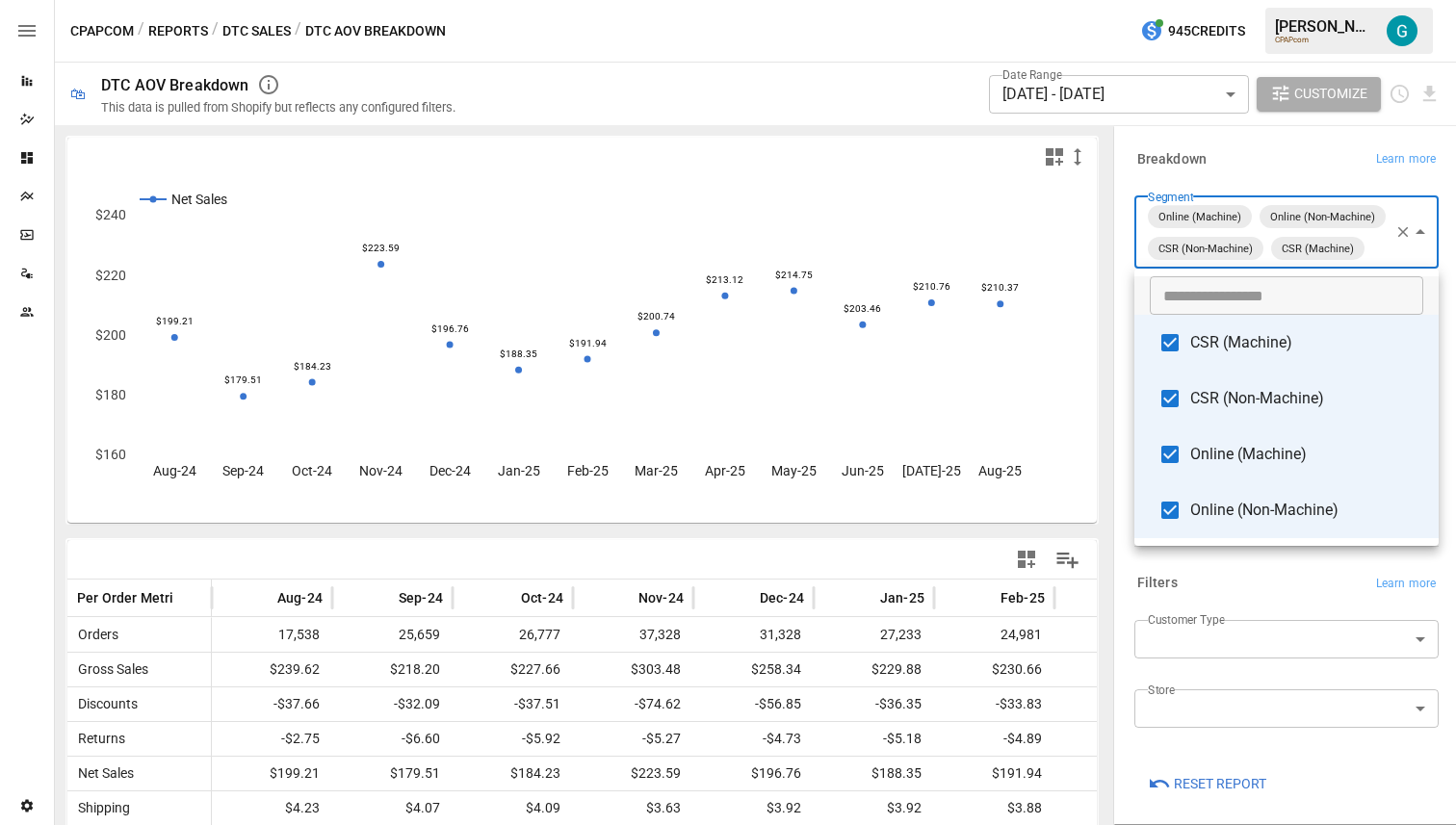
click at [496, 347] on span "CSR (Machine)" at bounding box center [1306, 342] width 233 height 23
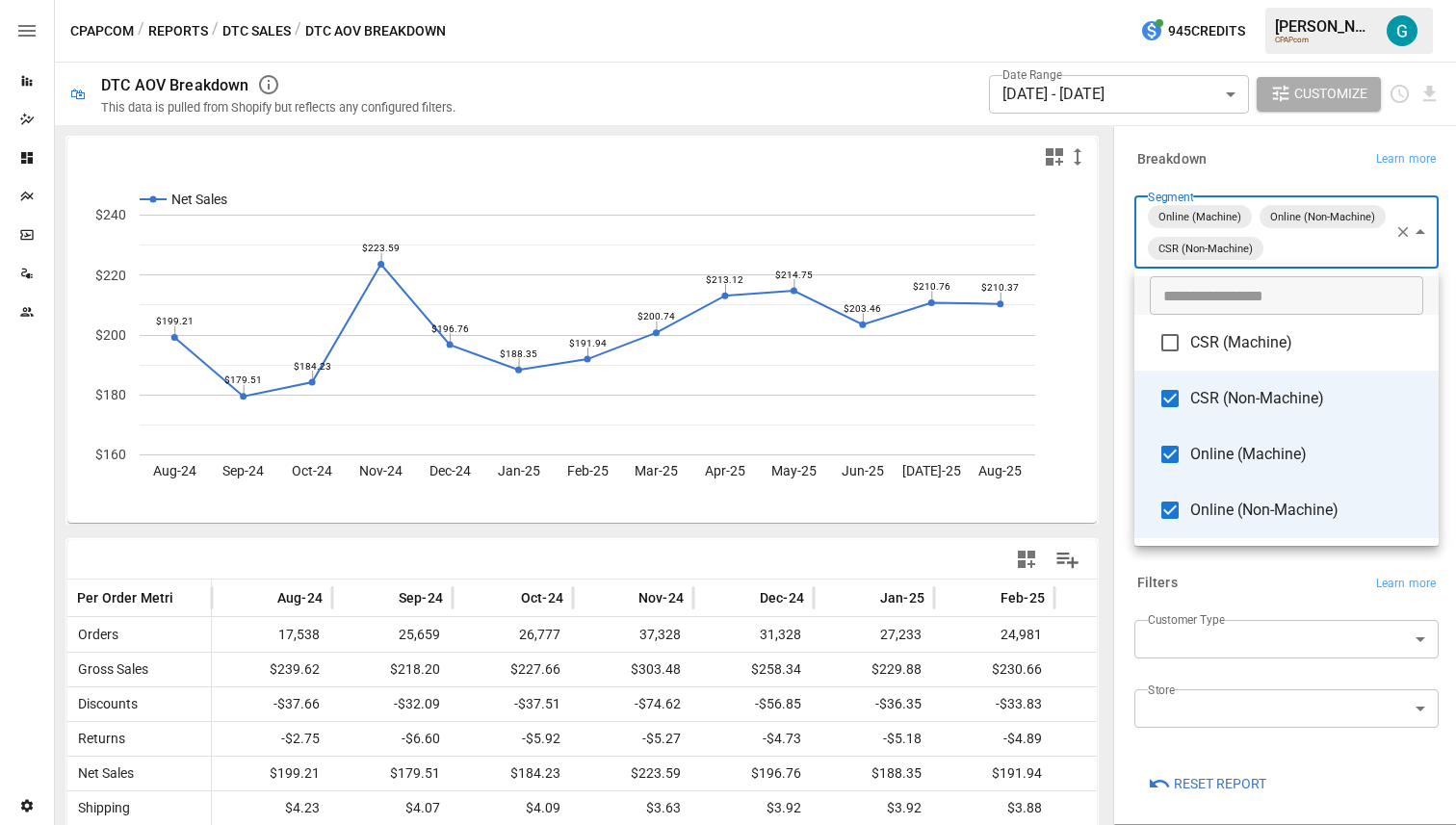
click at [496, 376] on li "CSR (Non-Machine)" at bounding box center [1286, 399] width 304 height 56
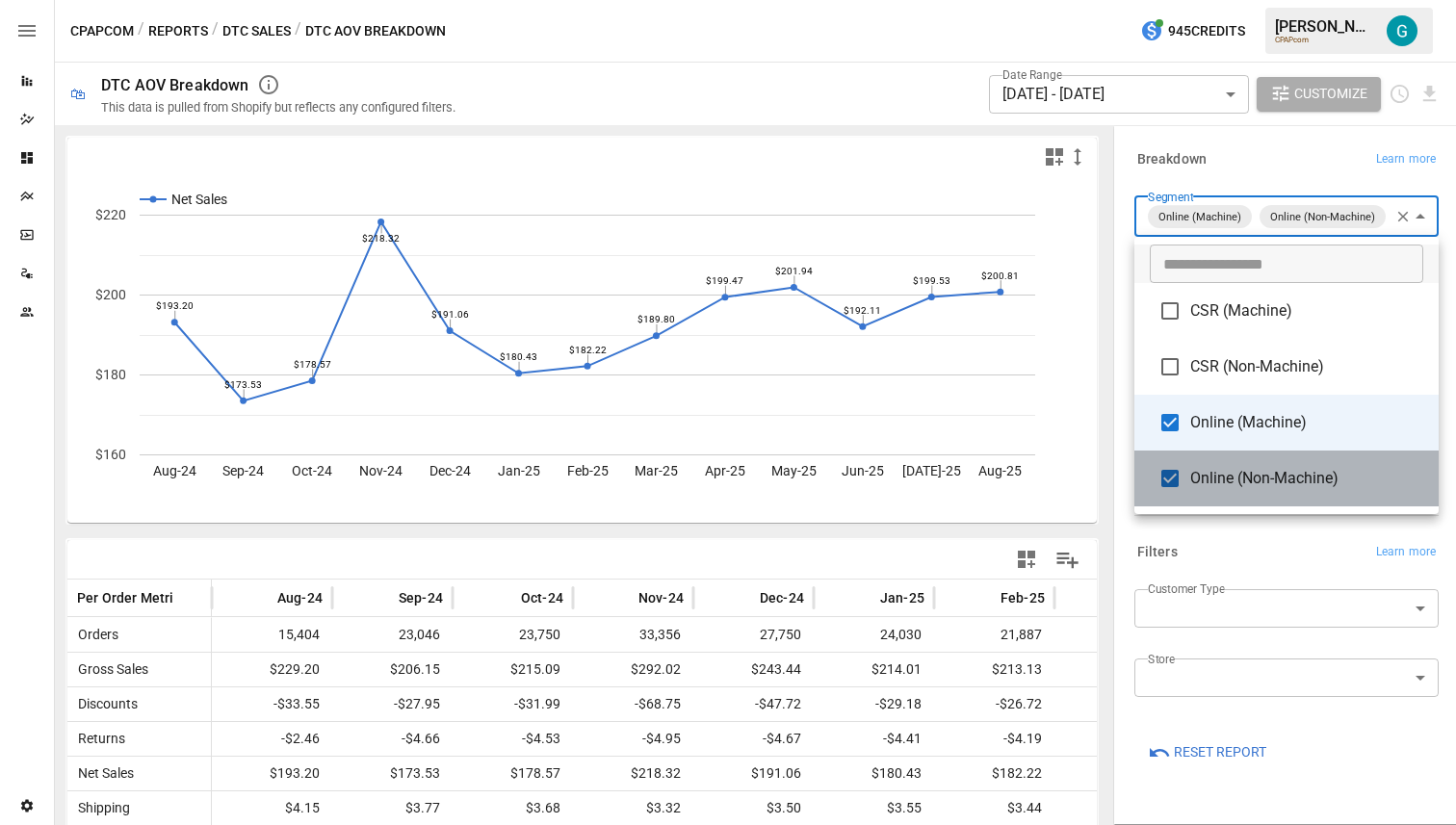
click at [496, 484] on span "Online (Non-Machine)" at bounding box center [1306, 477] width 233 height 23
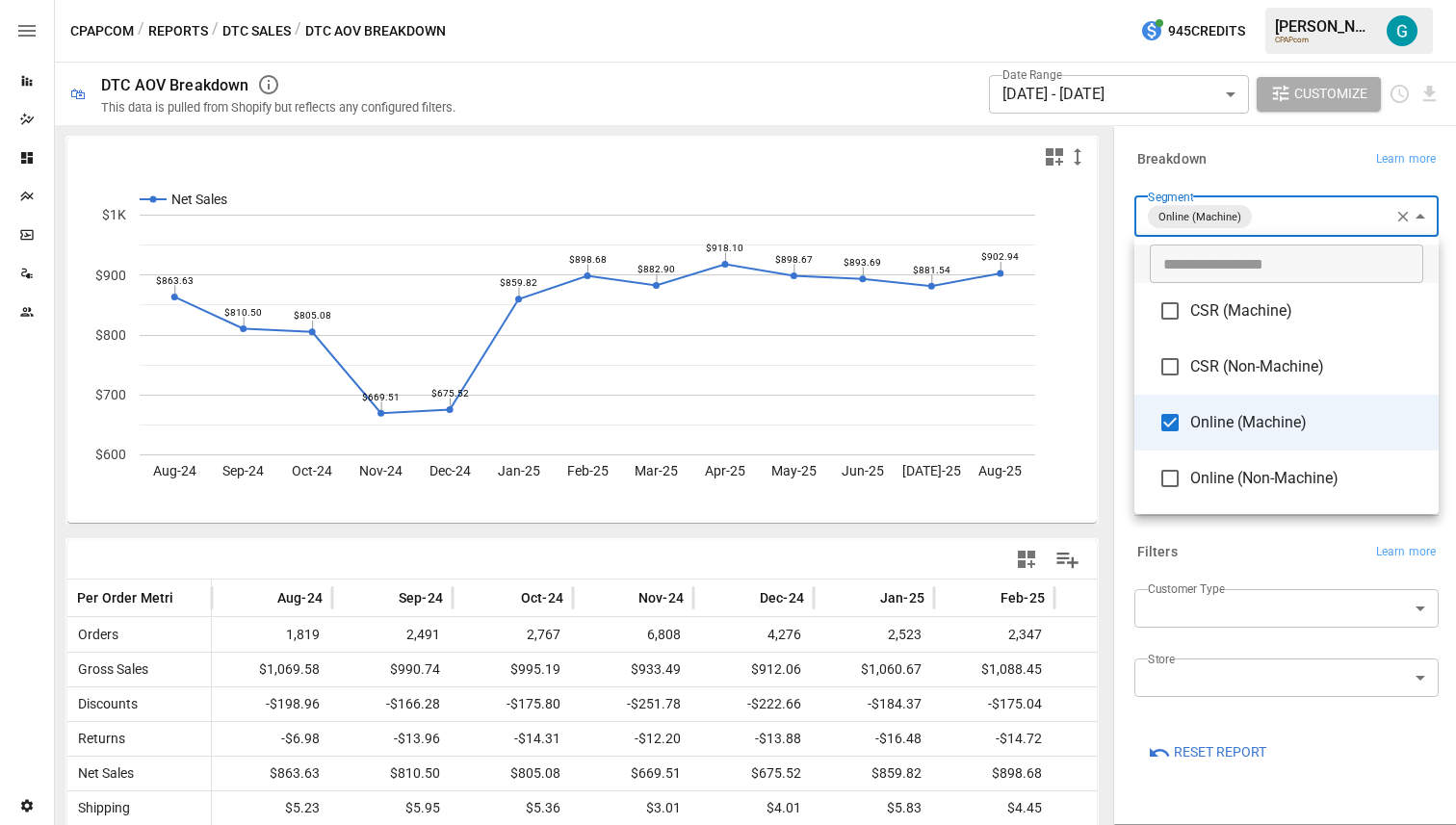
click at [496, 489] on span "Online (Non-Machine)" at bounding box center [1306, 477] width 233 height 23
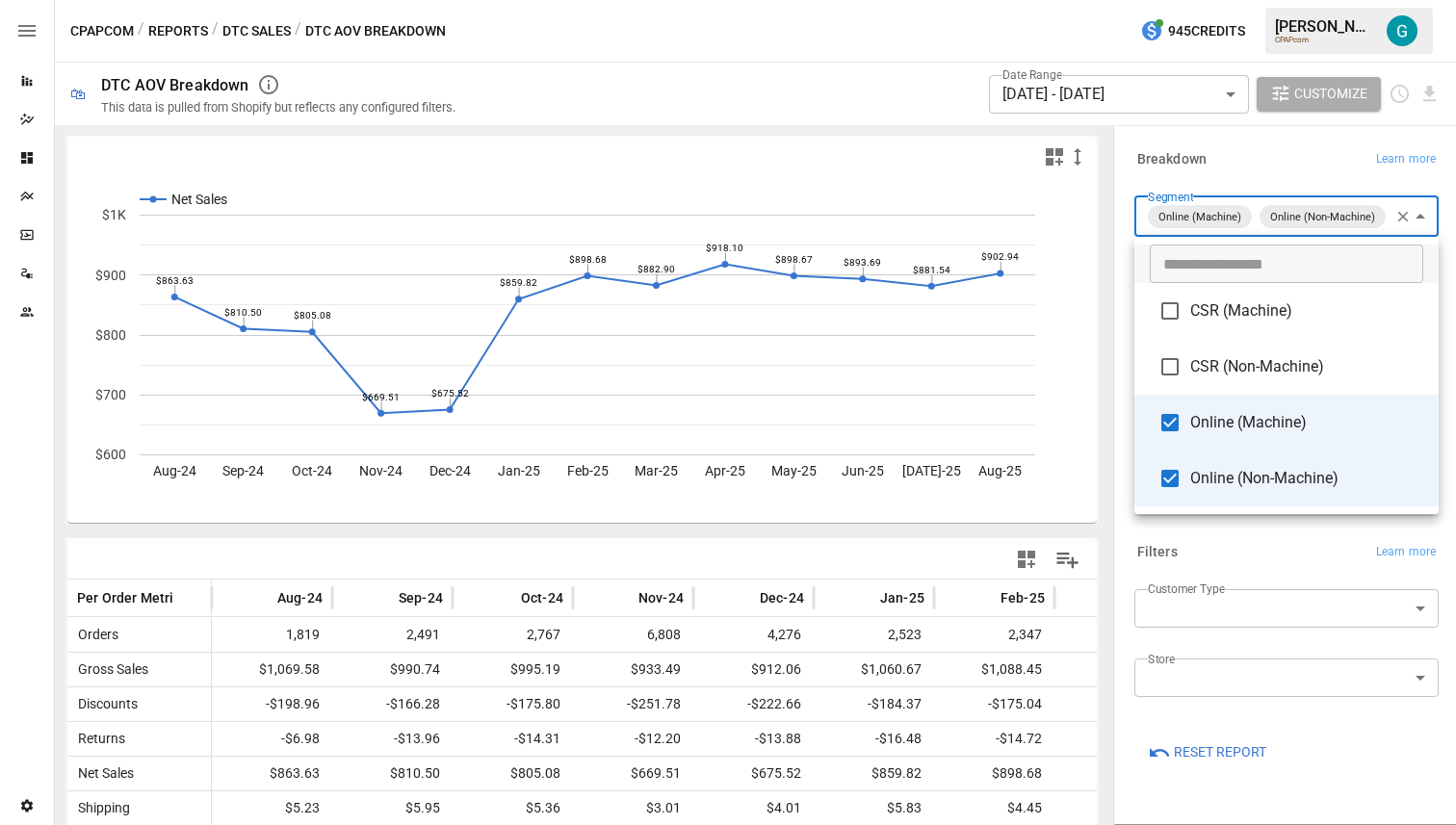
click at [496, 445] on li "Online (Machine)" at bounding box center [1286, 422] width 304 height 56
type input "**********"
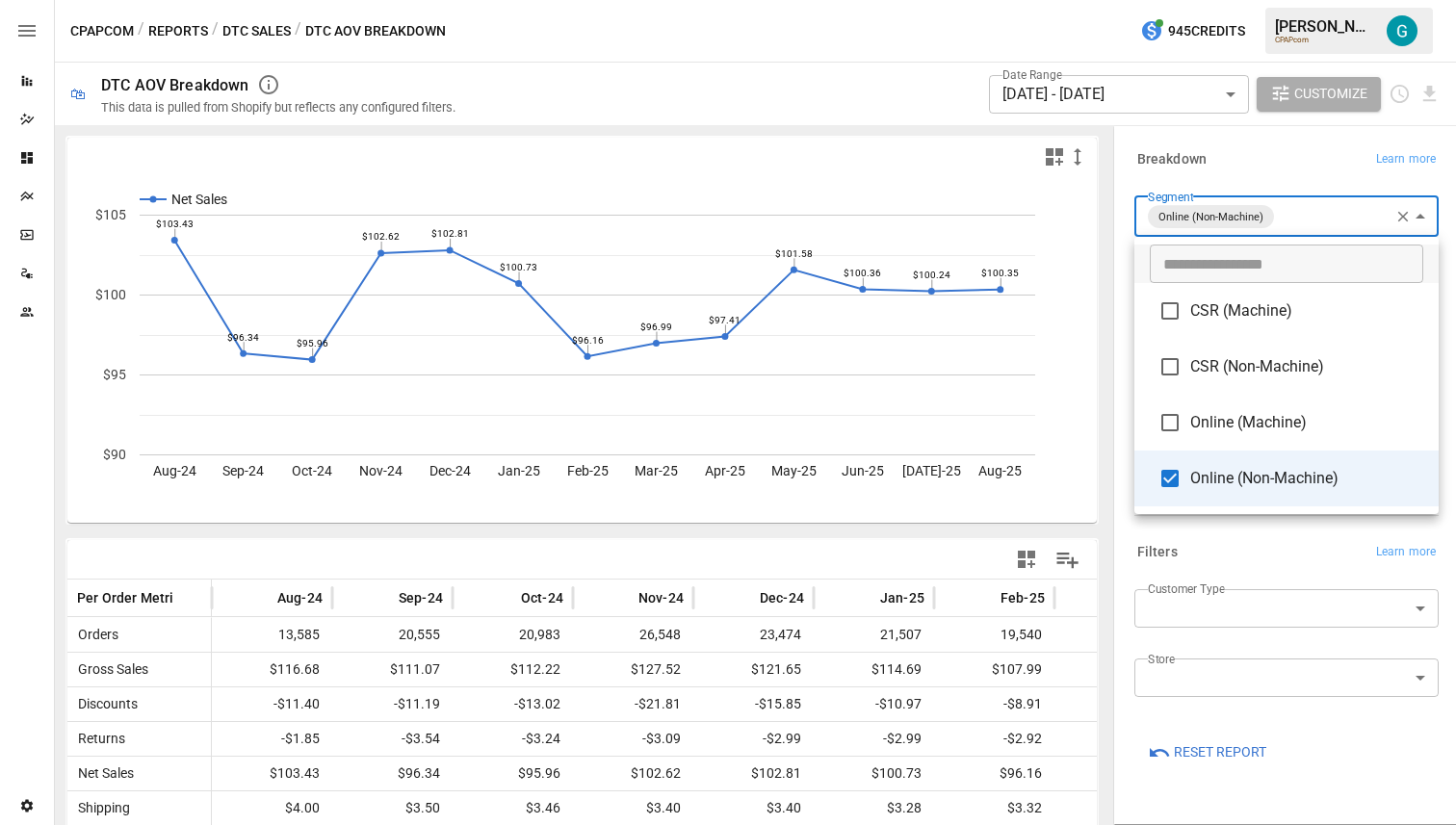
click at [271, 35] on div at bounding box center [728, 412] width 1456 height 825
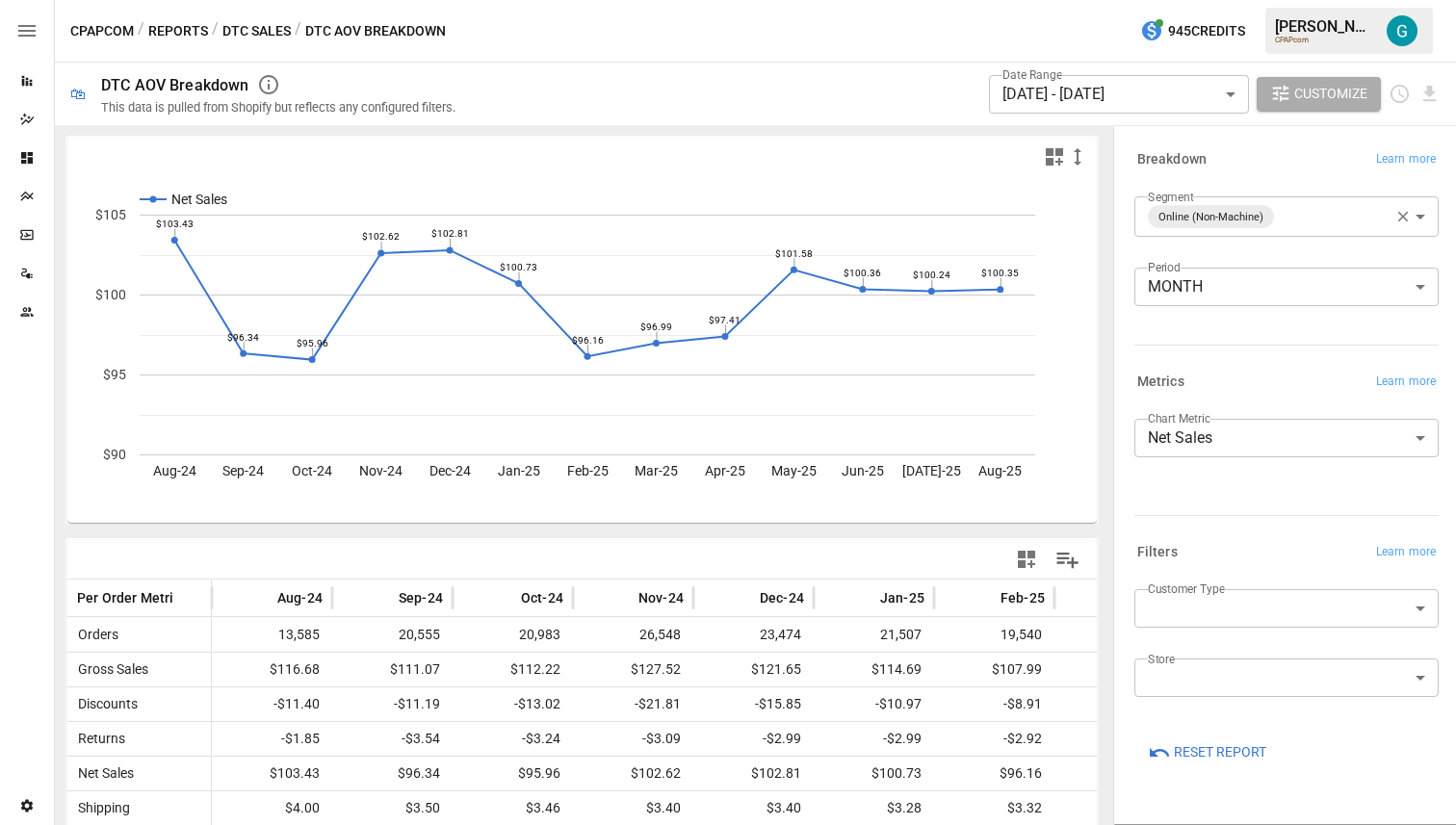
click at [255, 27] on button "DTC Sales" at bounding box center [256, 32] width 68 height 24
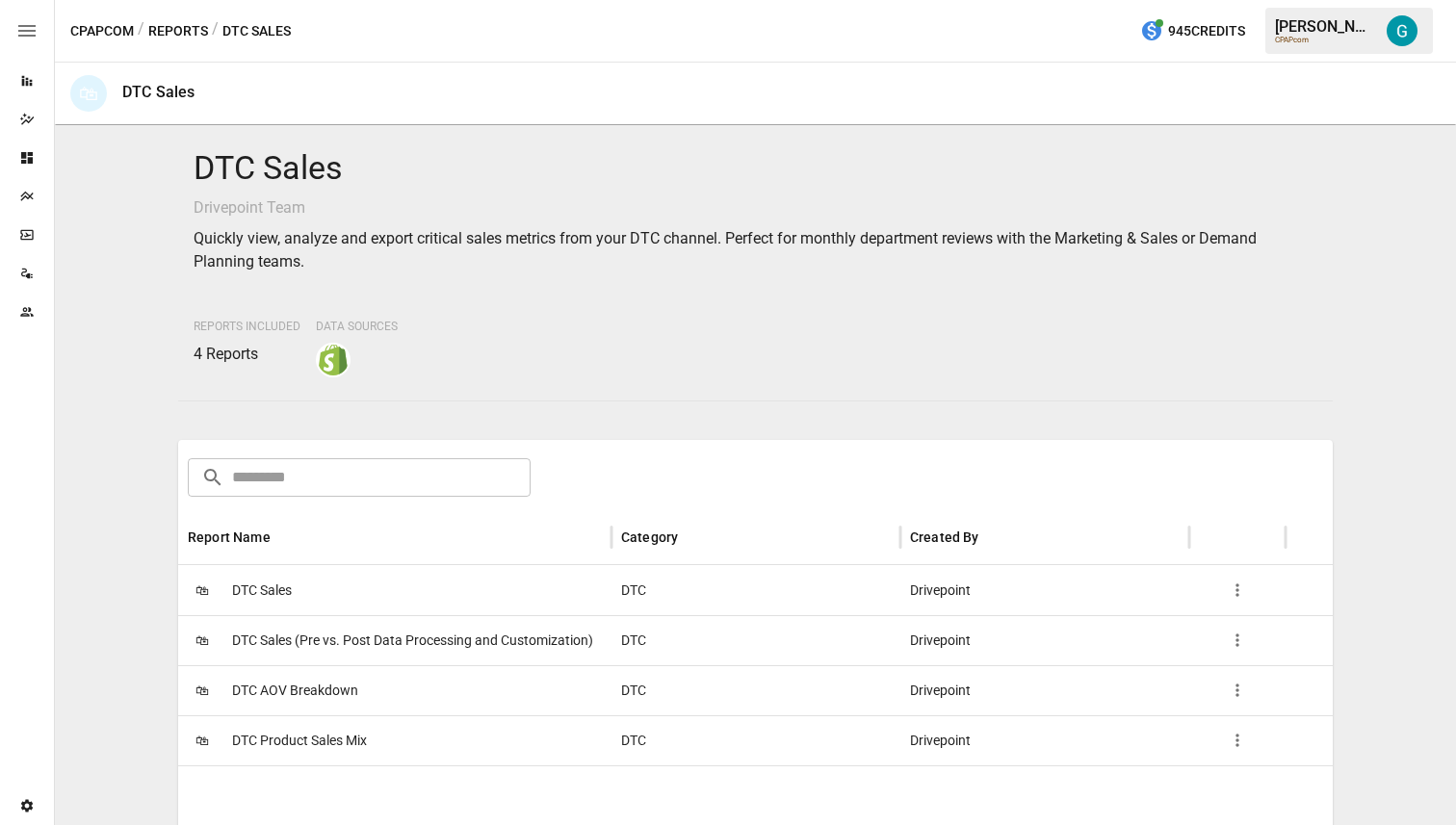
scroll to position [7, 0]
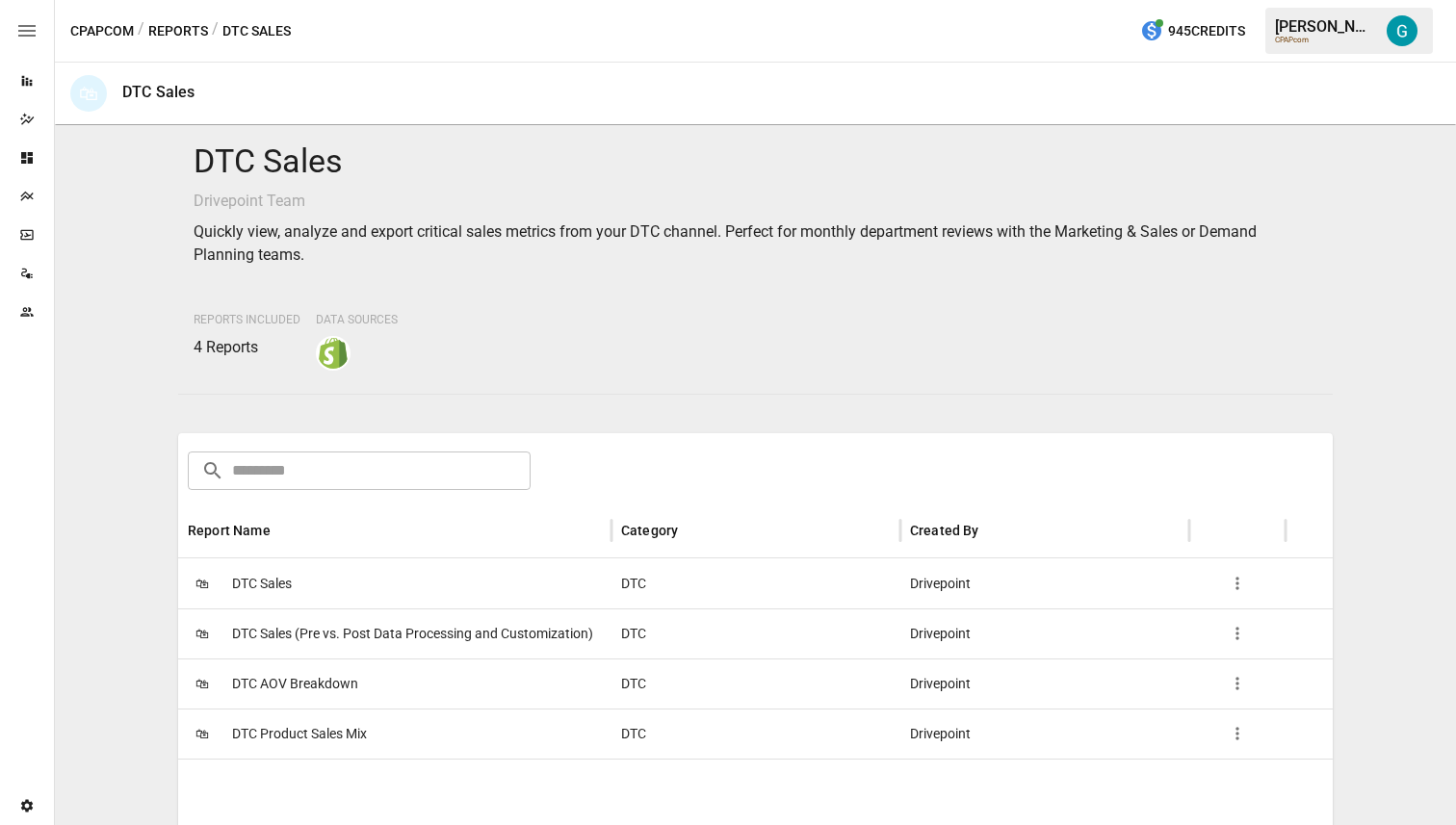
click at [186, 38] on button "Reports" at bounding box center [178, 32] width 60 height 24
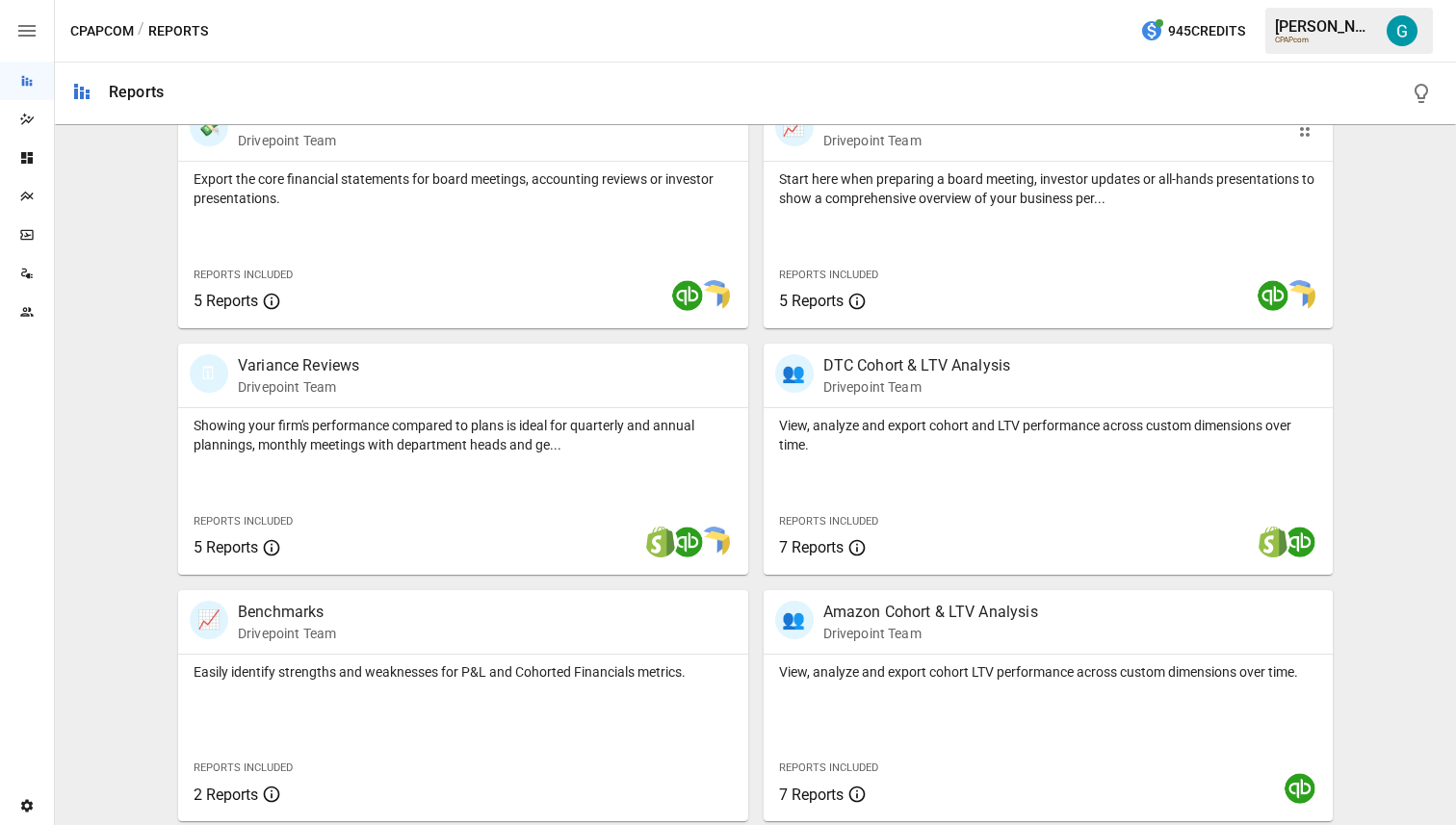
scroll to position [473, 0]
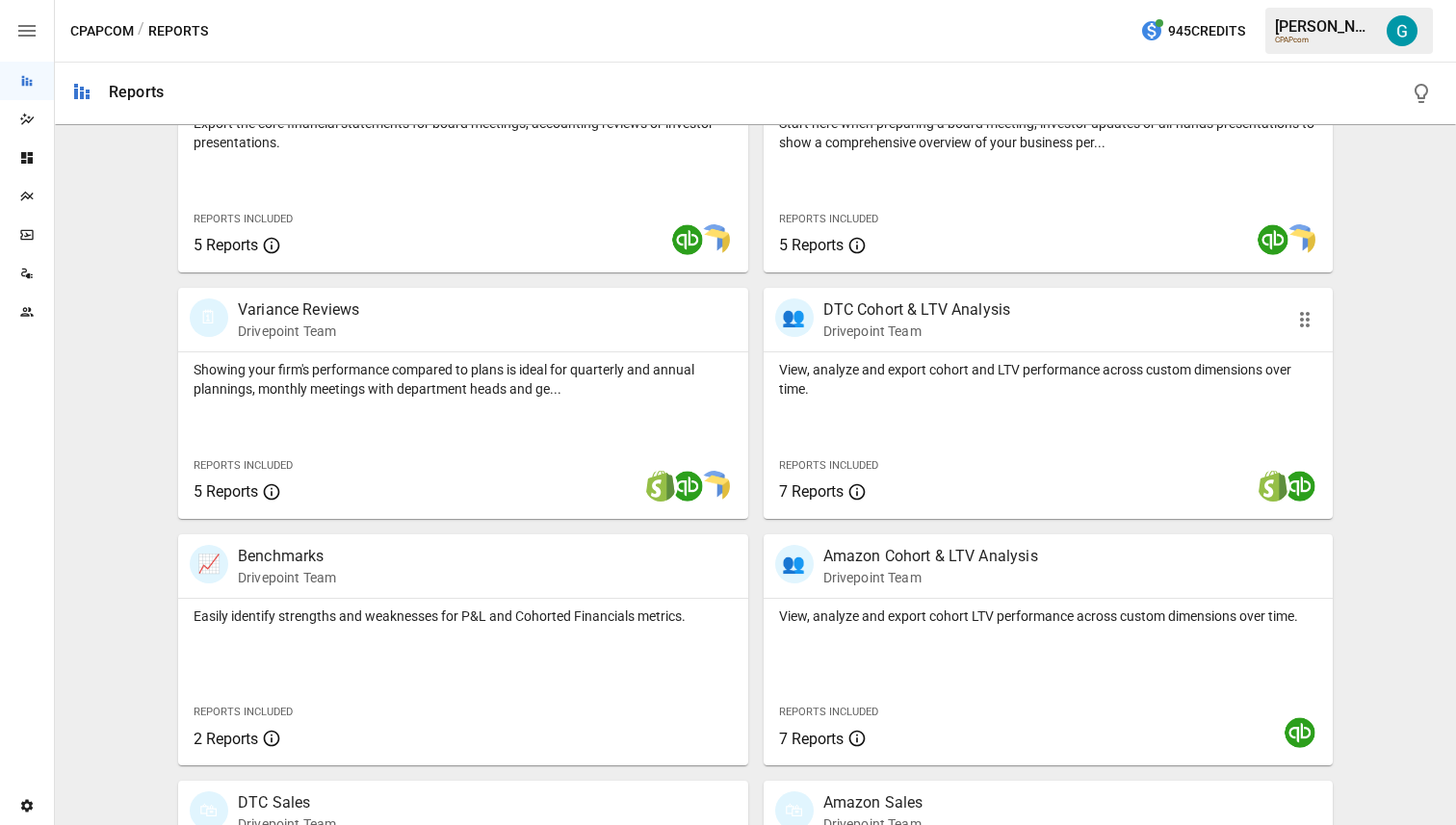
click at [496, 360] on p "View, analyze and export cohort and LTV performance across custom dimensions ov…" at bounding box center [1048, 379] width 539 height 38
